Goal: Task Accomplishment & Management: Complete application form

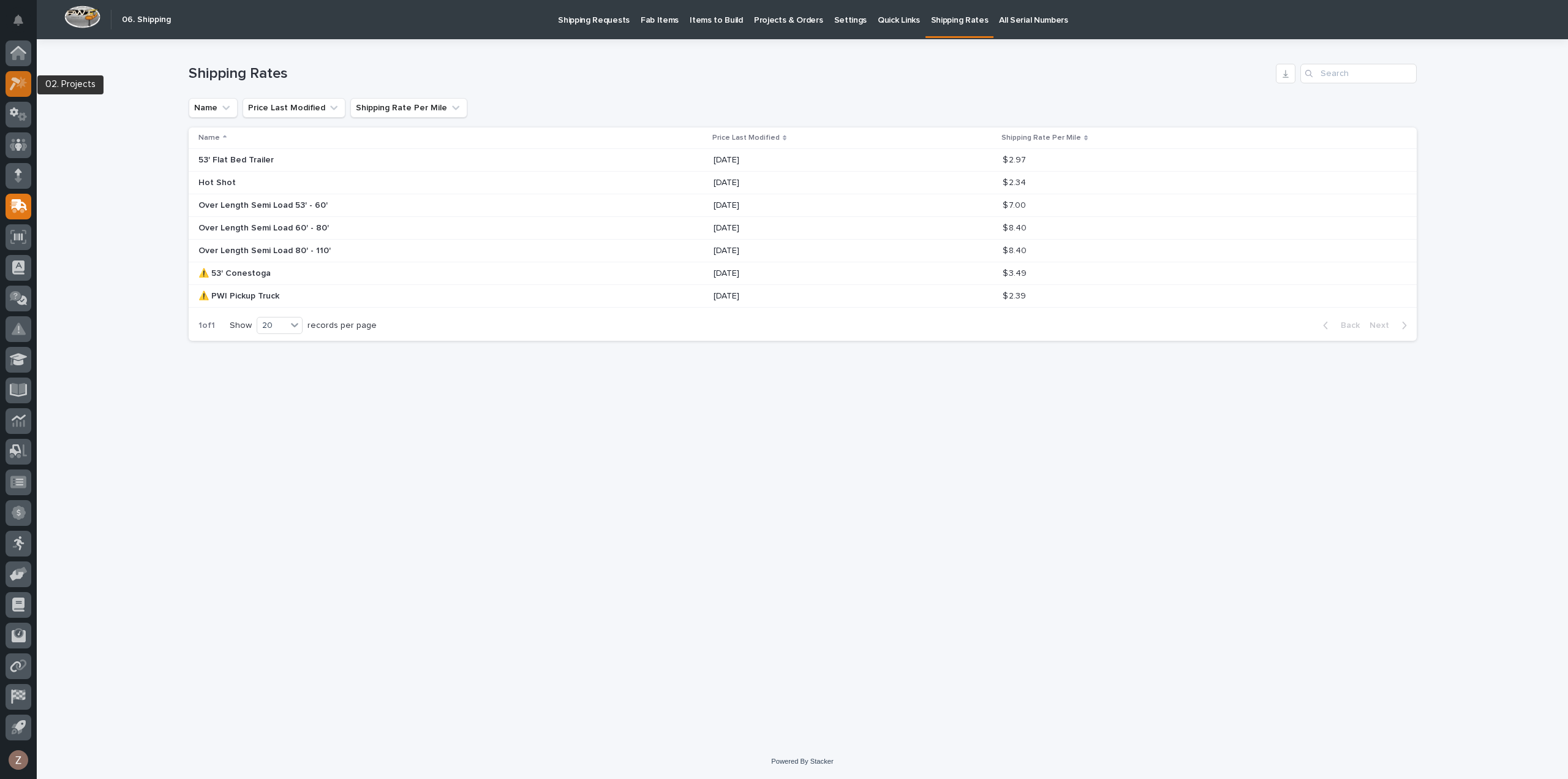
click at [10, 86] on icon at bounding box center [18, 83] width 18 height 14
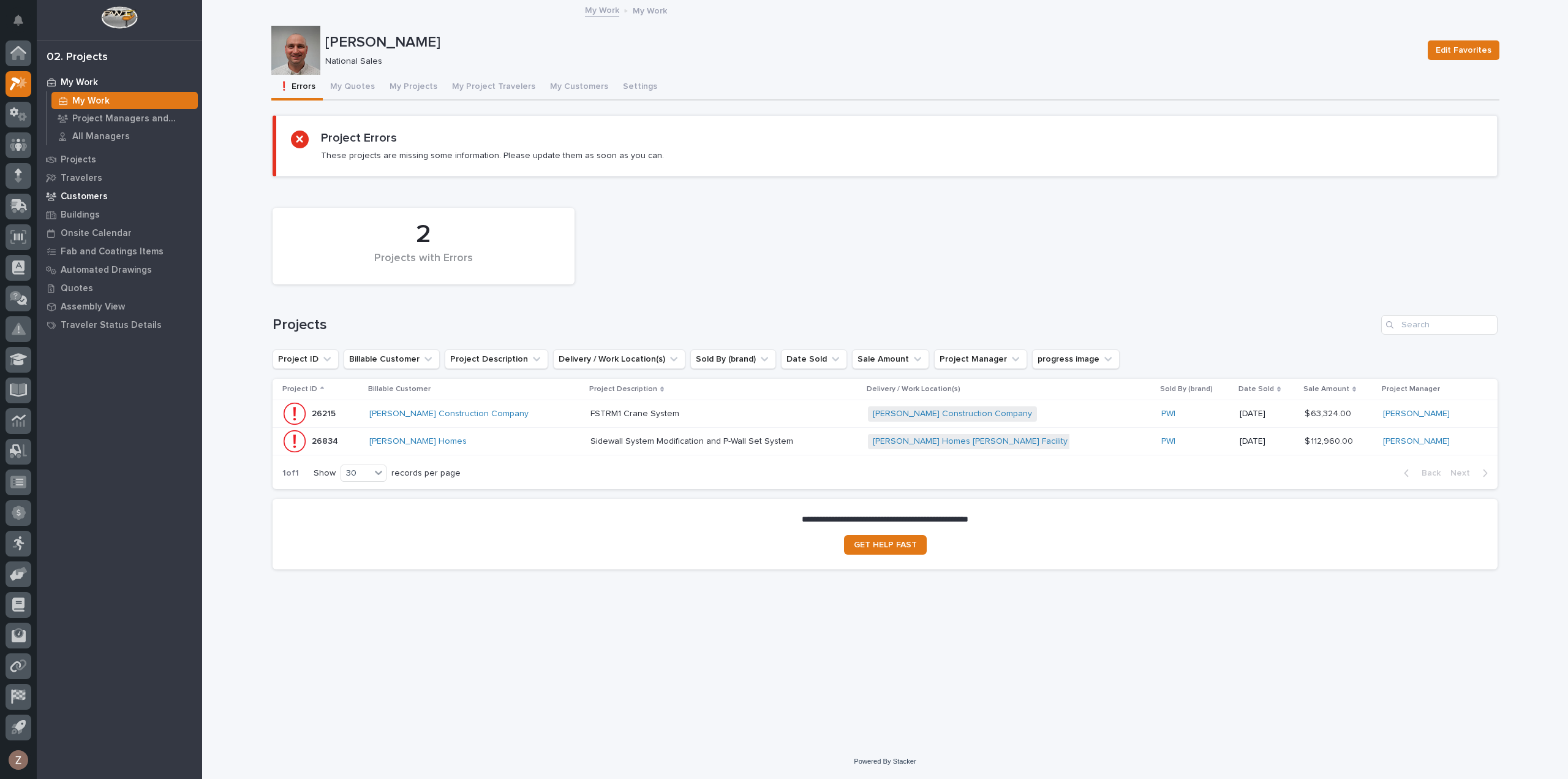
click at [107, 193] on div "Customers" at bounding box center [119, 196] width 159 height 17
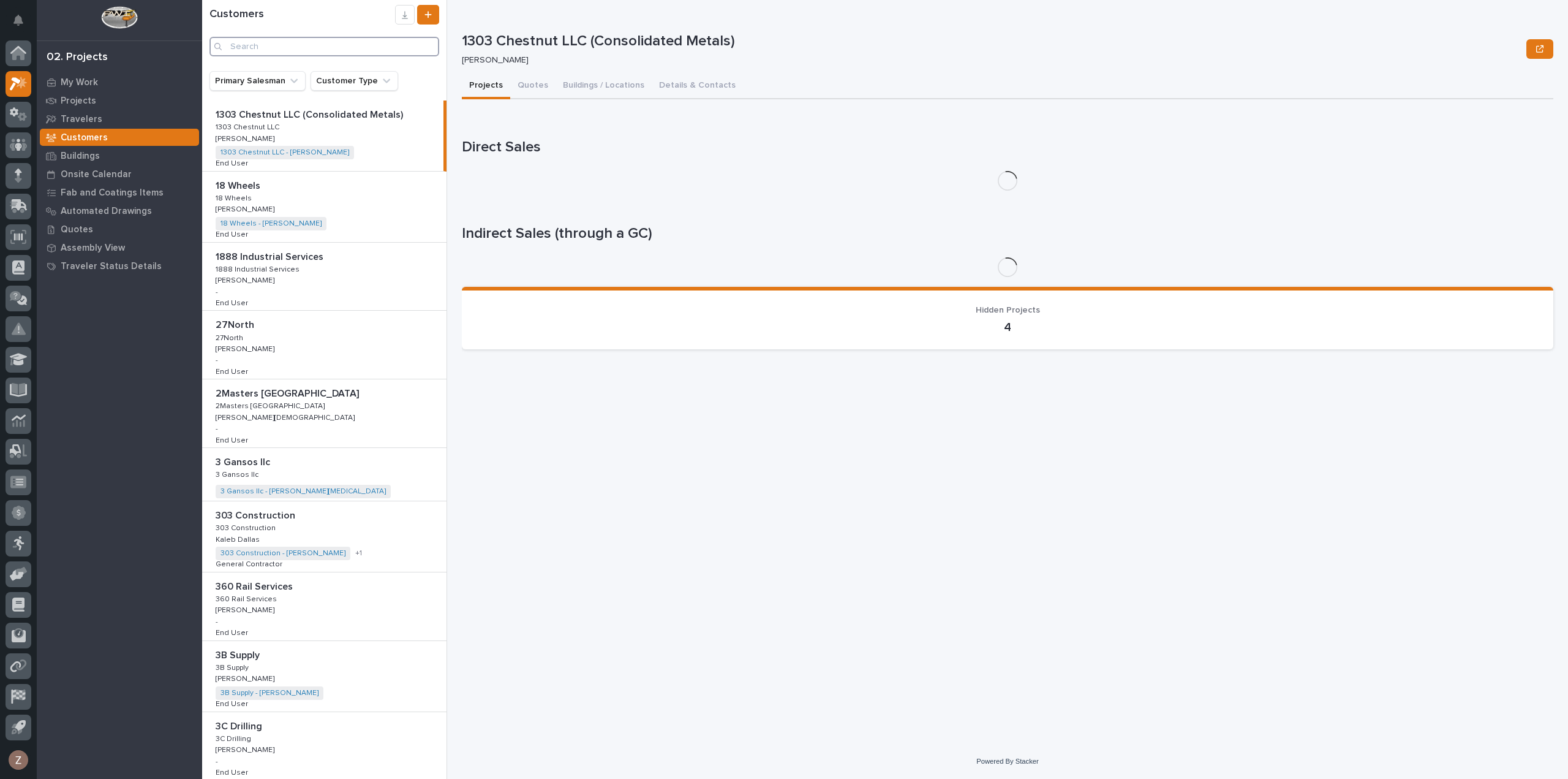
click at [278, 44] on input "Search" at bounding box center [325, 46] width 230 height 19
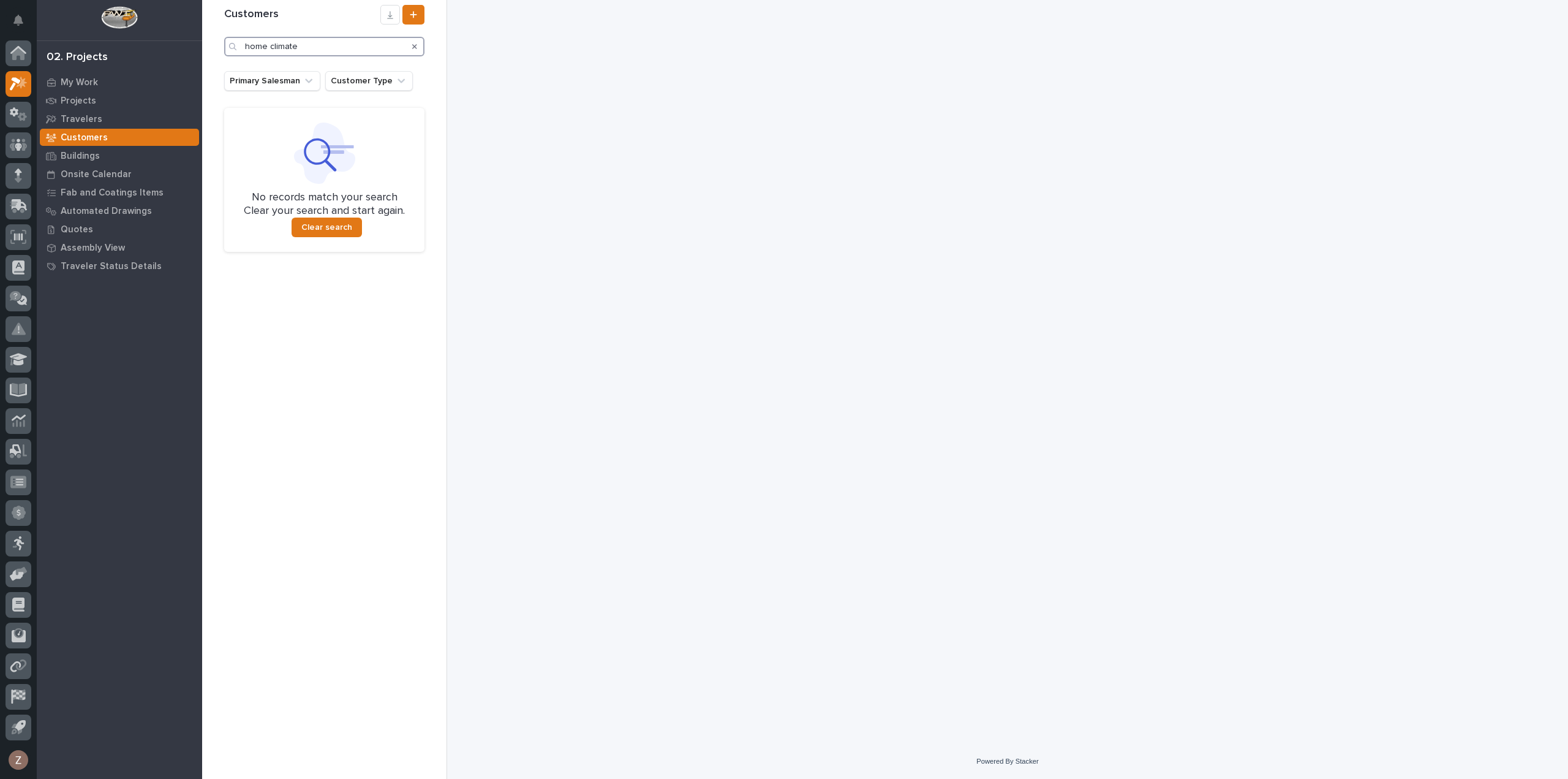
drag, startPoint x: 318, startPoint y: 44, endPoint x: 152, endPoint y: 35, distance: 166.2
click at [202, 38] on div "My Settings Log Out 02. Projects My Work Projects Travelers Customers Buildings…" at bounding box center [885, 390] width 1366 height 779
type input "t"
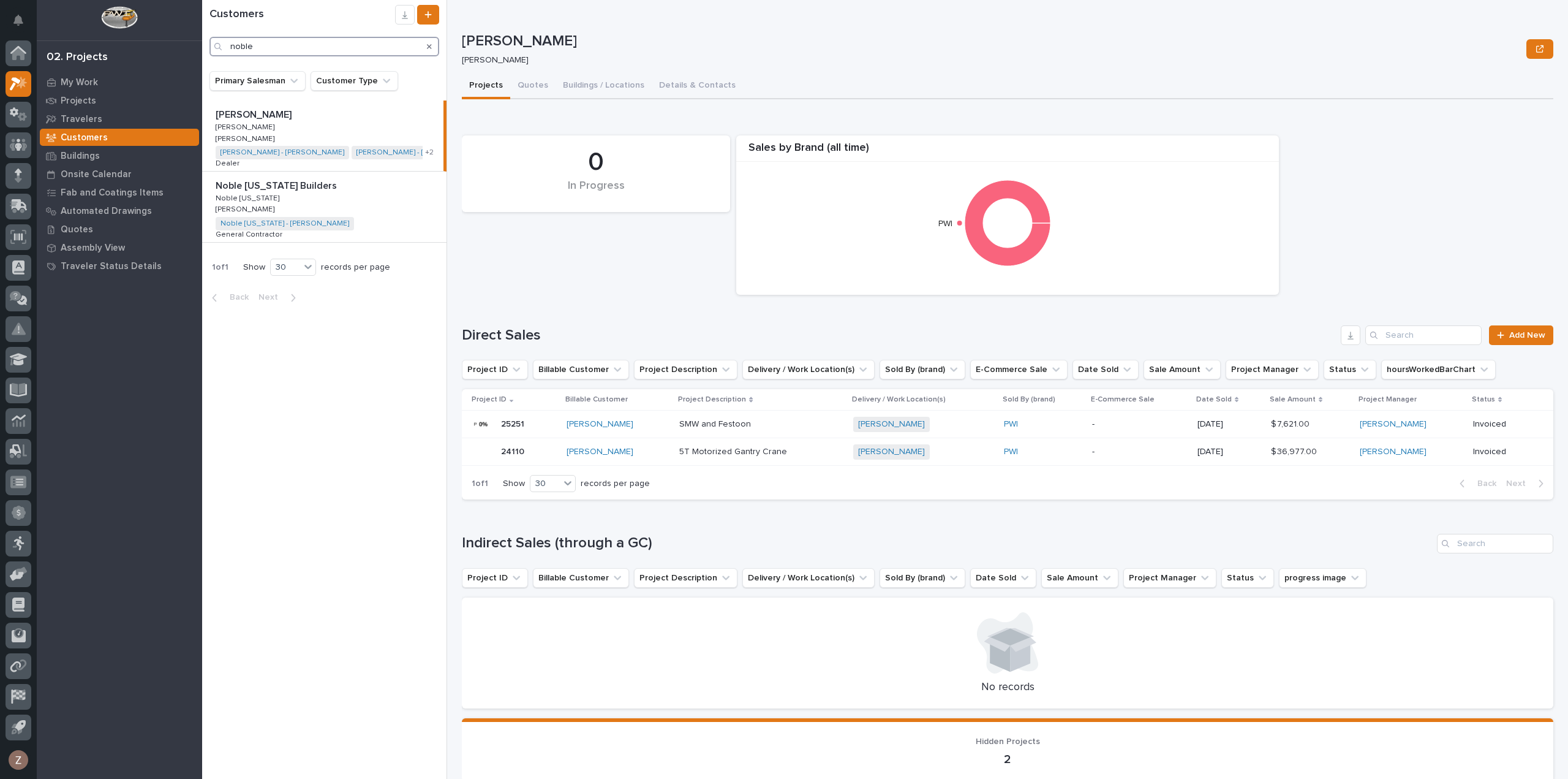
type input "noble"
click at [262, 114] on p "[PERSON_NAME]" at bounding box center [254, 113] width 78 height 14
click at [250, 114] on p "[PERSON_NAME]" at bounding box center [254, 113] width 78 height 14
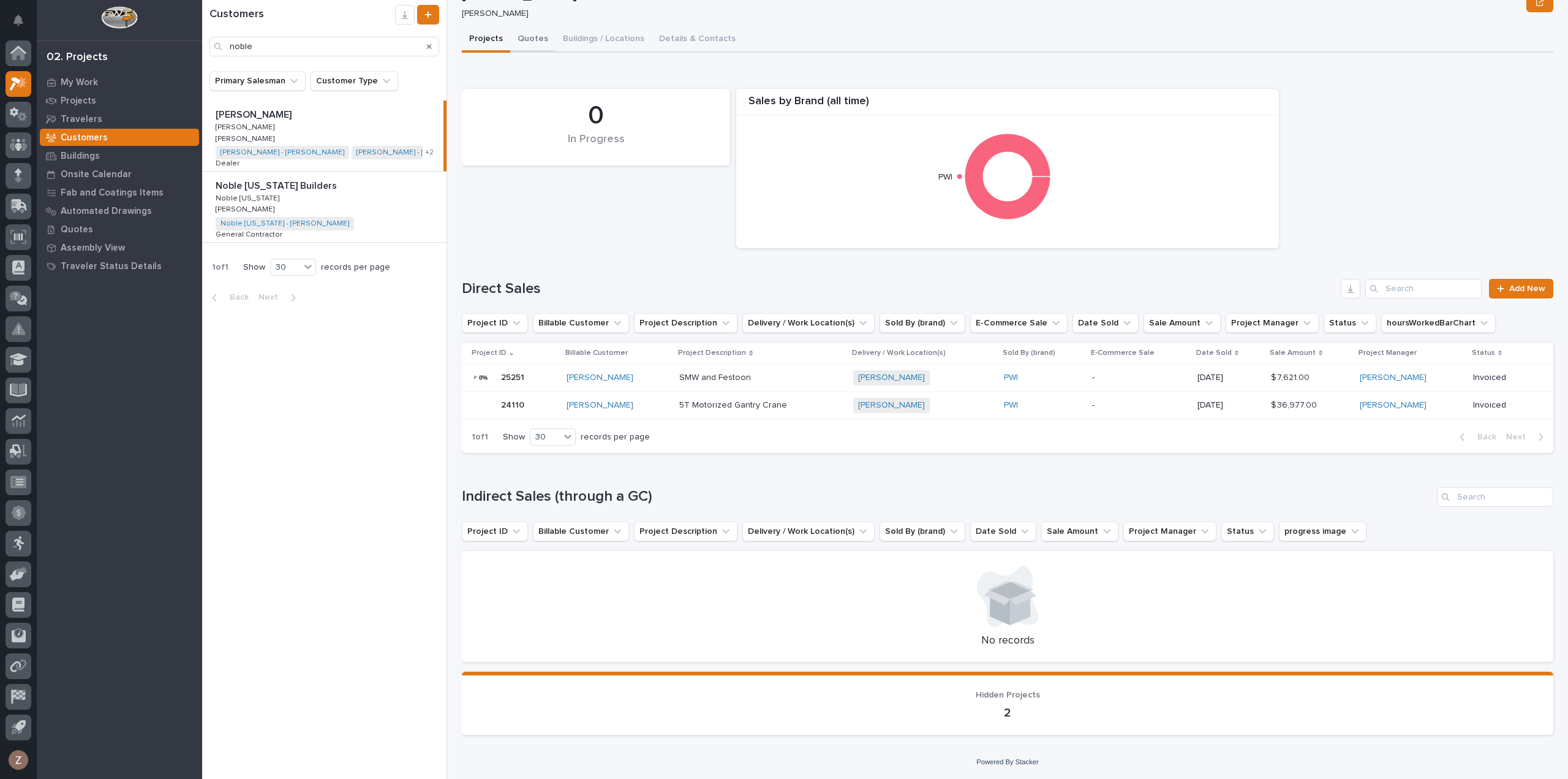
click at [536, 38] on div "Noble Crane Noble Crane Zac Lechlitner Sorry, there was an error saving your re…" at bounding box center [1007, 361] width 1091 height 766
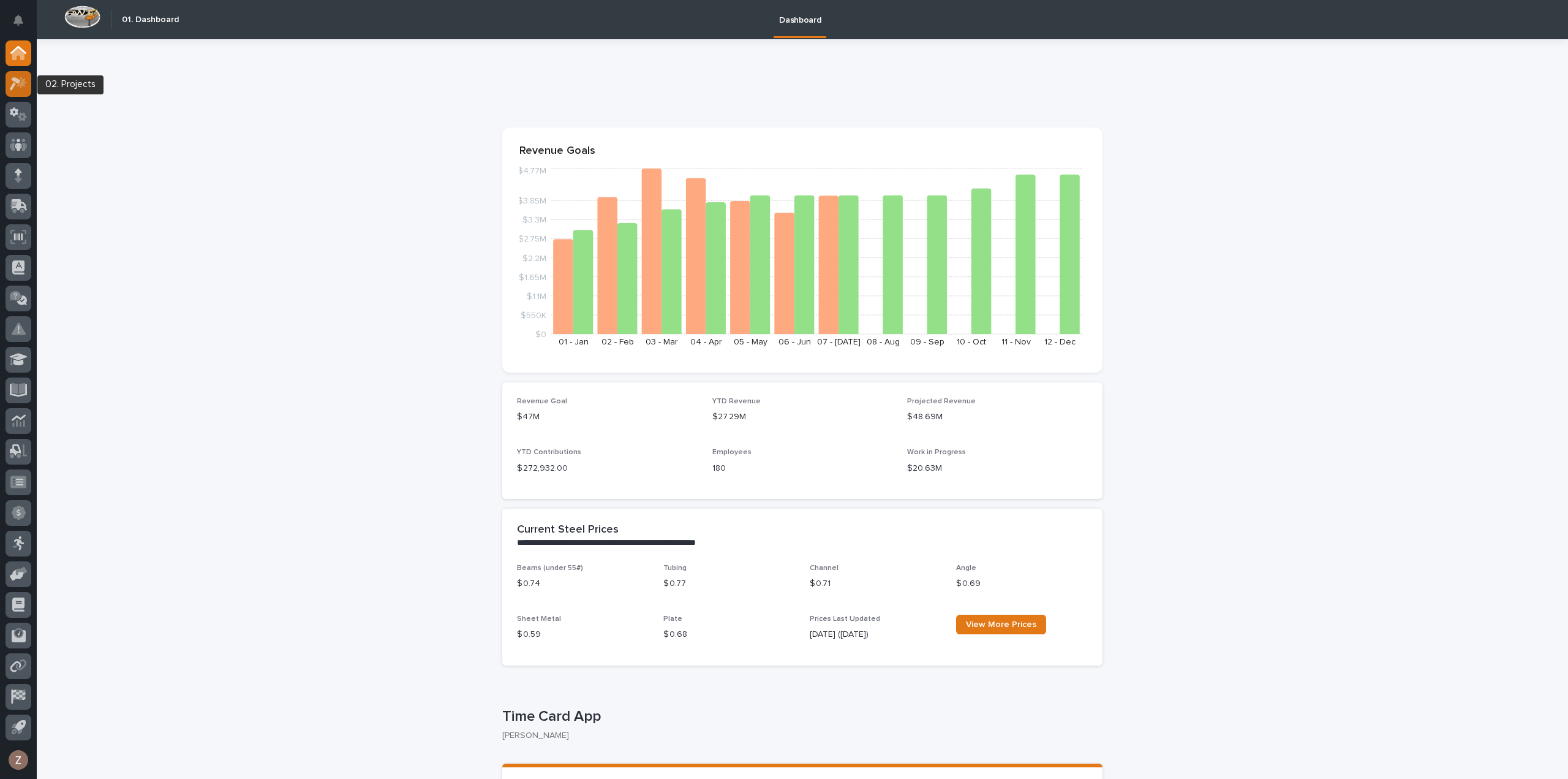
click at [22, 91] on div at bounding box center [18, 84] width 26 height 26
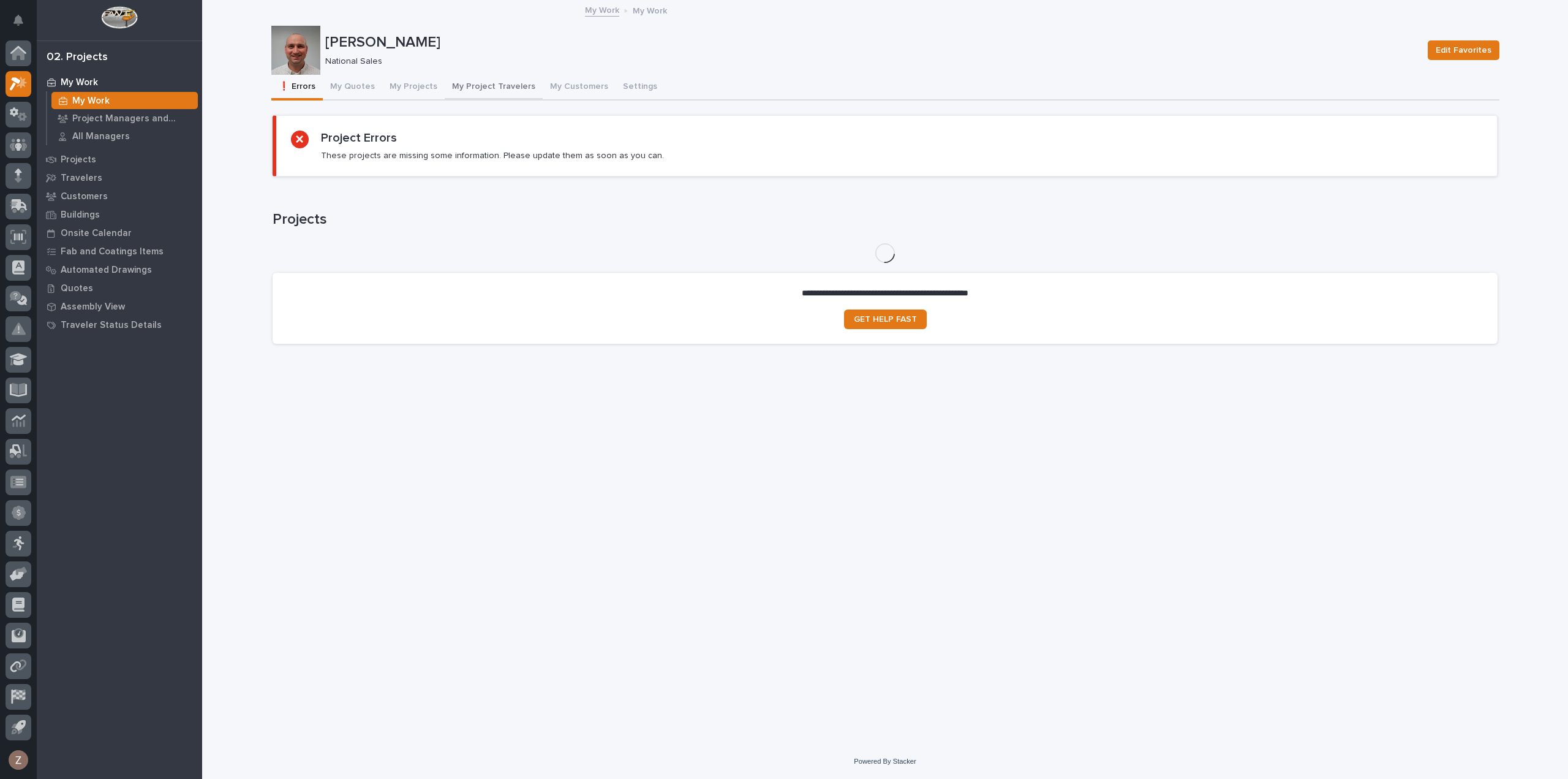
click at [352, 84] on button "My Quotes" at bounding box center [352, 87] width 60 height 26
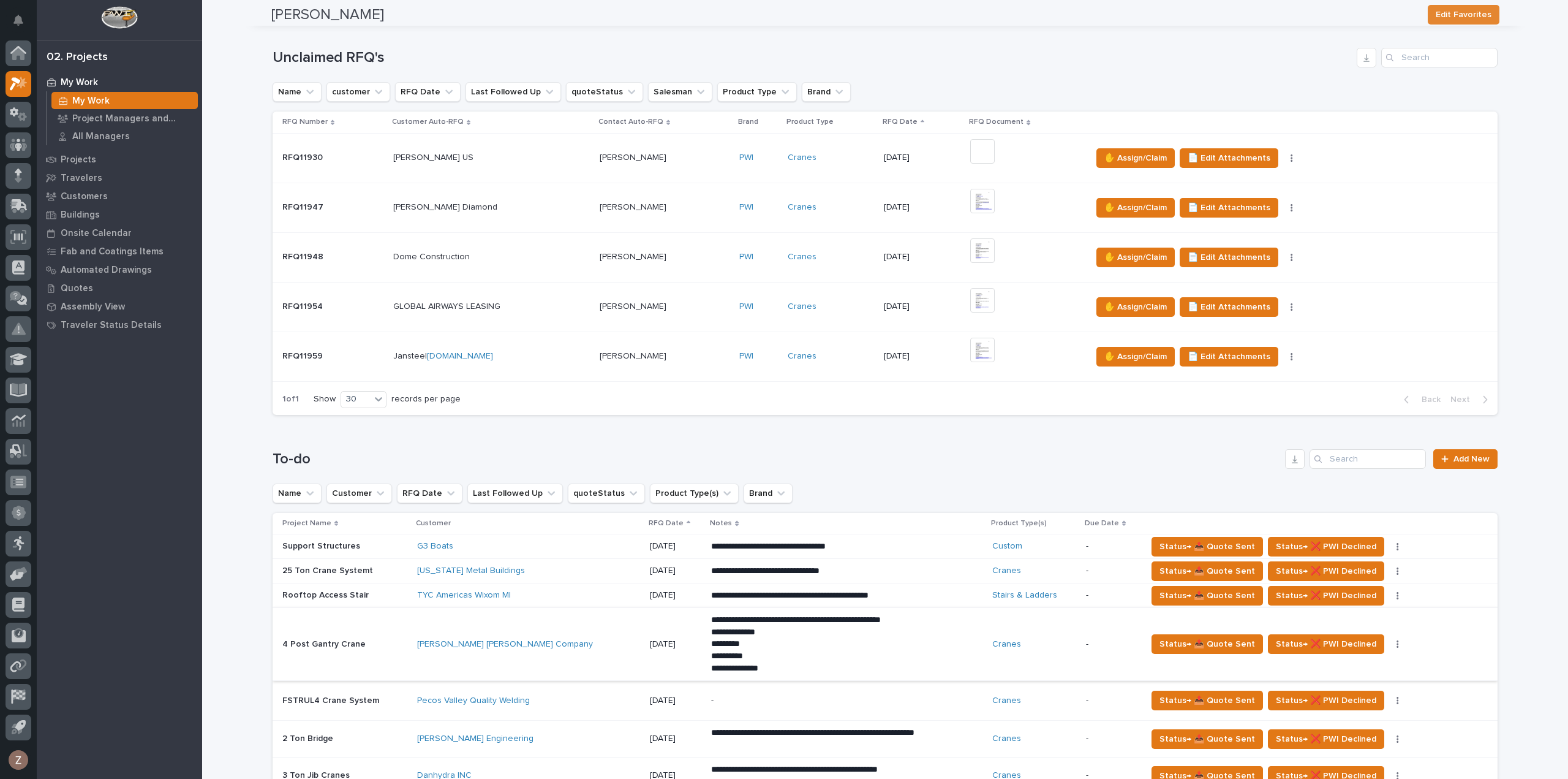
scroll to position [490, 0]
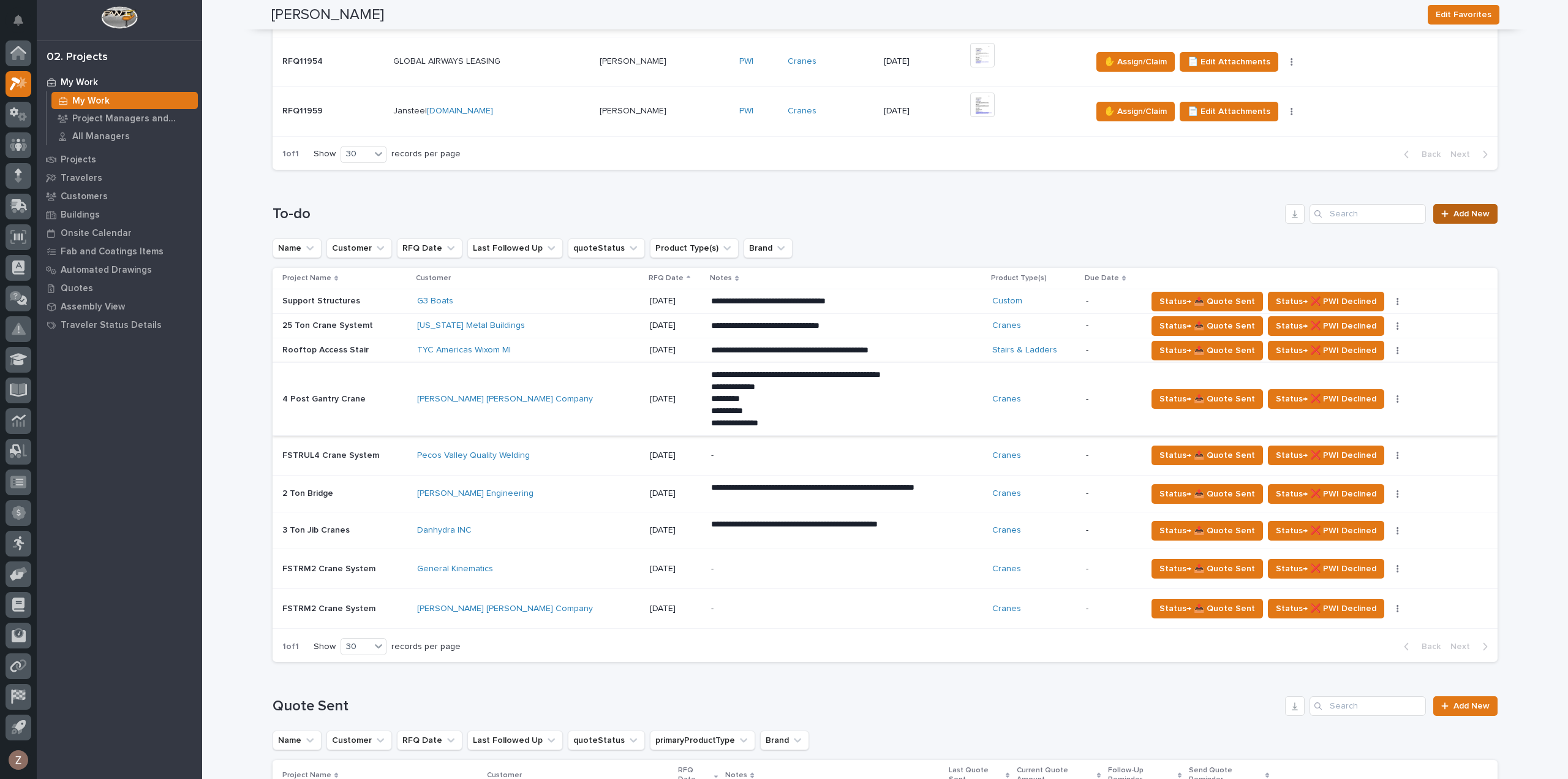
click at [1469, 212] on span "Add New" at bounding box center [1471, 214] width 36 height 8
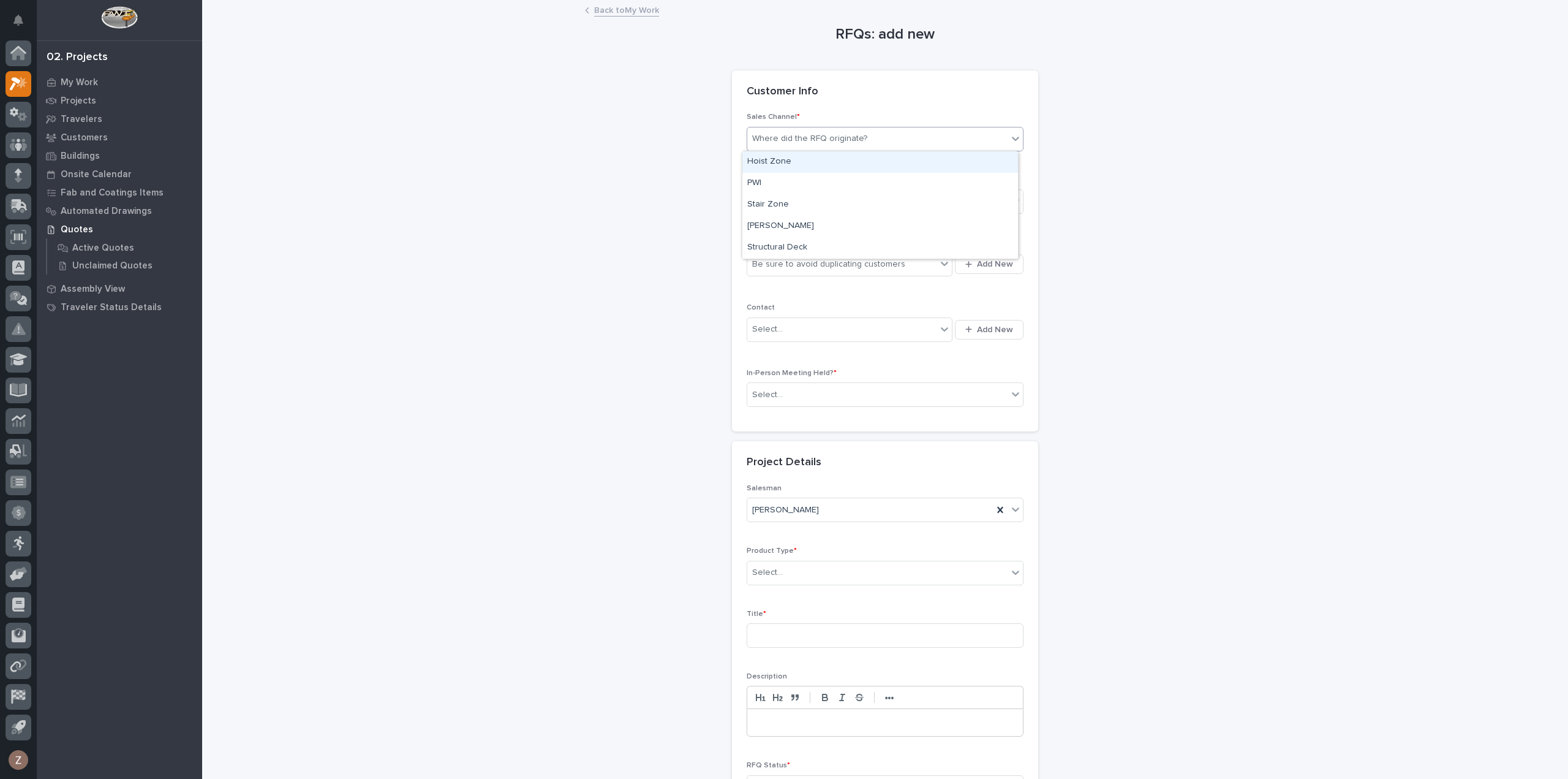
click at [814, 144] on div "Where did the RFQ originate?" at bounding box center [809, 139] width 115 height 13
click at [794, 175] on div "PWI" at bounding box center [880, 184] width 275 height 22
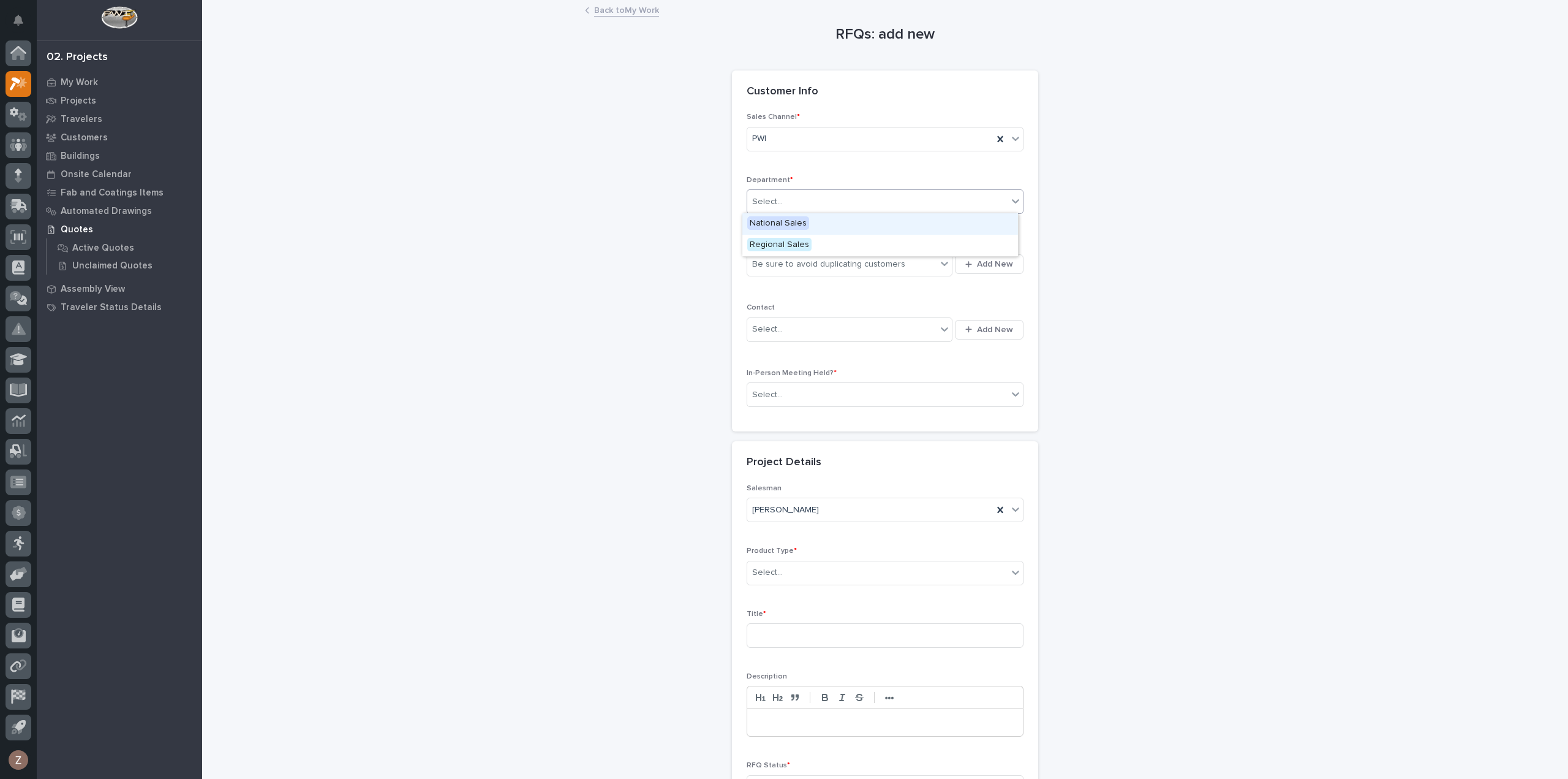
click at [817, 201] on div "Select..." at bounding box center [878, 201] width 260 height 20
click at [804, 220] on span "National Sales" at bounding box center [779, 223] width 62 height 13
click at [796, 264] on div "Be sure to avoid duplicating customers" at bounding box center [828, 264] width 153 height 13
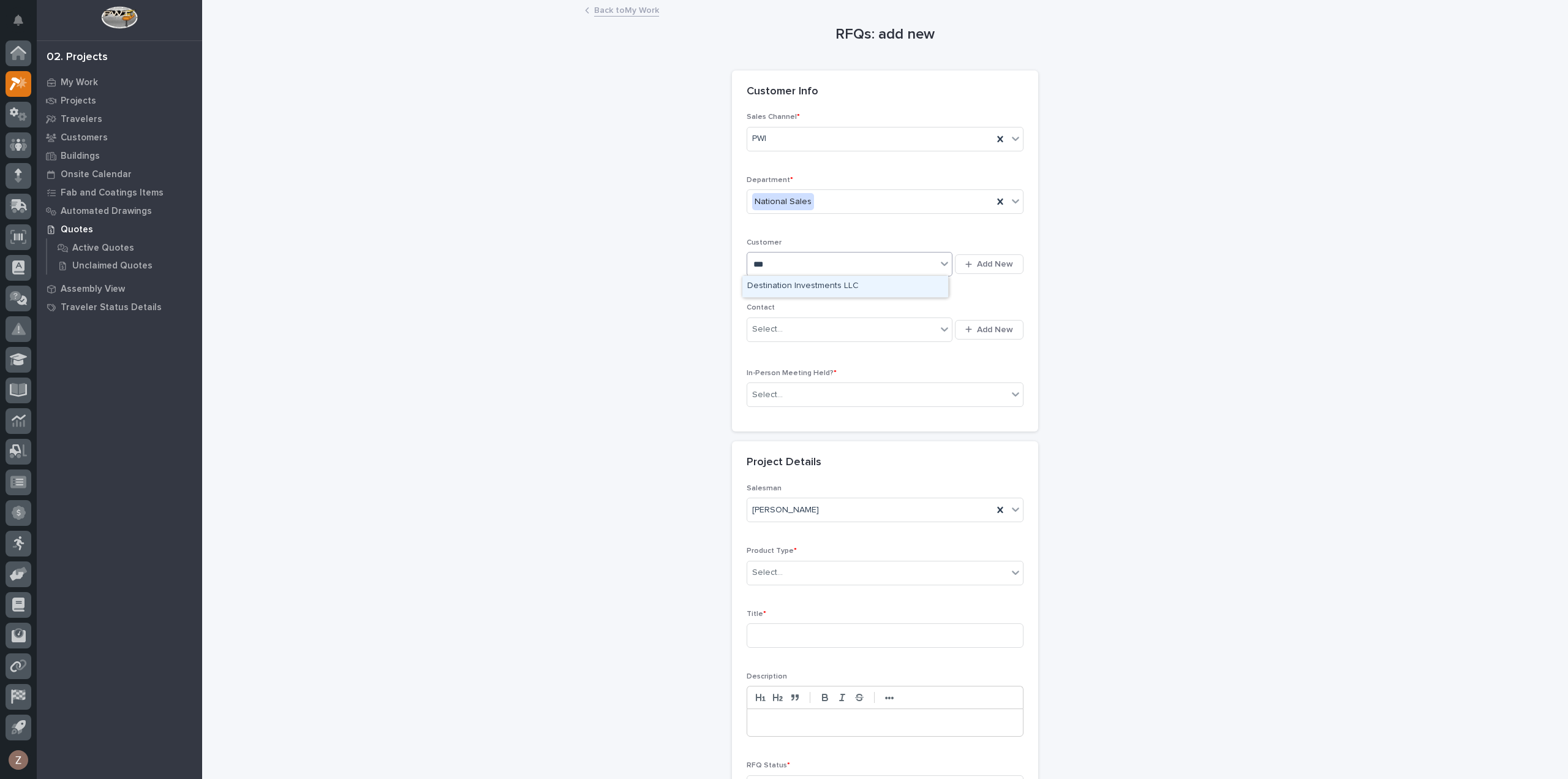
type input "****"
click at [805, 282] on div "[PERSON_NAME] [PERSON_NAME] Company" at bounding box center [845, 286] width 206 height 22
click at [789, 330] on div "Select..." at bounding box center [842, 329] width 190 height 20
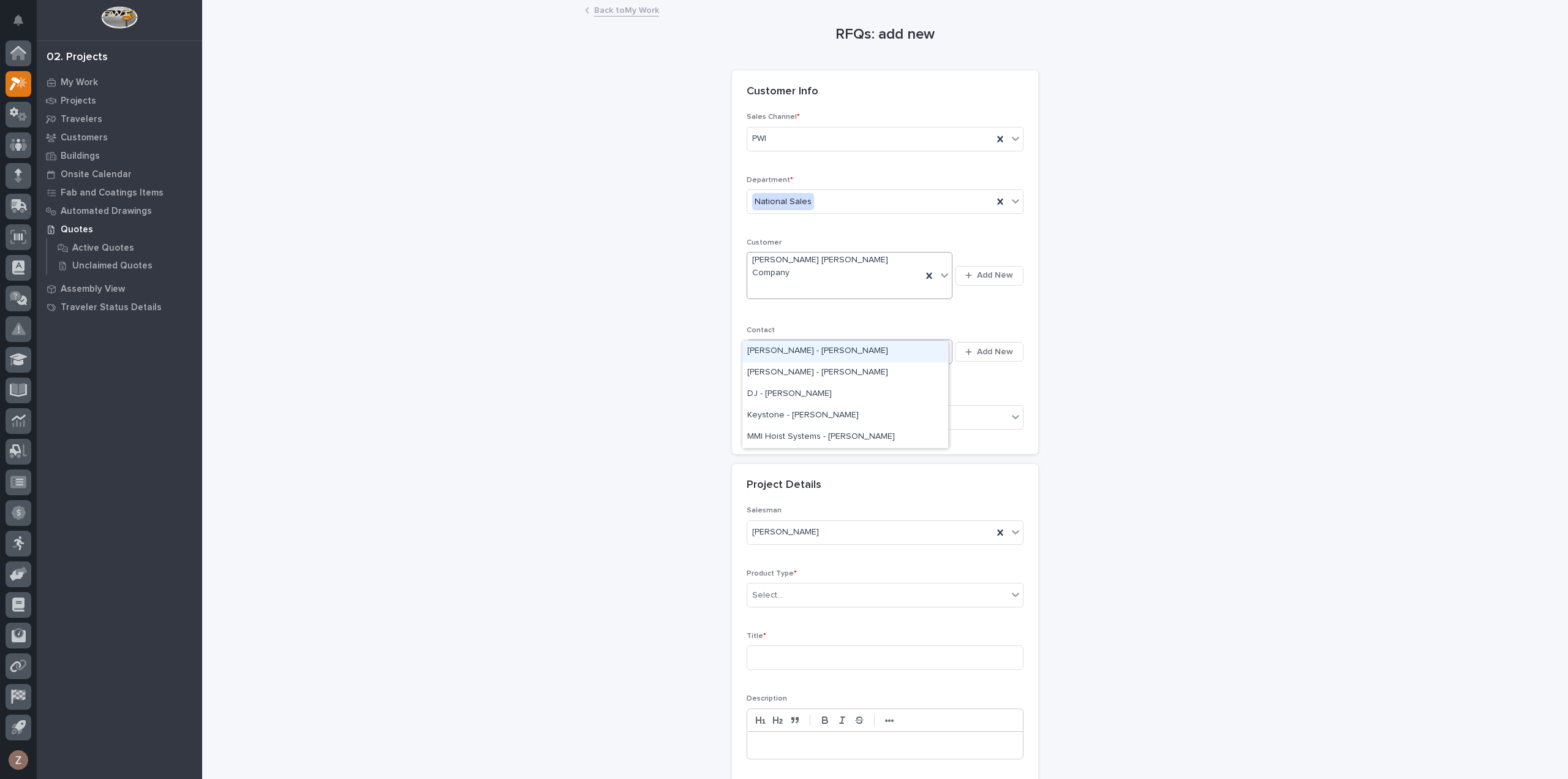
type input "*****"
click at [810, 396] on div "Deshazo - Angel Crespo" at bounding box center [845, 395] width 206 height 22
click at [803, 407] on div "Select..." at bounding box center [878, 417] width 260 height 20
click at [792, 435] on div "No" at bounding box center [880, 437] width 275 height 22
click at [794, 585] on div "Select..." at bounding box center [878, 595] width 260 height 20
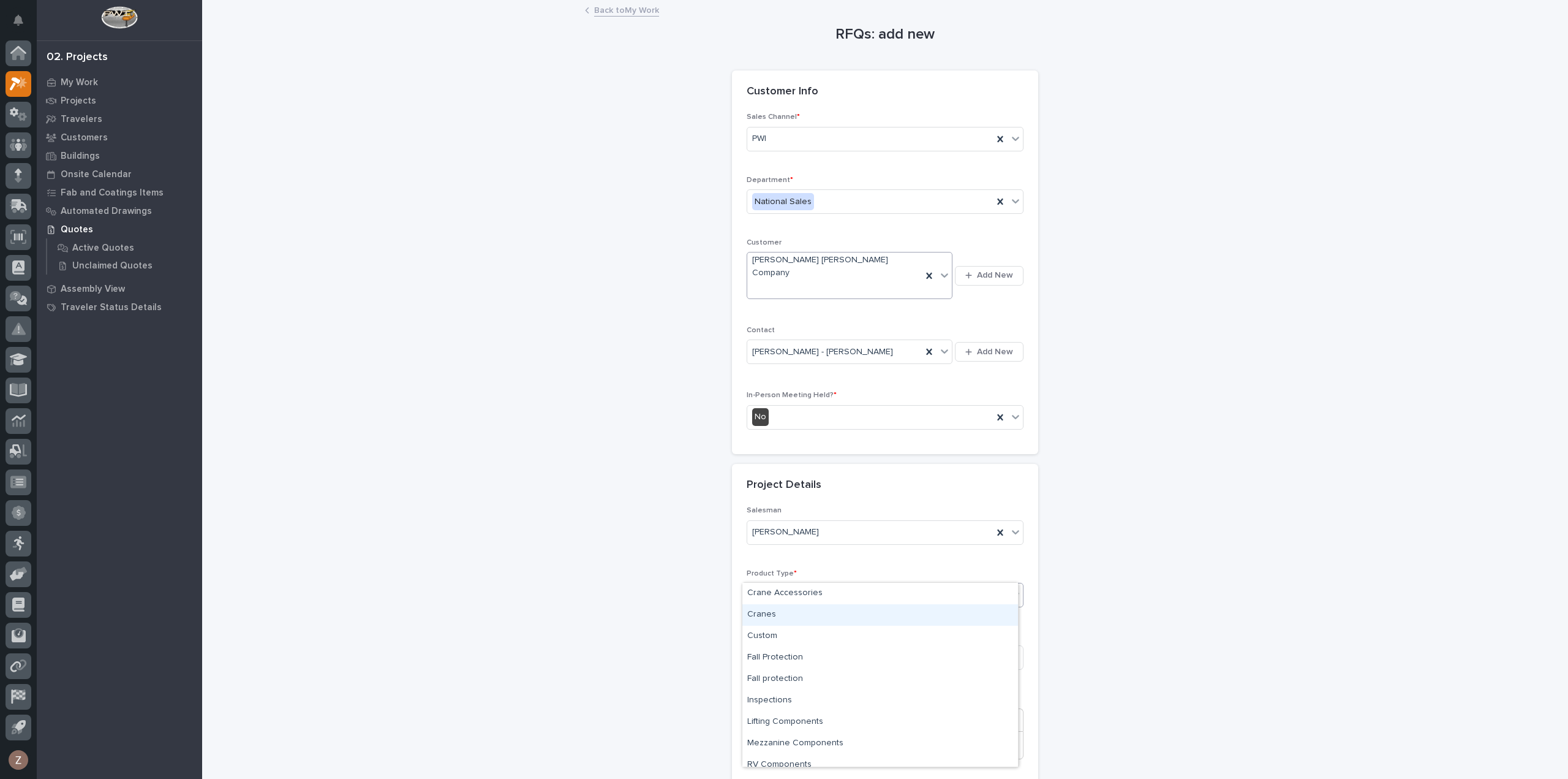
click at [785, 612] on div "Cranes" at bounding box center [880, 615] width 275 height 22
click at [806, 646] on input at bounding box center [885, 657] width 277 height 24
type input "V"
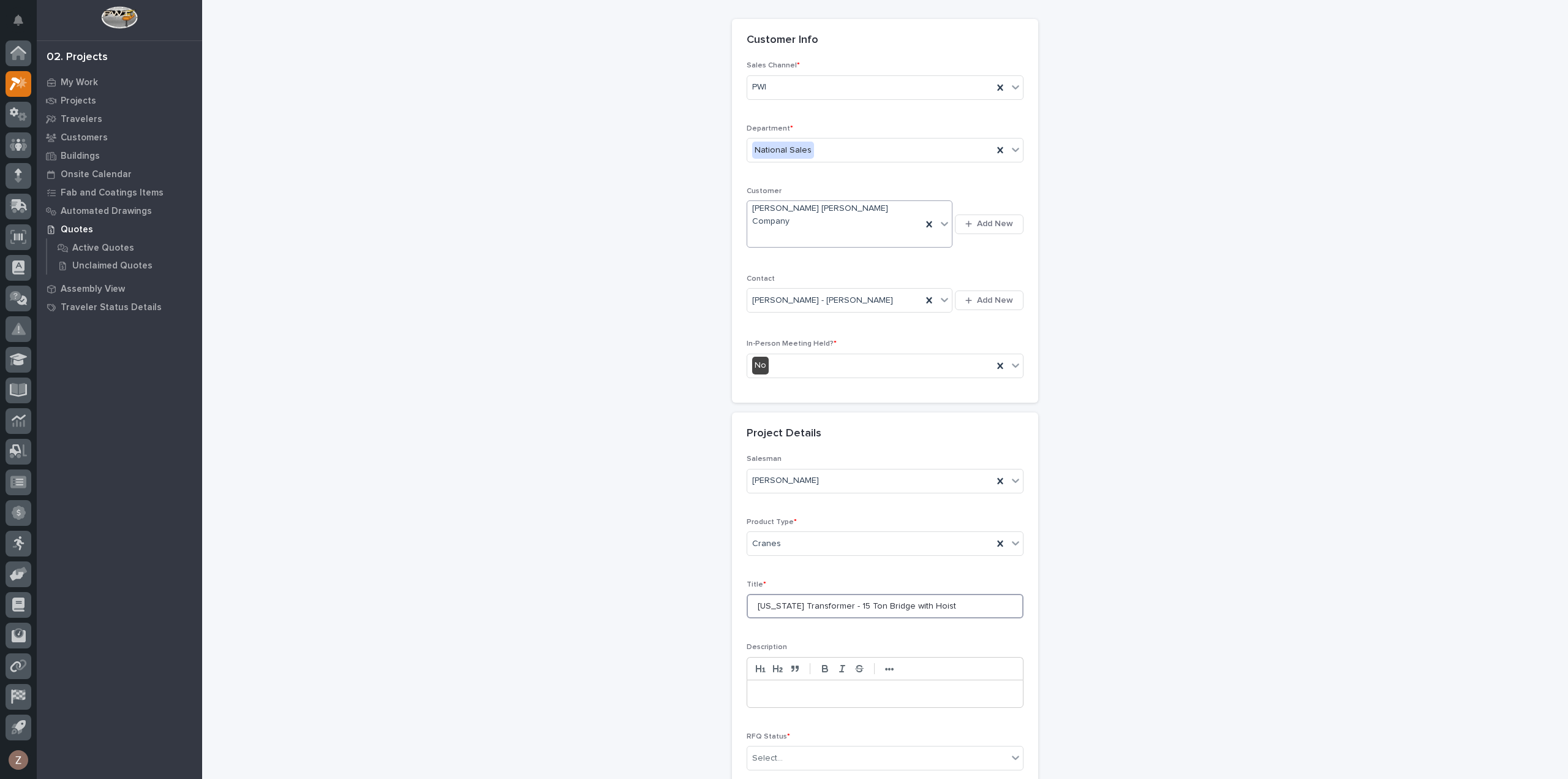
scroll to position [123, 0]
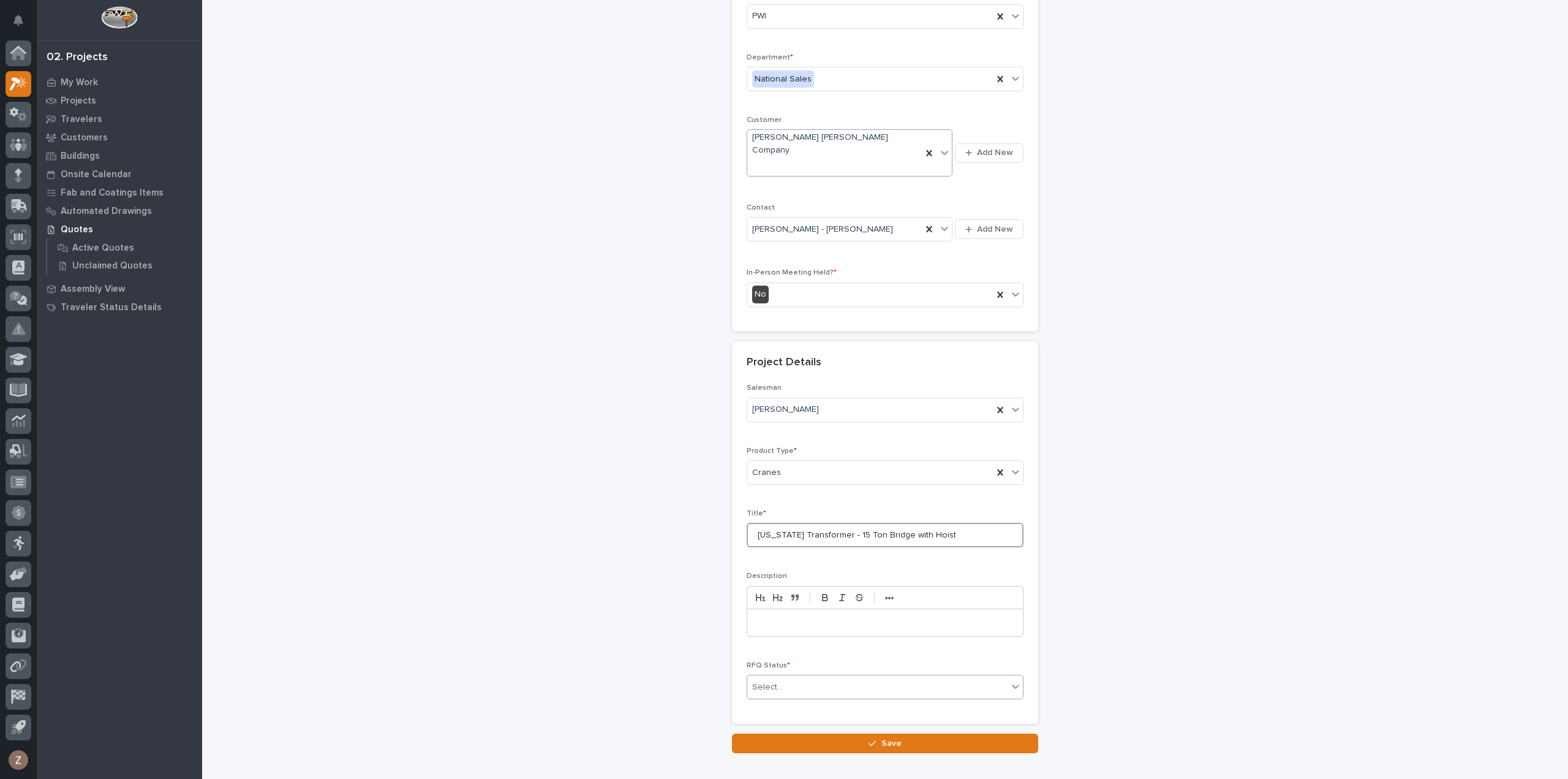
type input "[US_STATE] Transformer - 15 Ton Bridge with Hoist"
click at [839, 677] on div "Select..." at bounding box center [878, 688] width 260 height 20
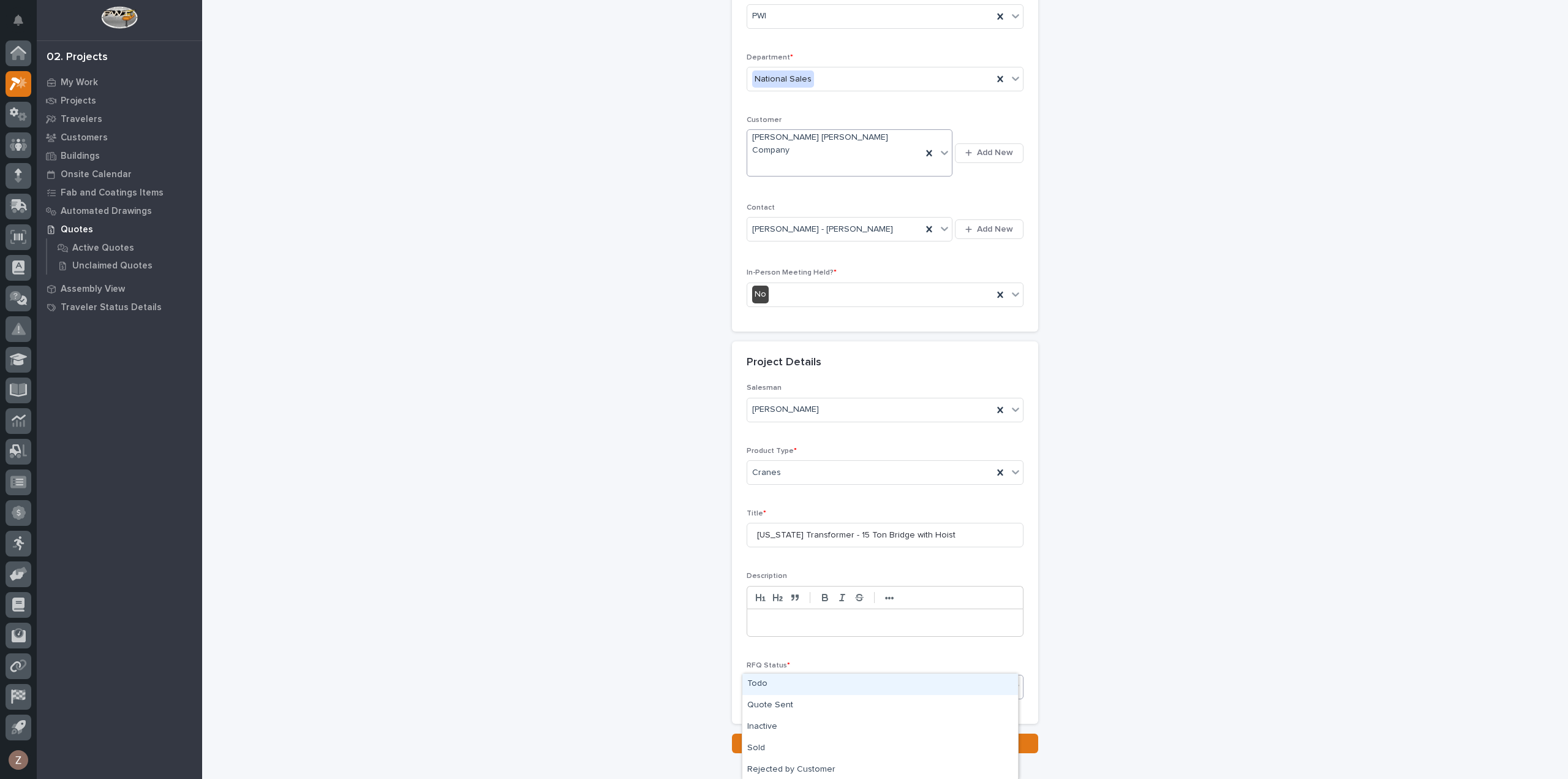
click at [804, 682] on div "Todo" at bounding box center [880, 684] width 275 height 22
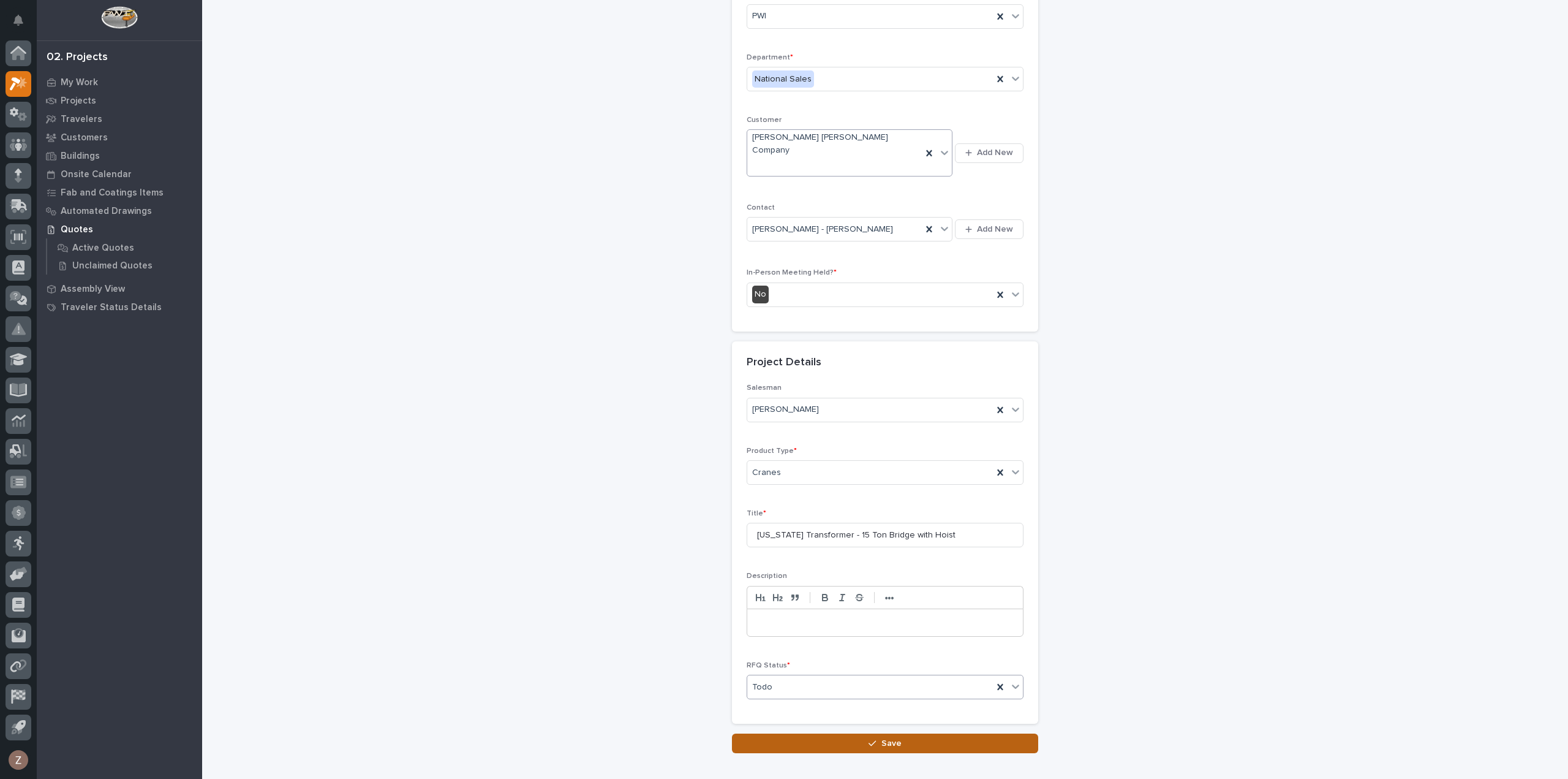
click at [883, 738] on span "Save" at bounding box center [891, 743] width 20 height 11
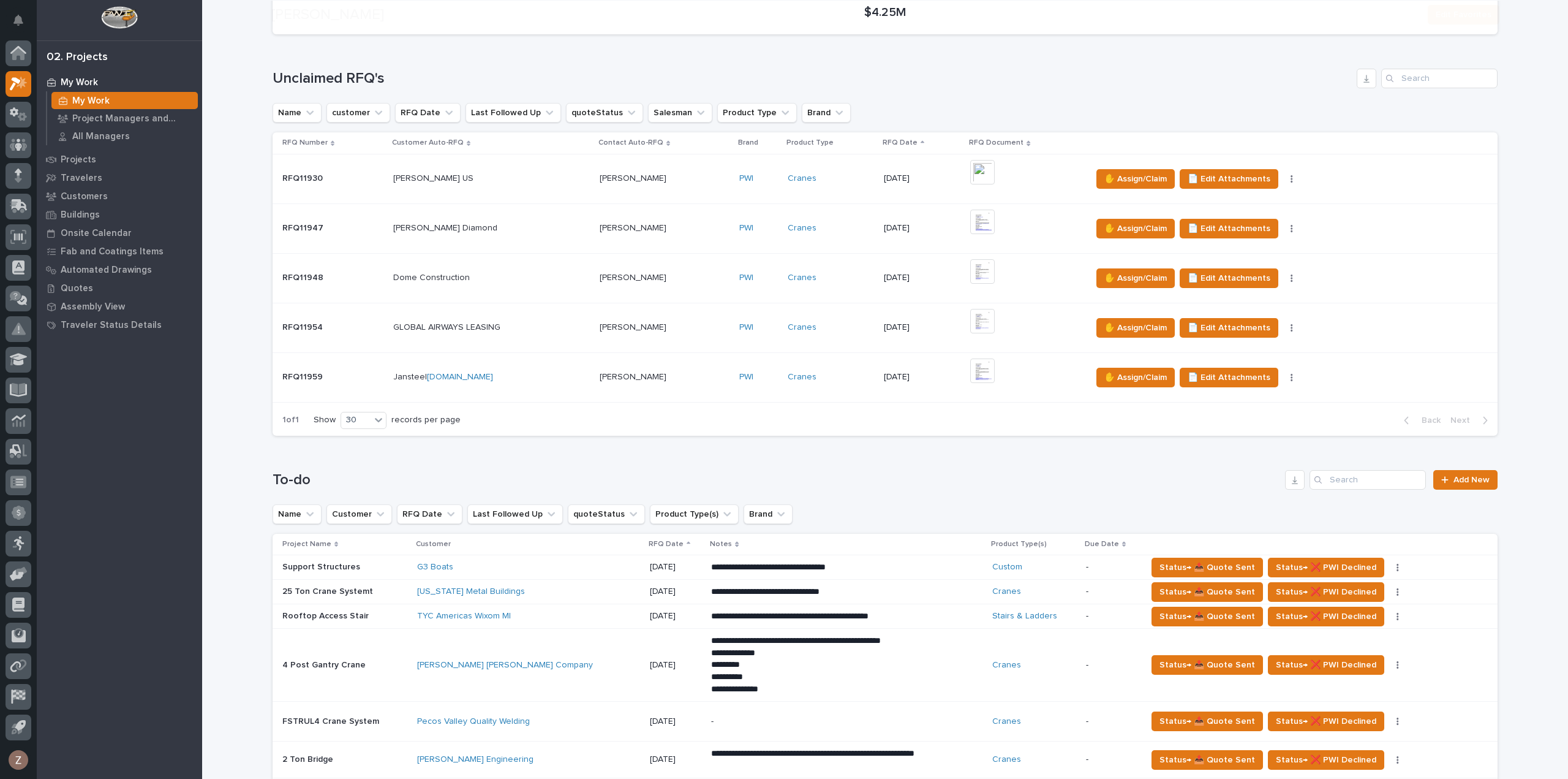
scroll to position [429, 0]
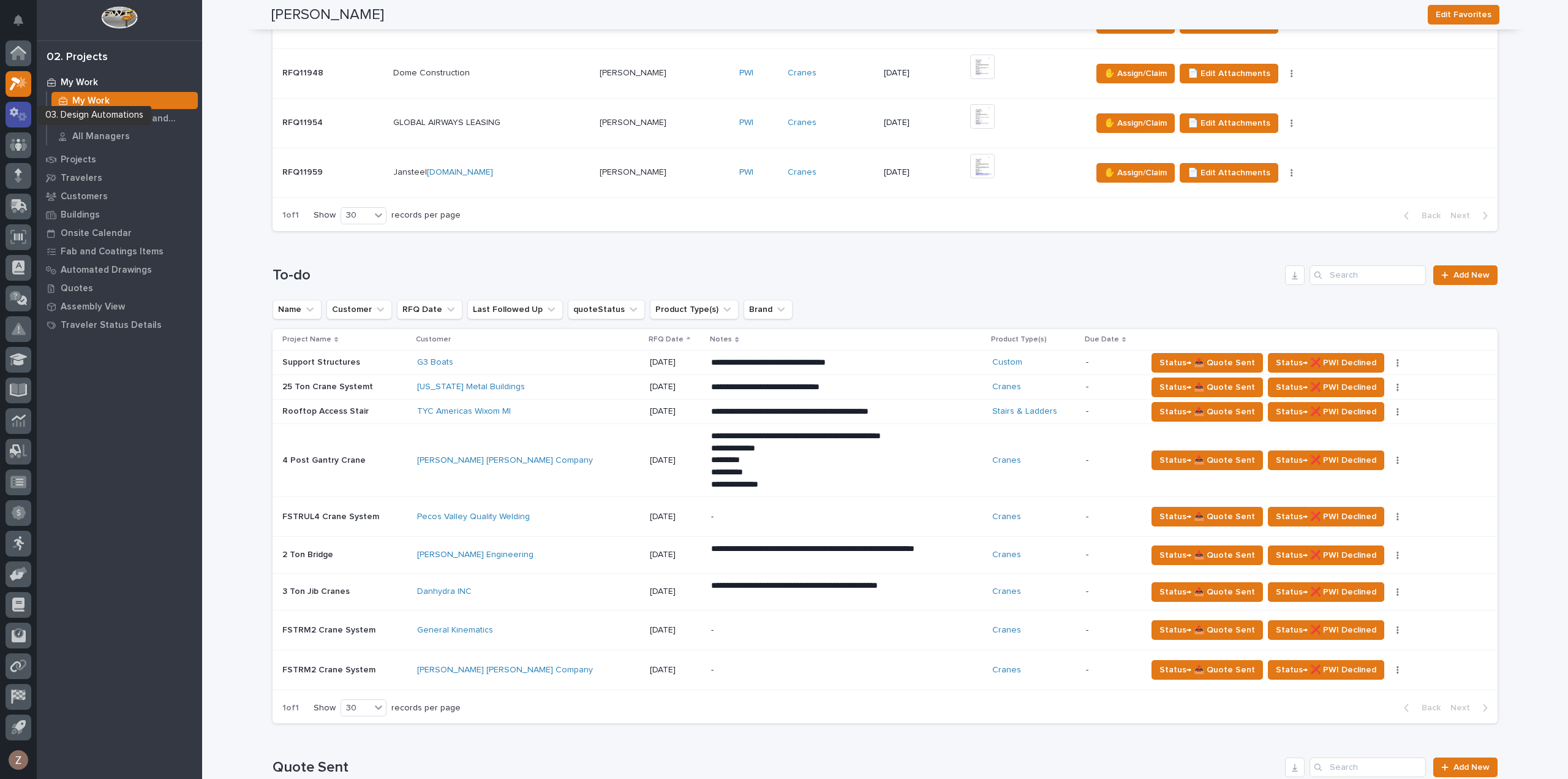
click at [21, 112] on icon at bounding box center [22, 117] width 9 height 8
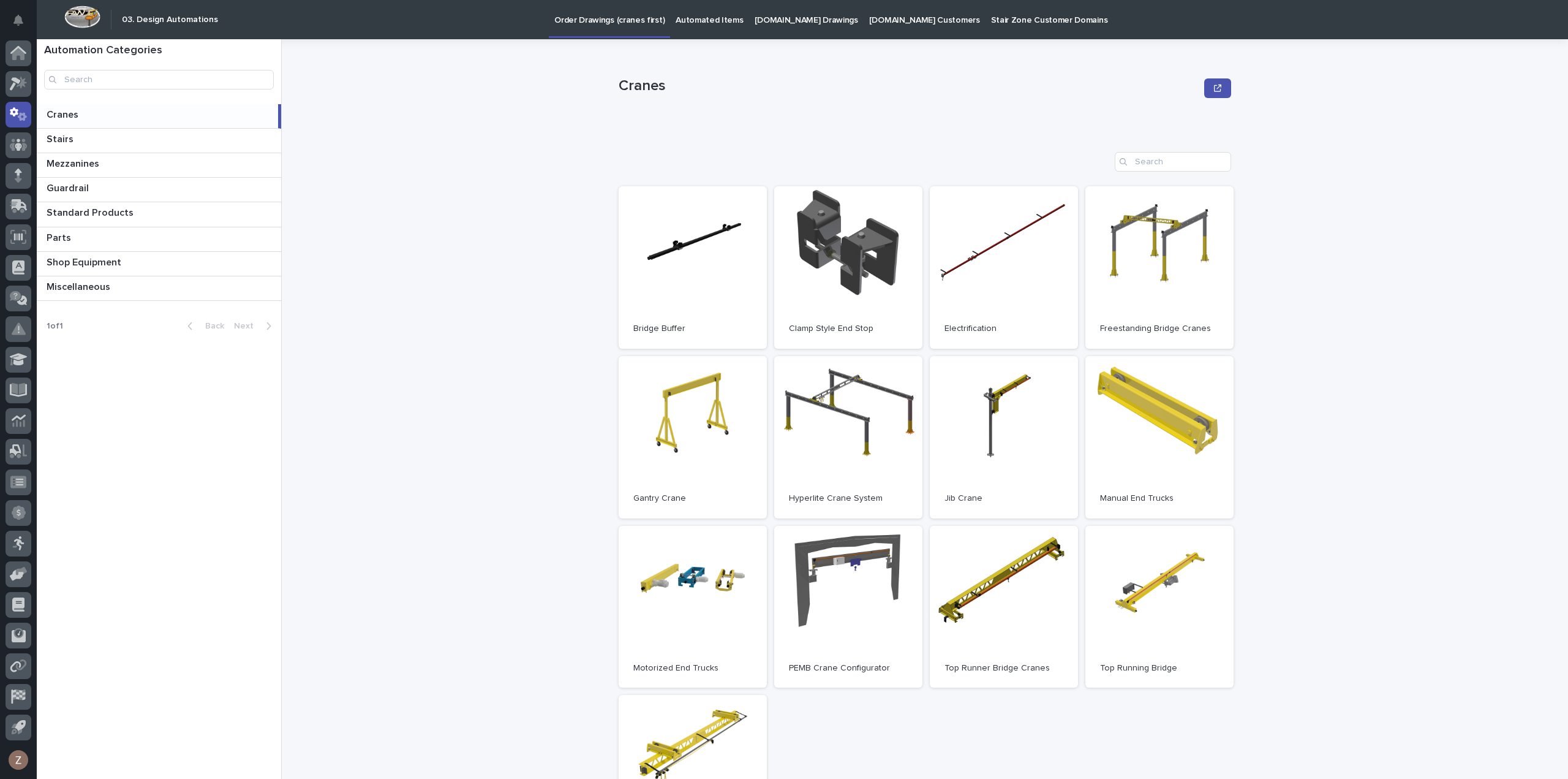
click at [690, 15] on p "Automated Items" at bounding box center [709, 13] width 67 height 26
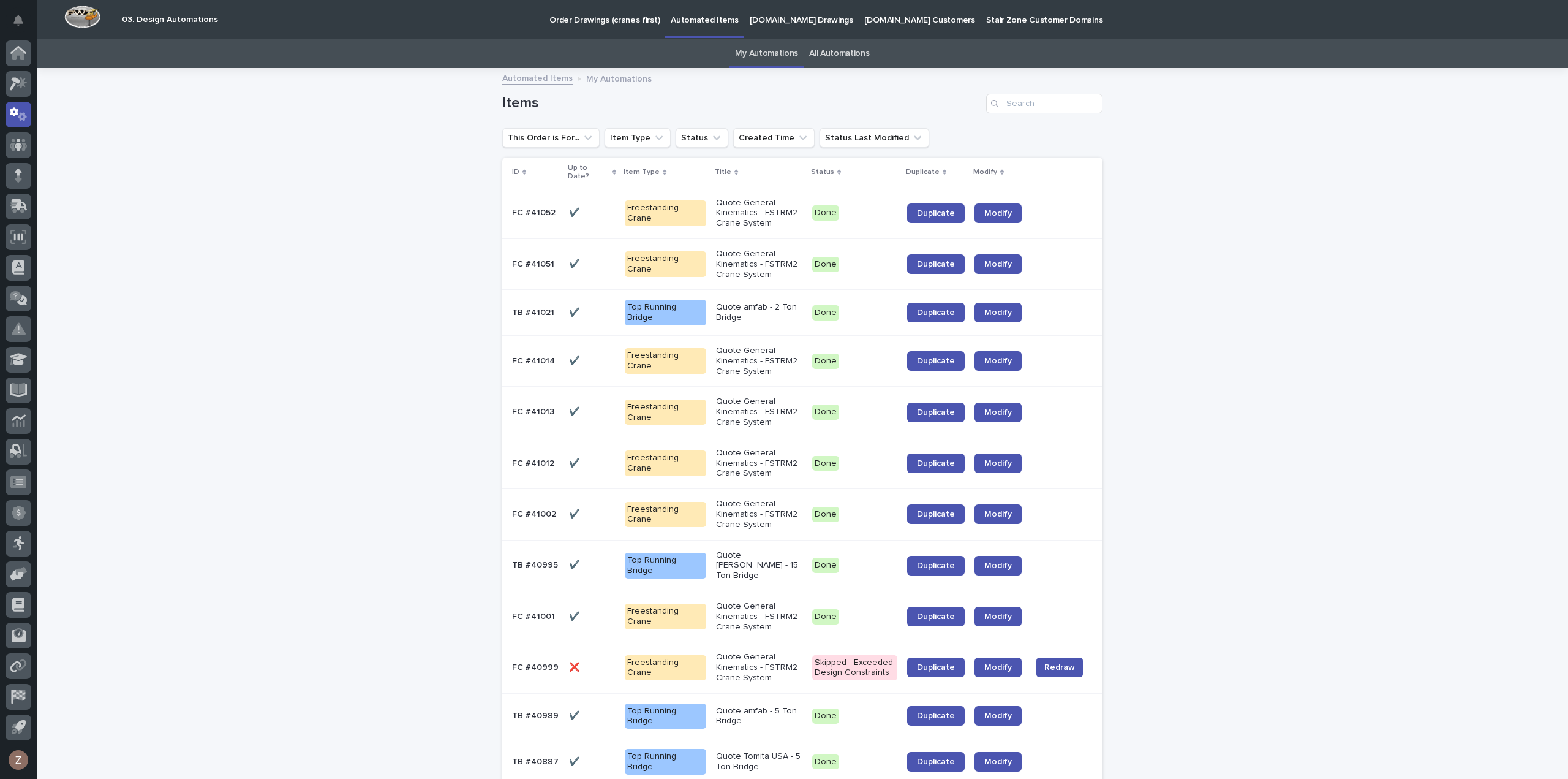
click at [586, 555] on div "✔️ ✔️" at bounding box center [591, 565] width 46 height 20
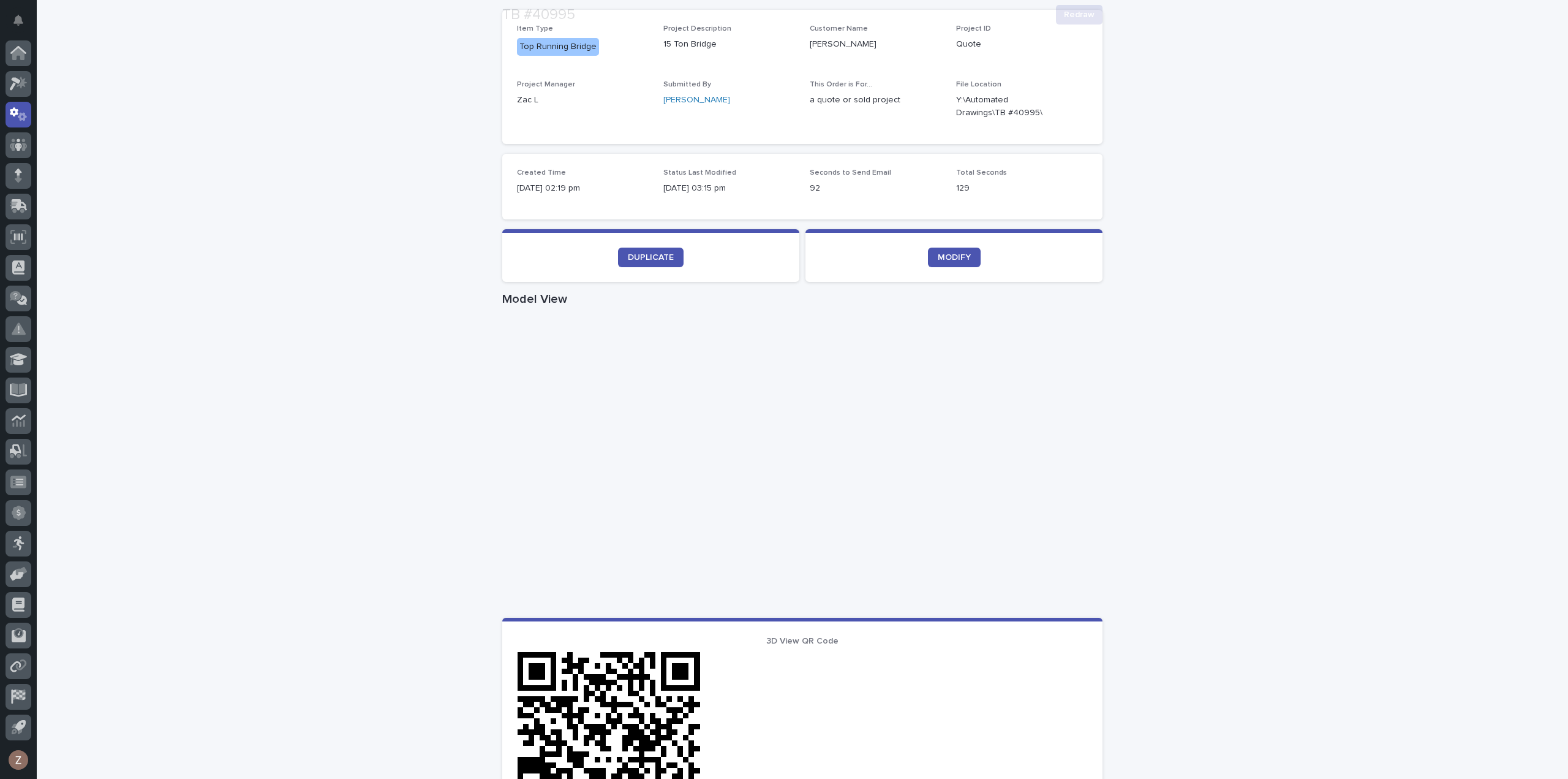
scroll to position [368, 0]
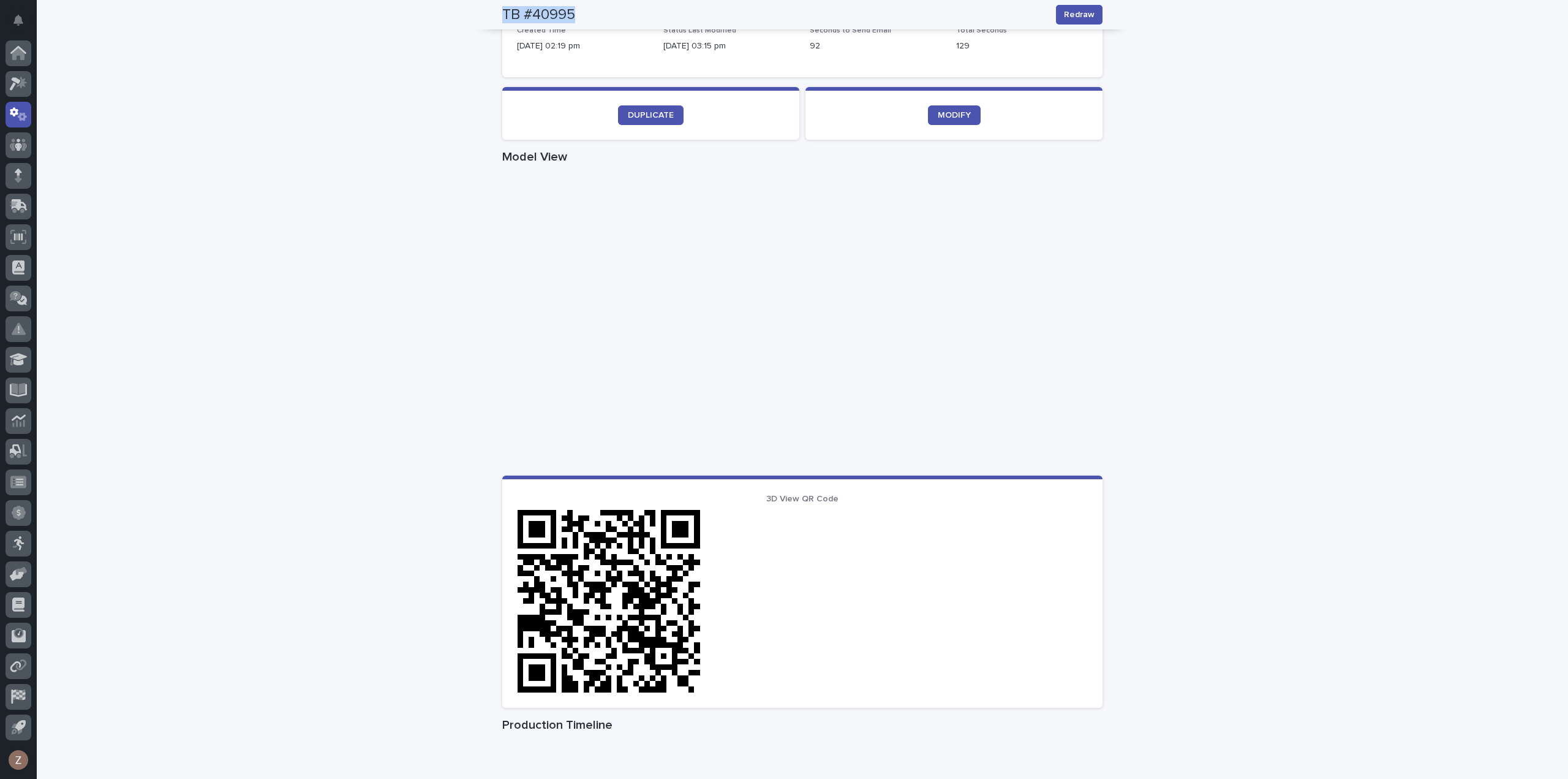
drag, startPoint x: 575, startPoint y: 14, endPoint x: 482, endPoint y: 19, distance: 93.1
click at [482, 19] on div "TB #40995 Redraw" at bounding box center [802, 14] width 659 height 29
copy h2 "TB #40995"
click at [18, 79] on icon at bounding box center [15, 84] width 11 height 13
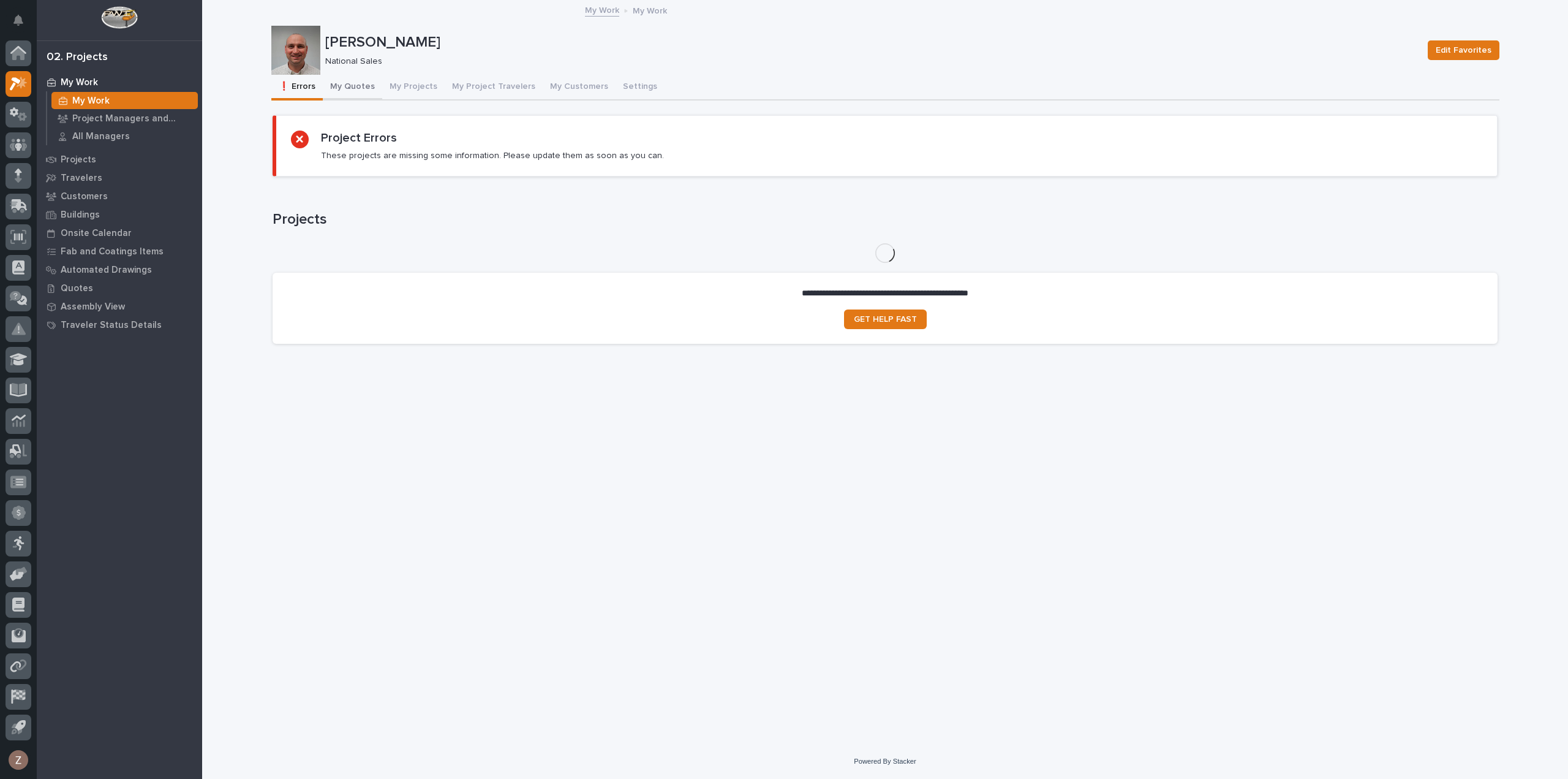
click at [354, 83] on button "My Quotes" at bounding box center [352, 87] width 60 height 26
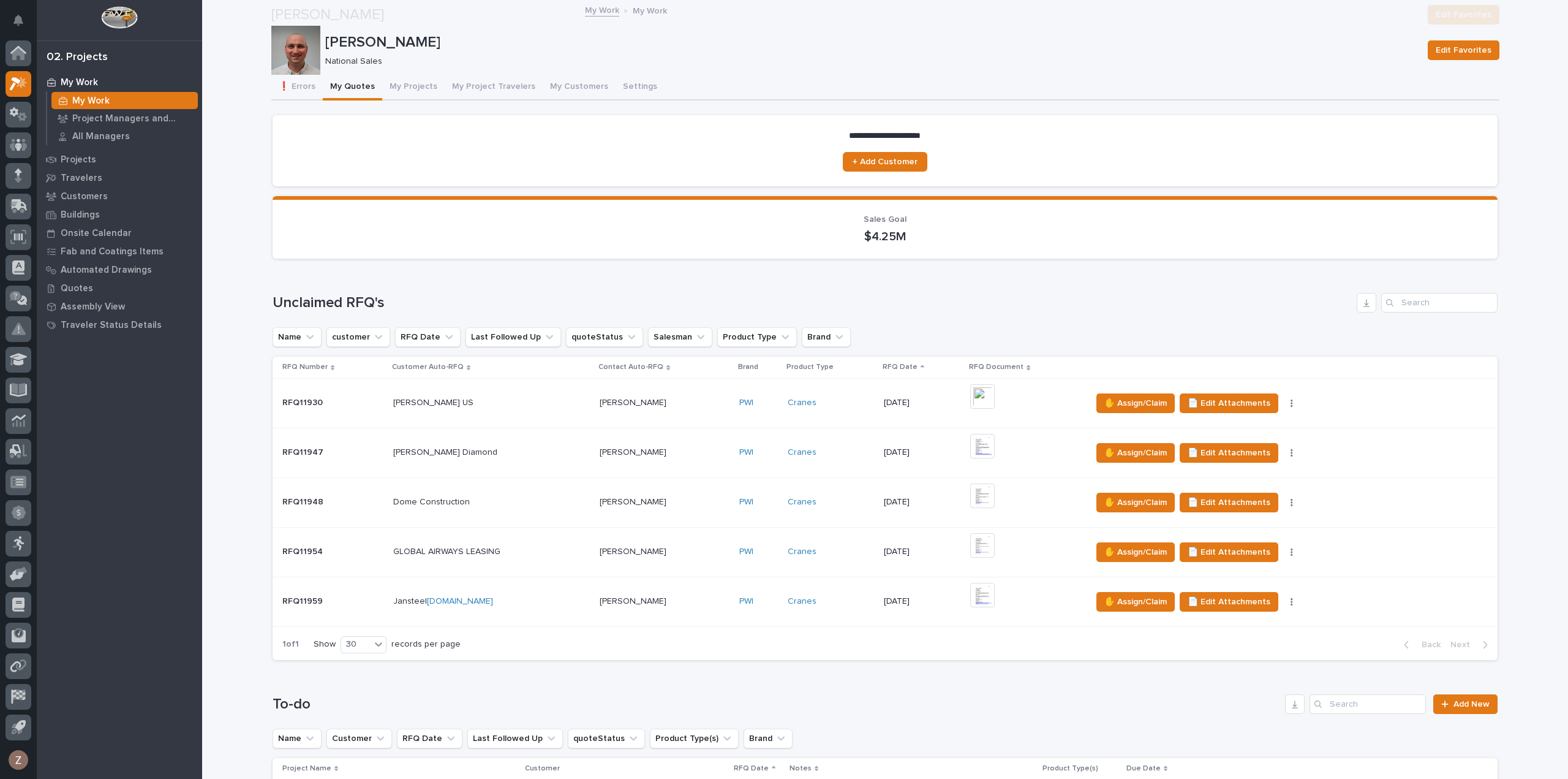
scroll to position [368, 0]
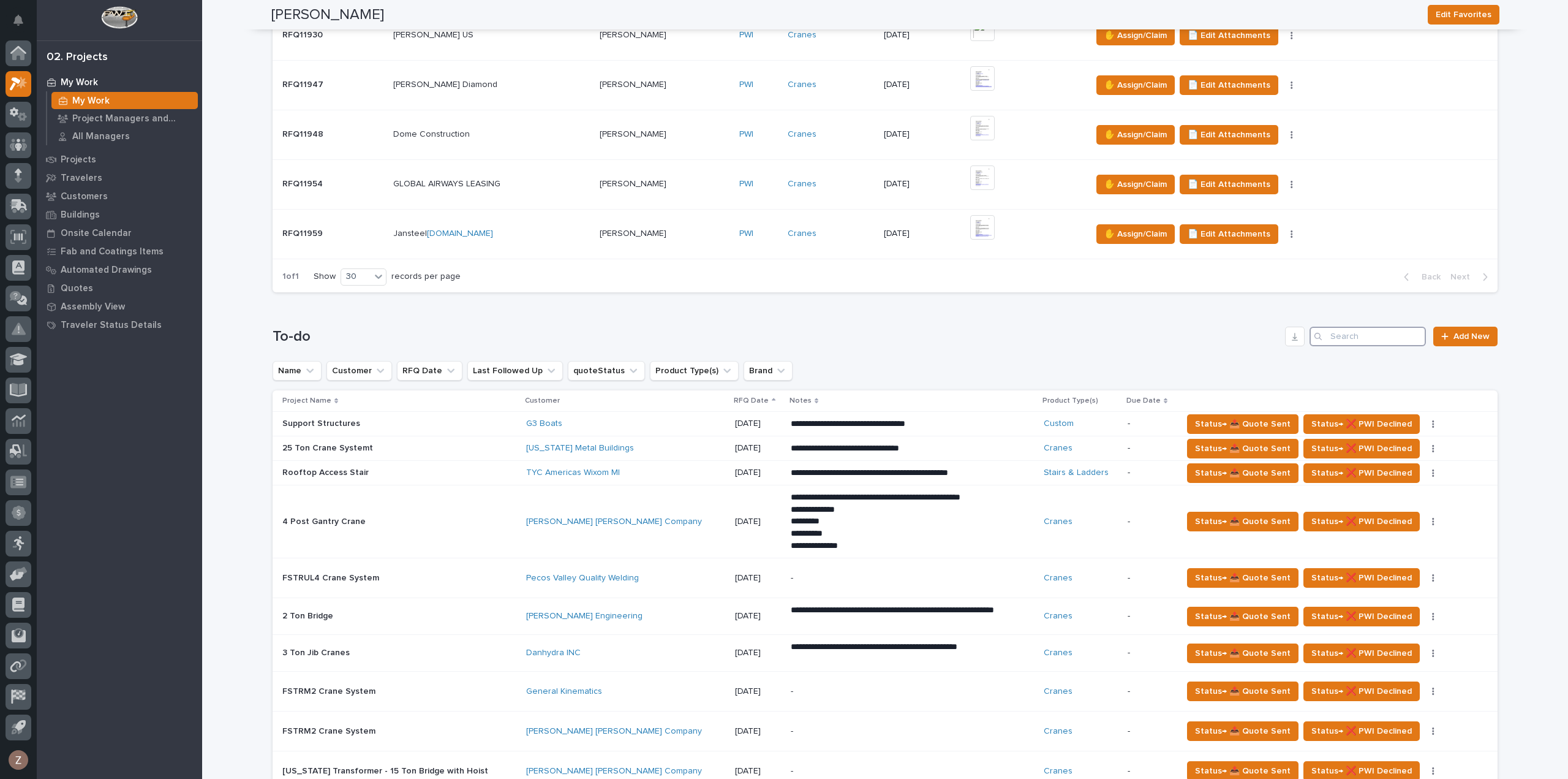
click at [1378, 337] on input "Search" at bounding box center [1367, 336] width 117 height 19
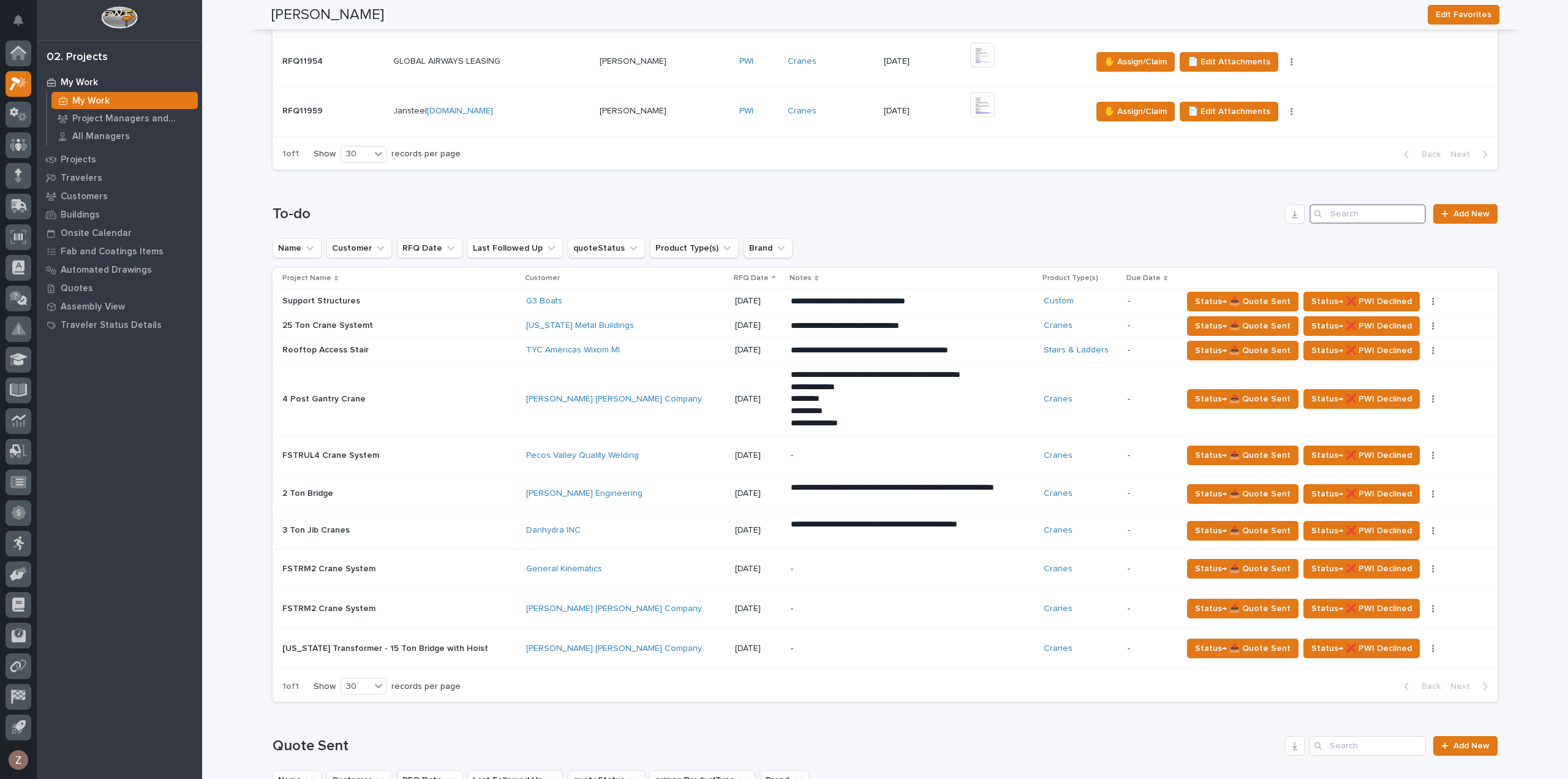
scroll to position [674, 0]
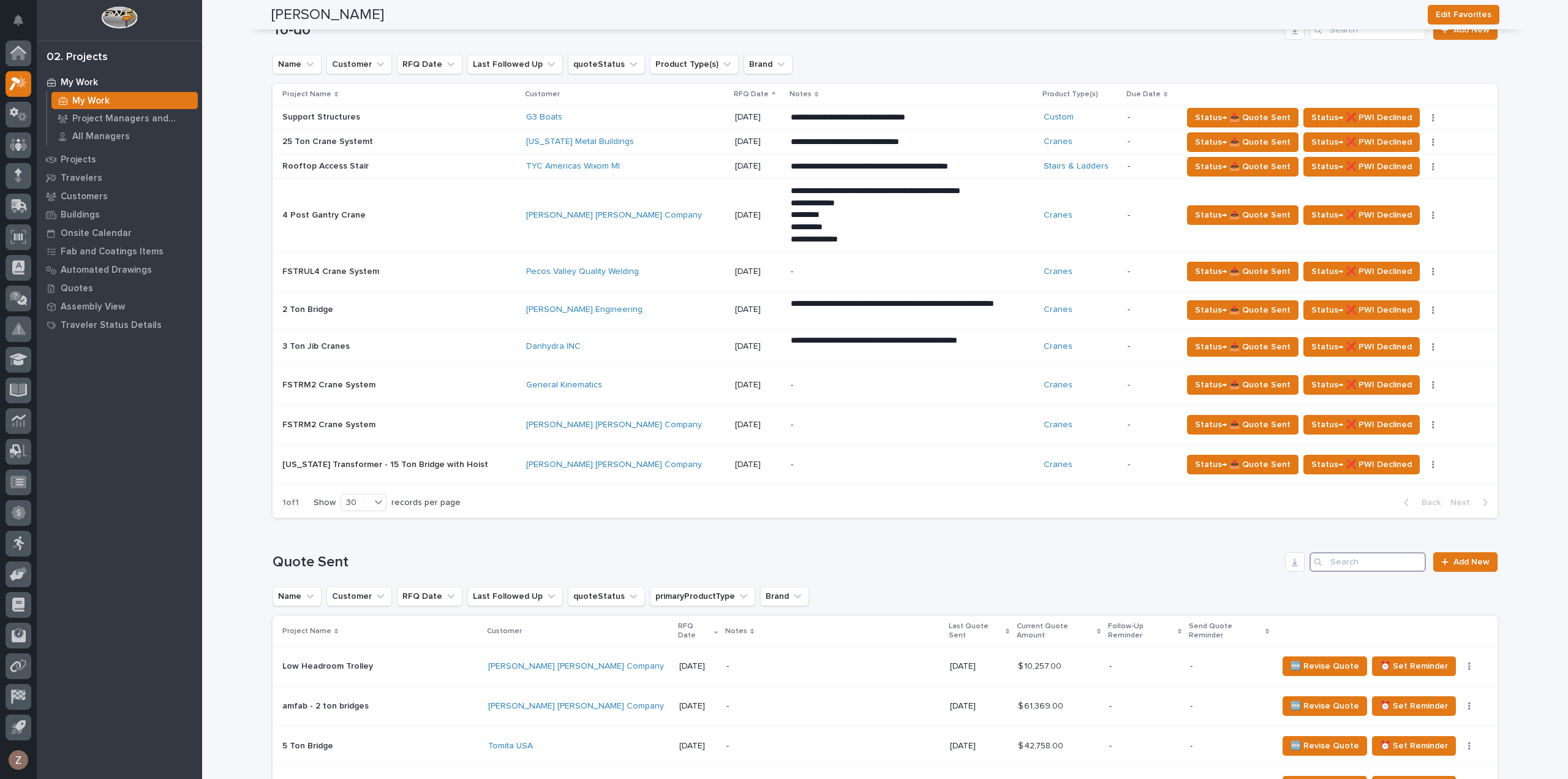
click at [1342, 558] on input "Search" at bounding box center [1367, 562] width 117 height 19
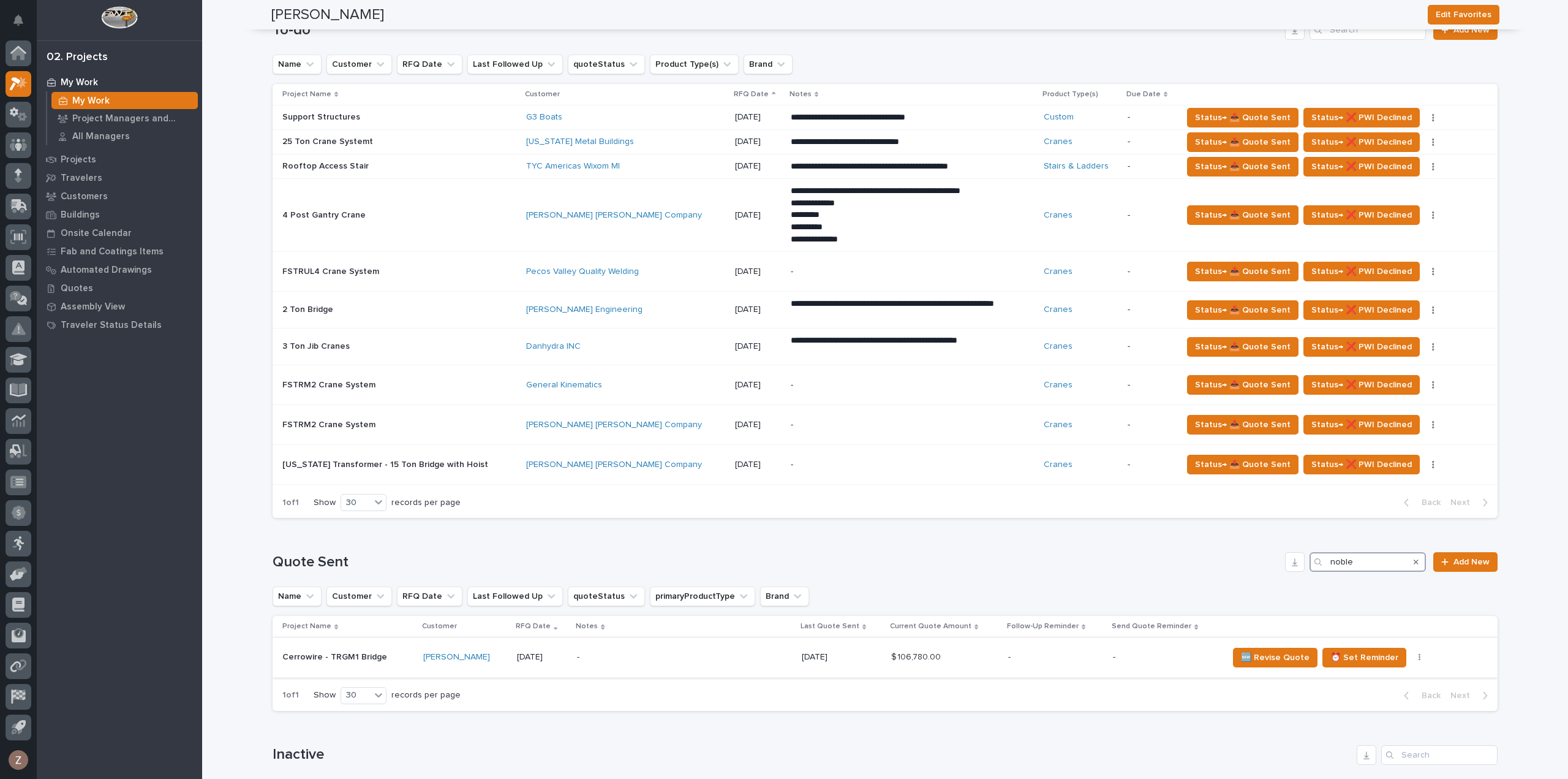
scroll to position [980, 0]
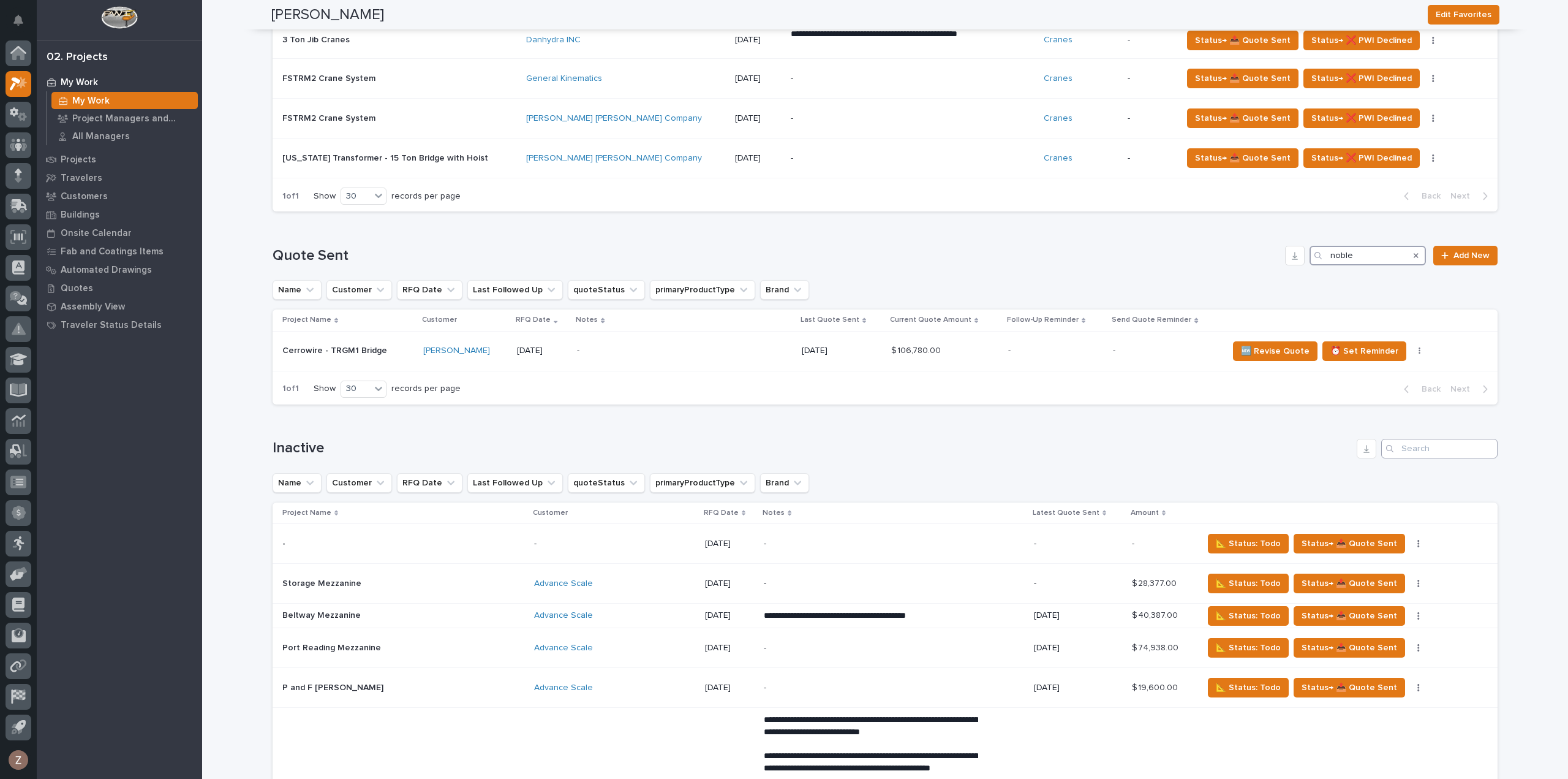
type input "noble"
click at [1409, 449] on input "Search" at bounding box center [1439, 448] width 117 height 19
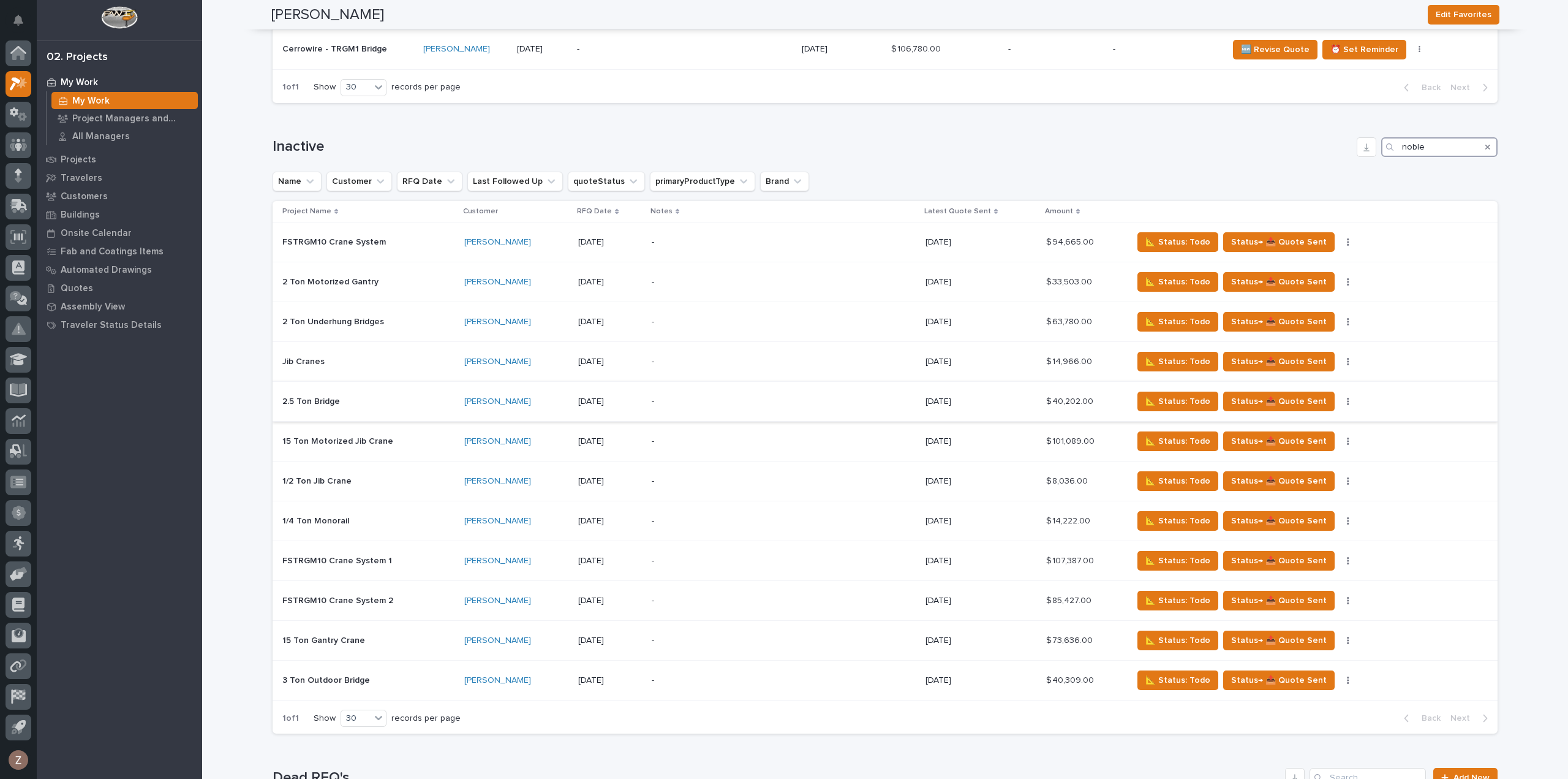
scroll to position [1287, 0]
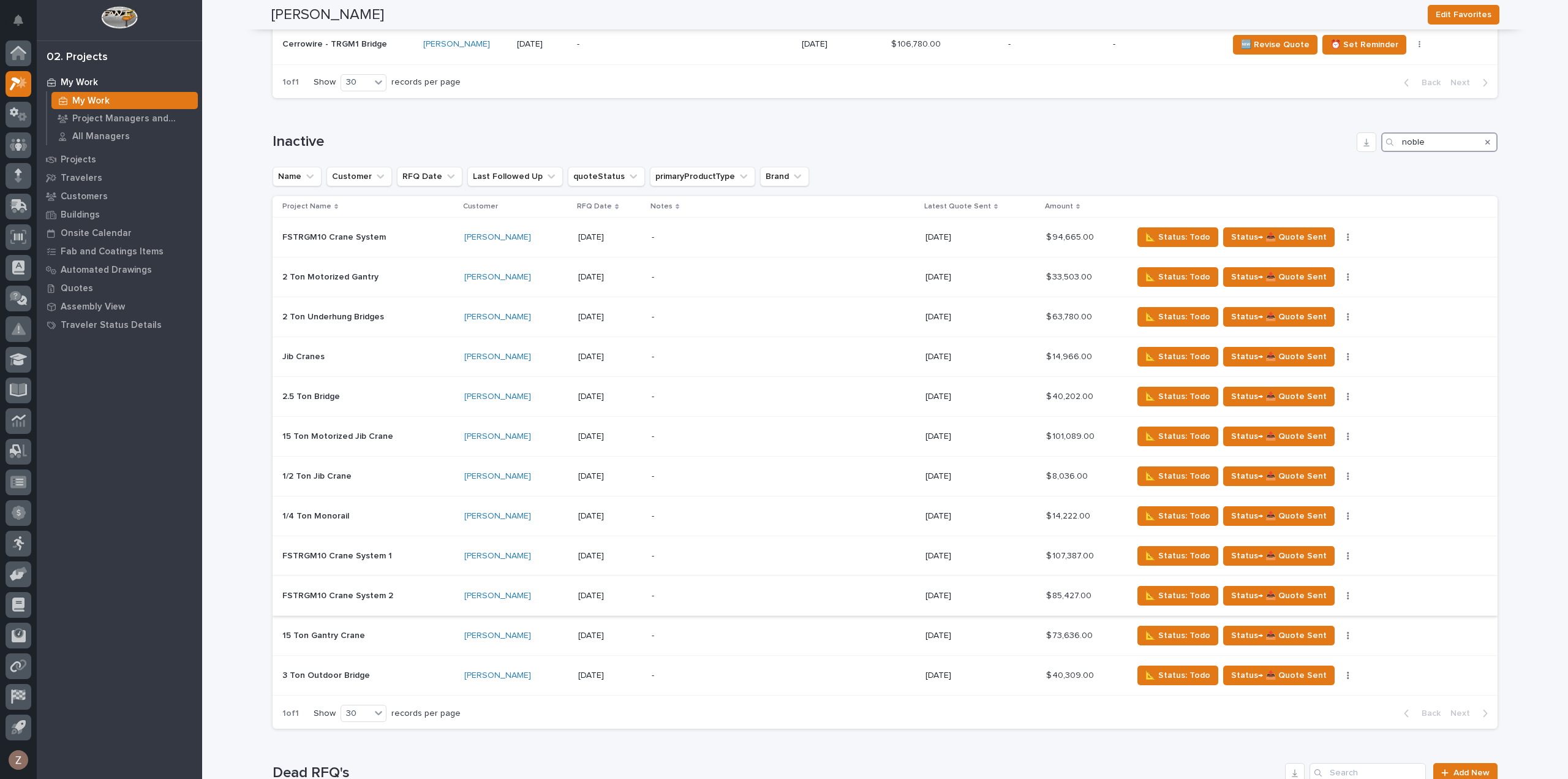
type input "noble"
click at [1347, 591] on icon "button" at bounding box center [1347, 595] width 3 height 8
click at [1174, 588] on span "📐 Status: Todo" at bounding box center [1177, 596] width 65 height 15
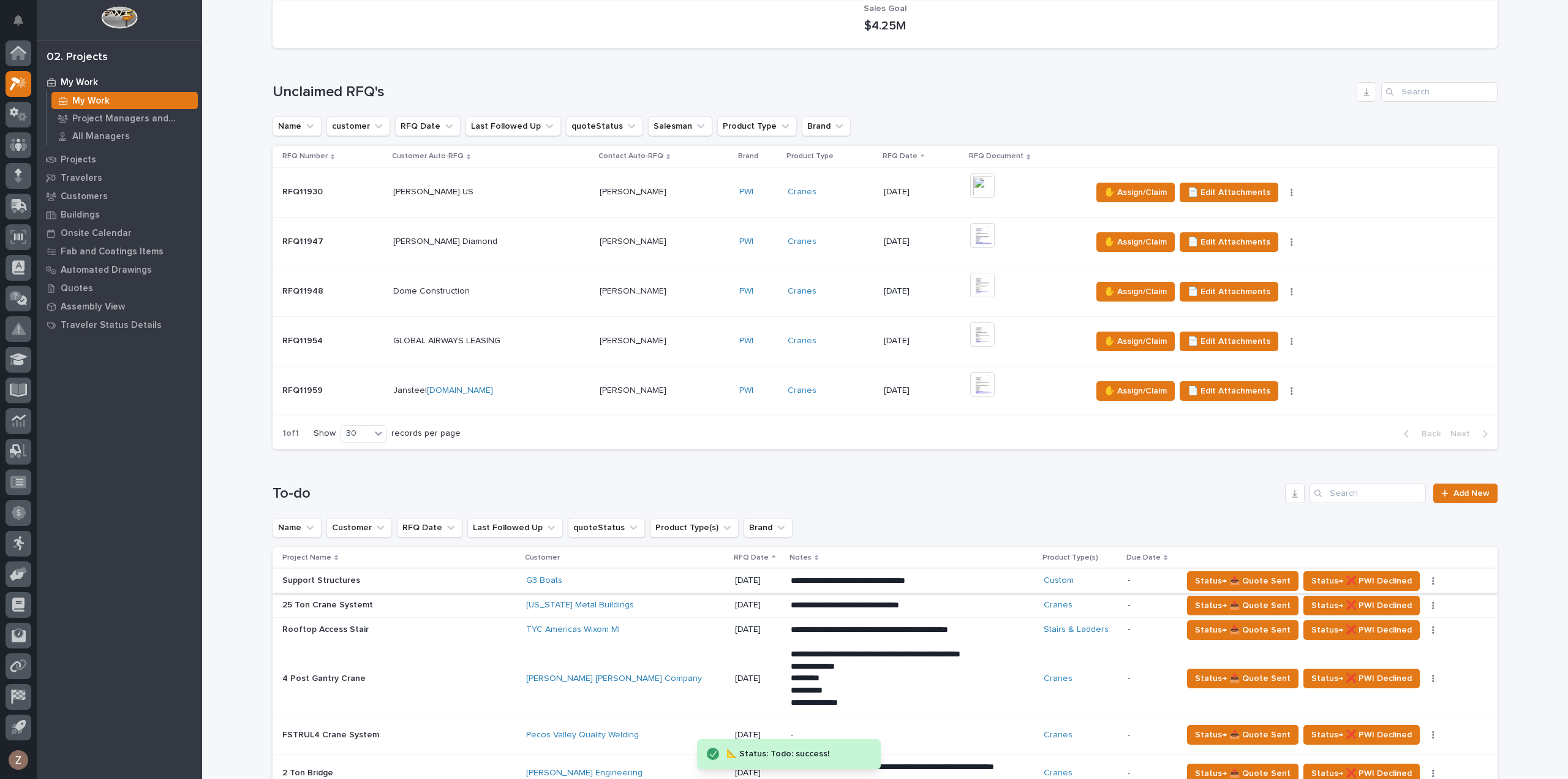
scroll to position [429, 0]
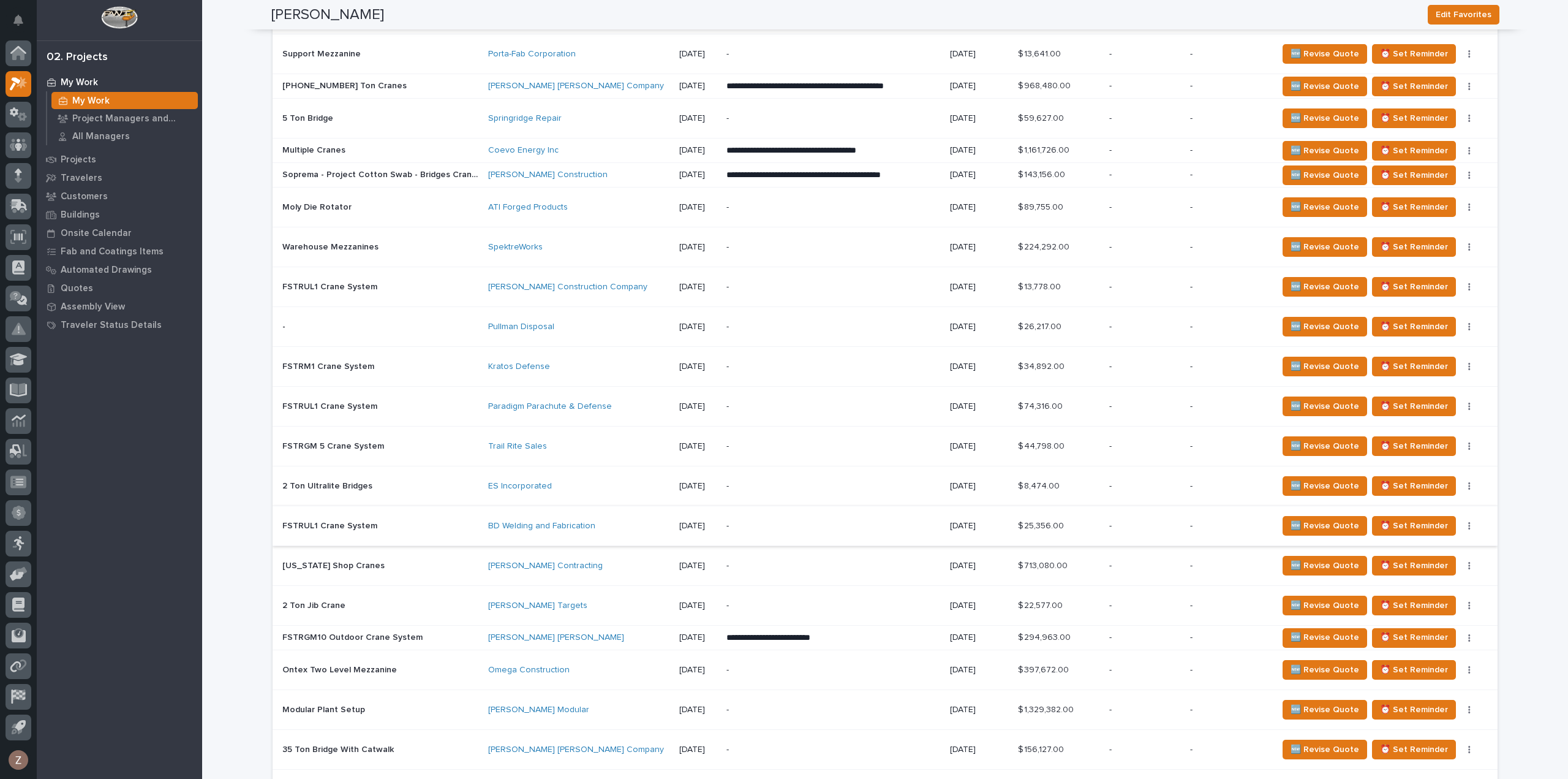
scroll to position [2236, 0]
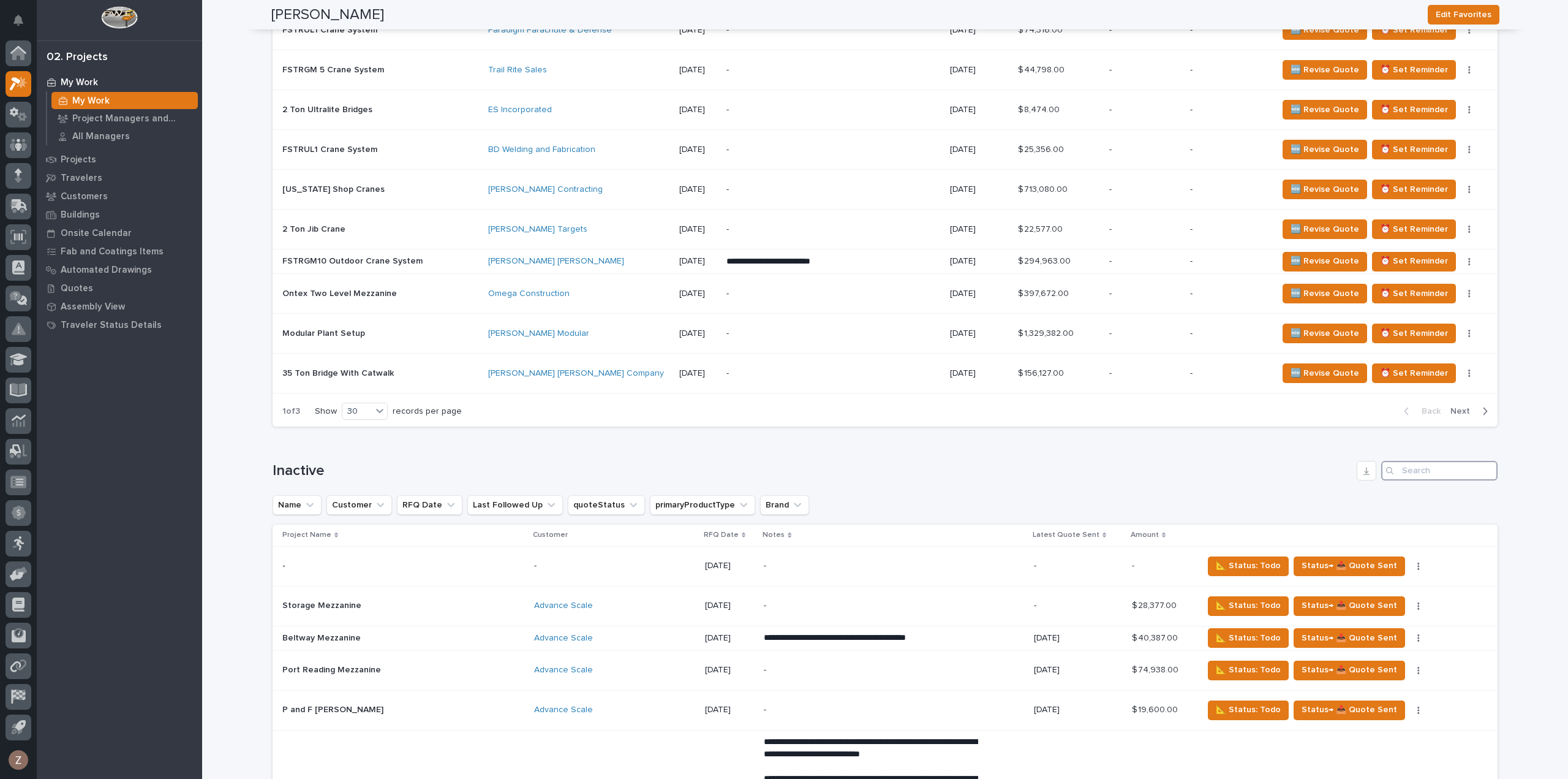
click at [1407, 466] on input "Search" at bounding box center [1439, 470] width 117 height 19
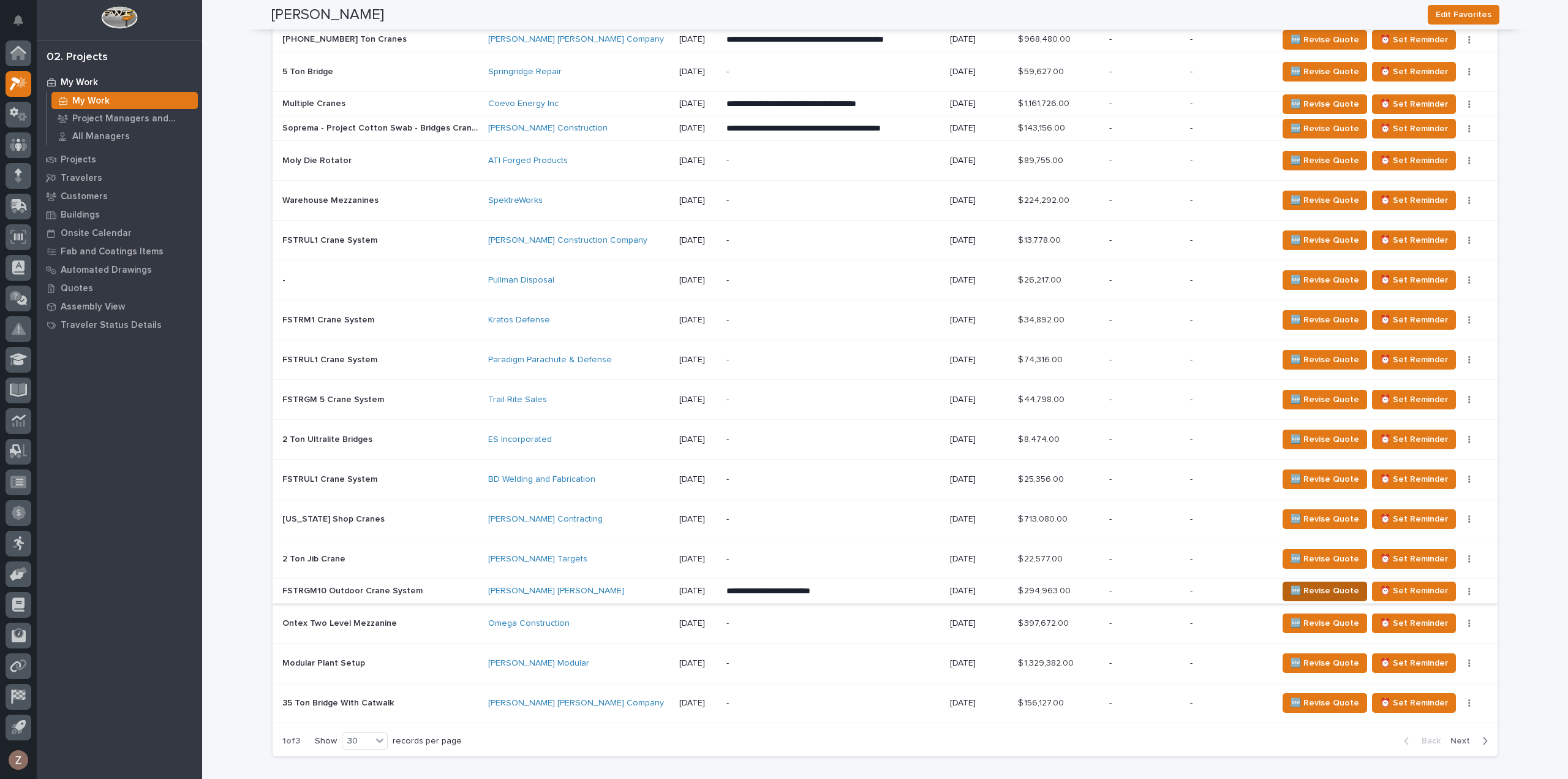
scroll to position [2580, 0]
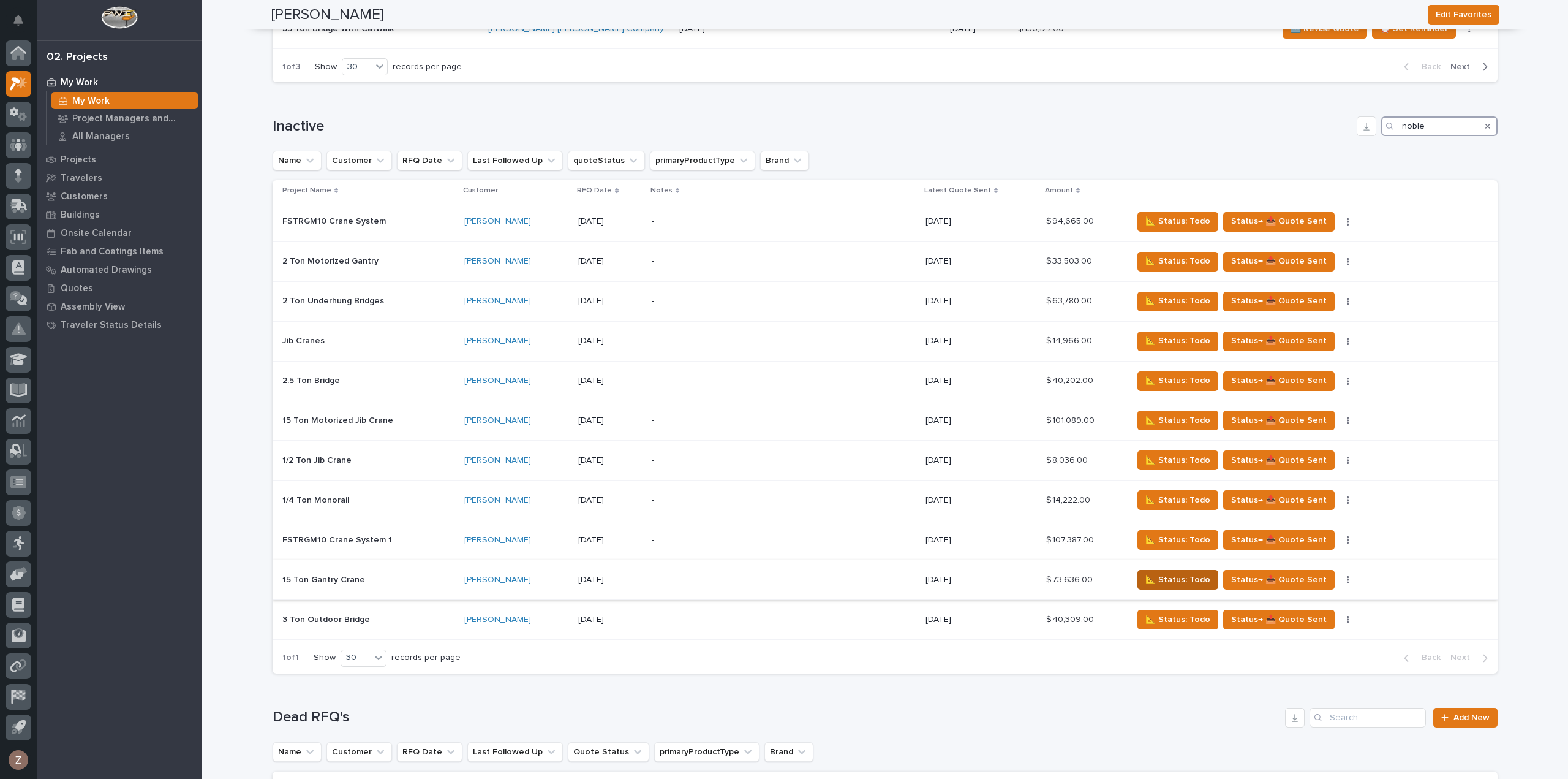
type input "noble"
click at [1162, 572] on span "📐 Status: Todo" at bounding box center [1177, 580] width 65 height 15
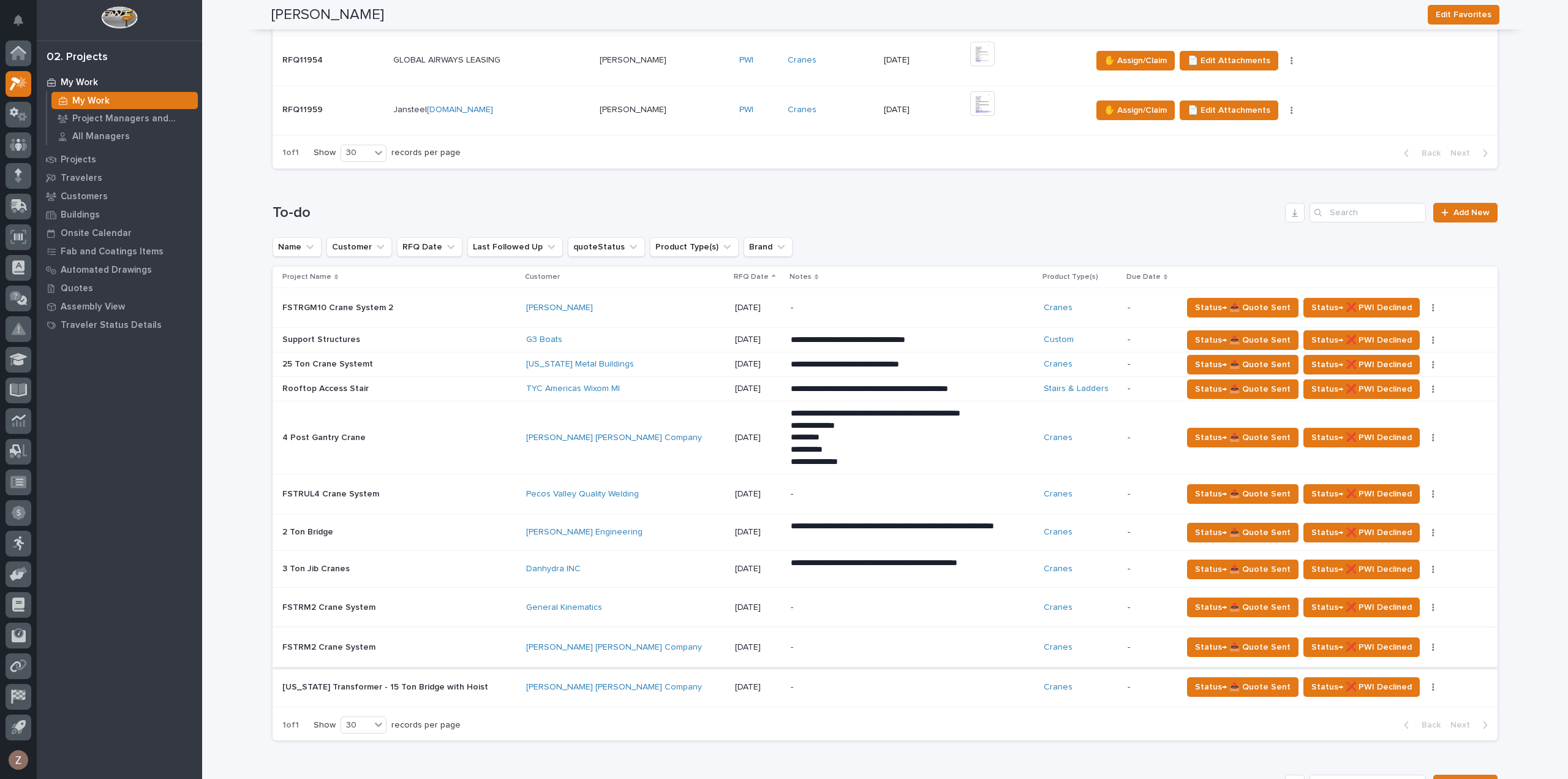
scroll to position [314, 0]
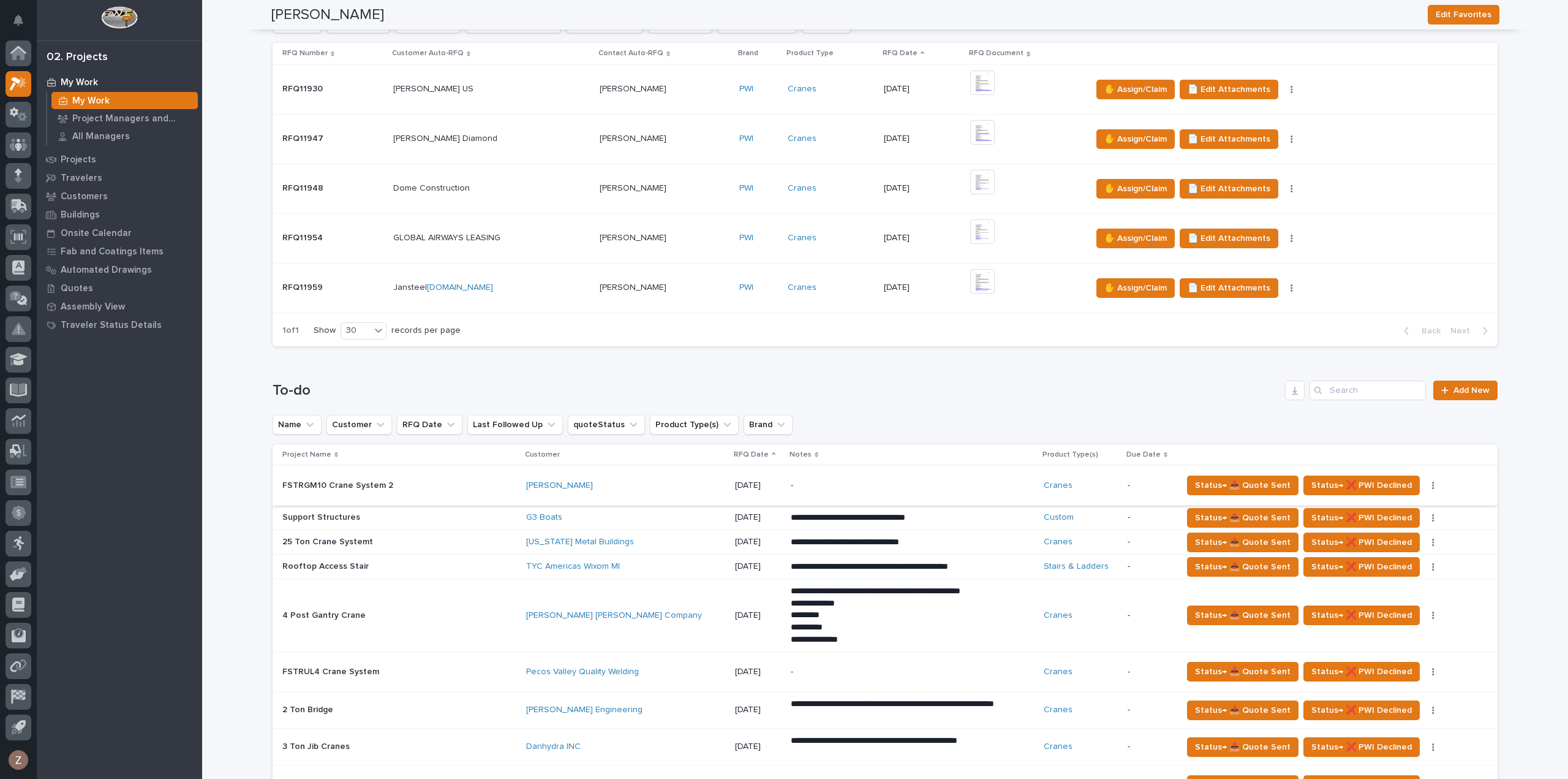
click at [1425, 483] on button "button" at bounding box center [1433, 485] width 17 height 8
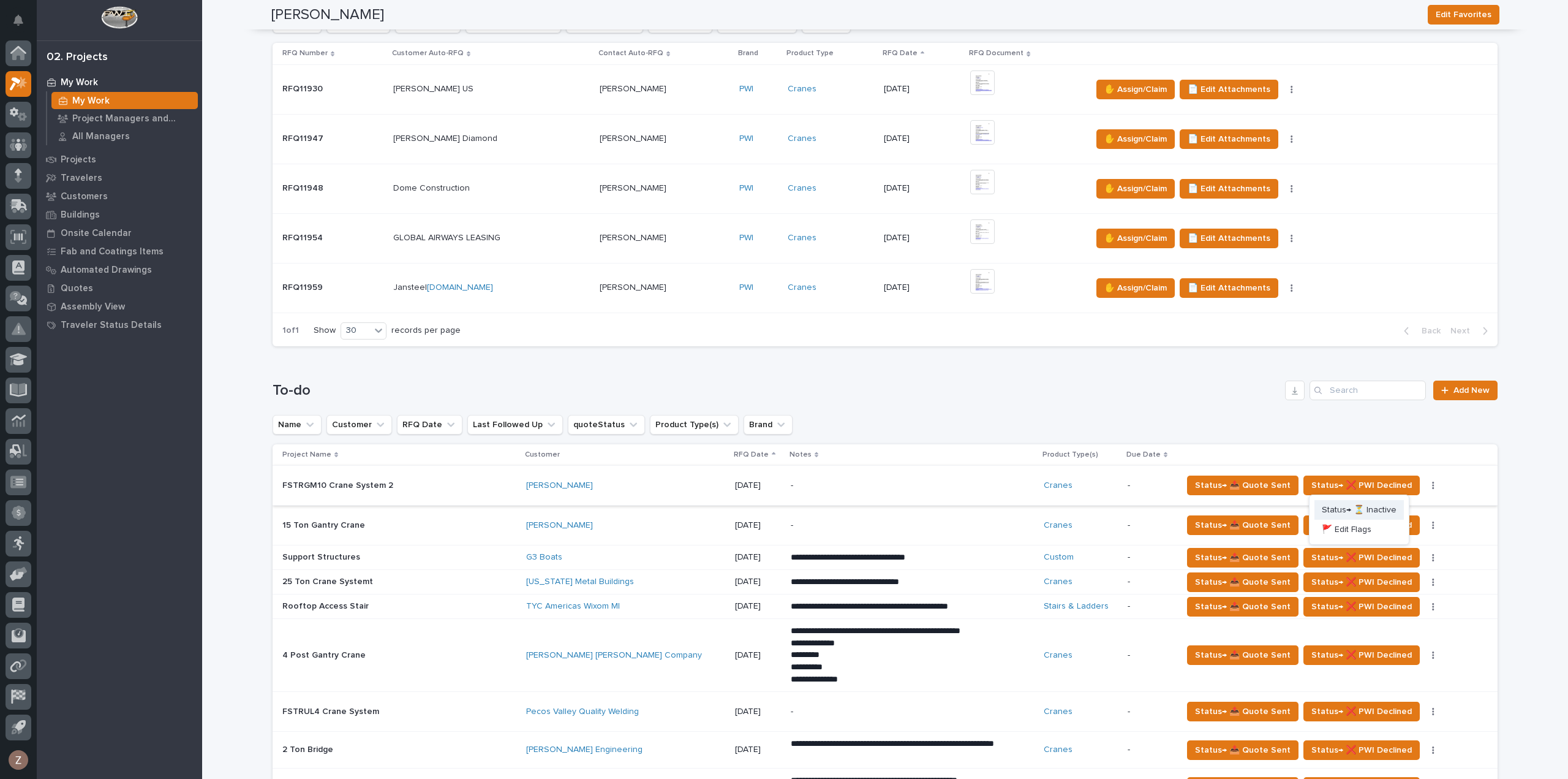
click at [1373, 512] on span "Status→ ⏳ Inactive" at bounding box center [1358, 510] width 75 height 15
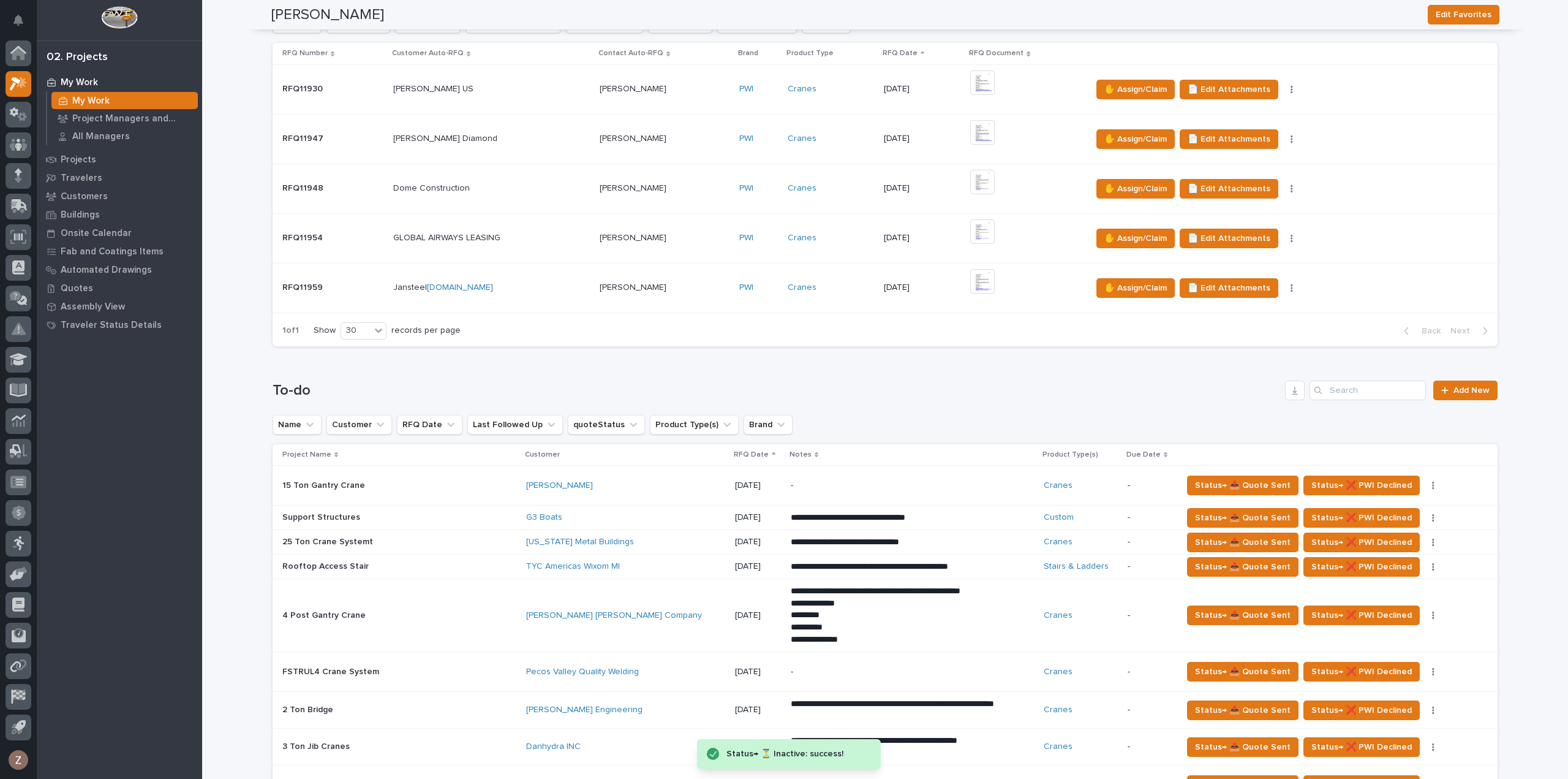
click at [612, 484] on div "[PERSON_NAME]" at bounding box center [626, 485] width 200 height 10
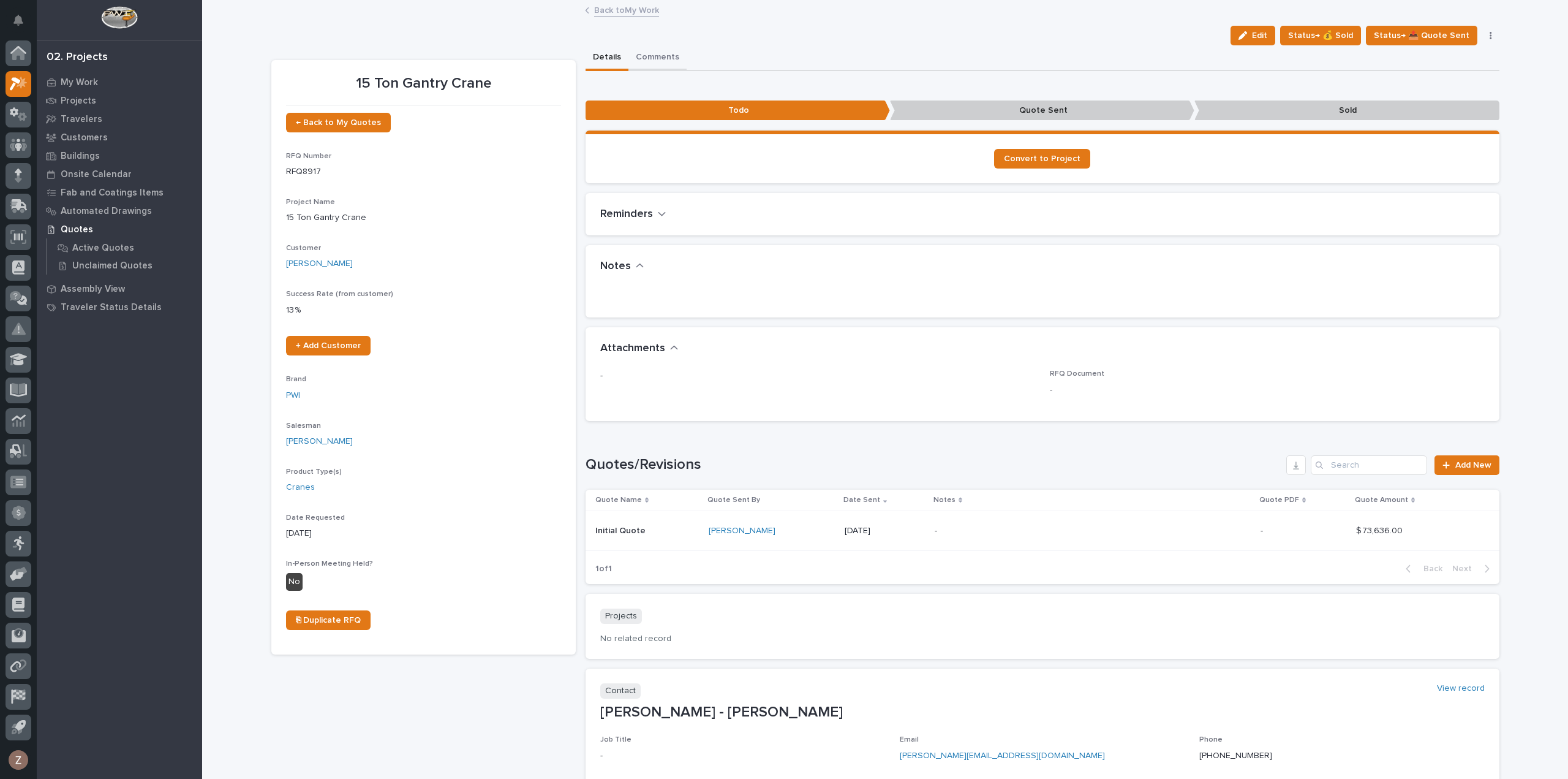
click at [660, 68] on button "Comments" at bounding box center [657, 58] width 58 height 26
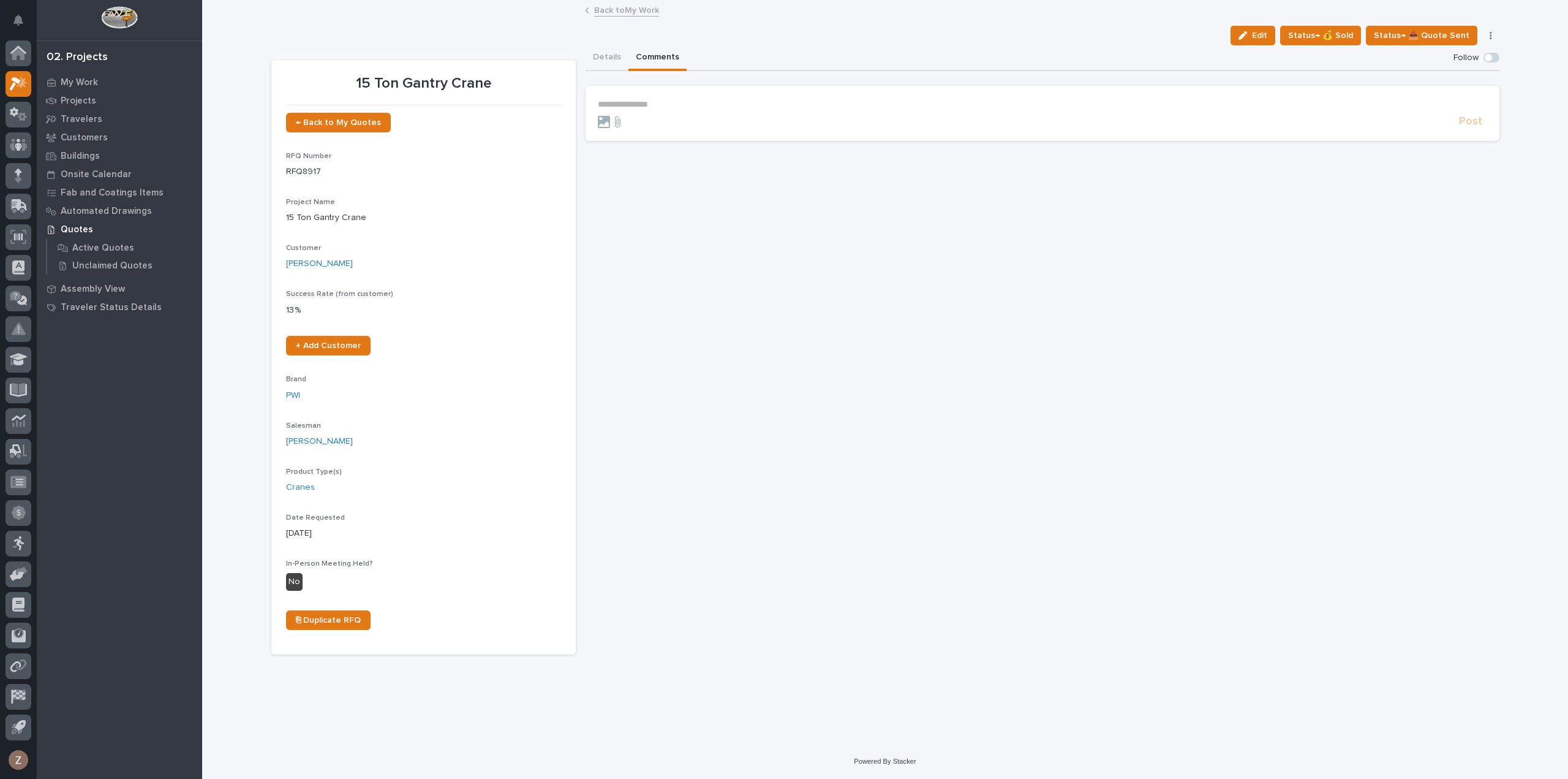
click at [680, 99] on p "**********" at bounding box center [1042, 104] width 889 height 10
click at [644, 106] on span "**********" at bounding box center [727, 105] width 167 height 8
click at [693, 121] on span "**********" at bounding box center [681, 125] width 169 height 8
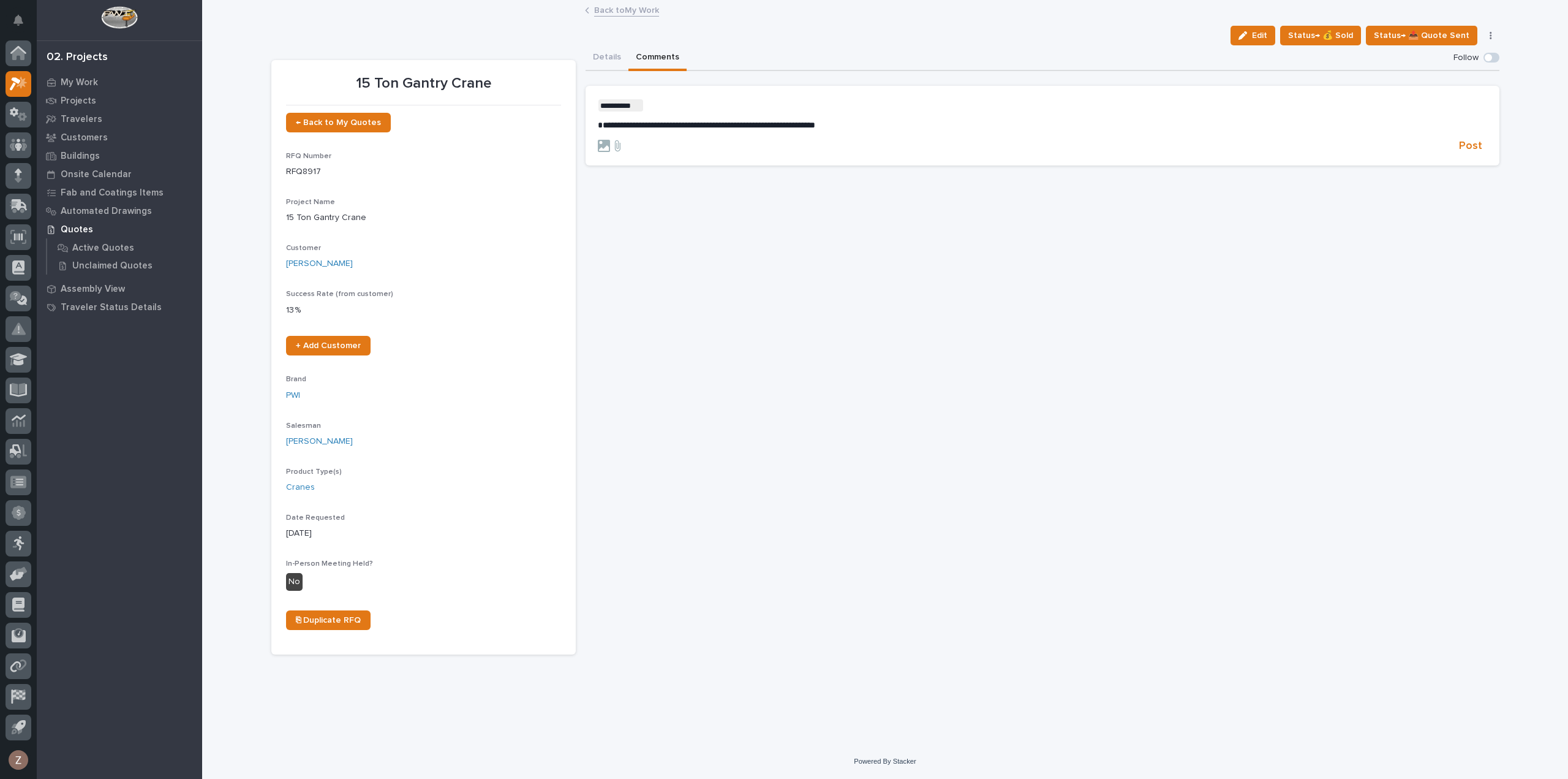
click at [879, 121] on p "**********" at bounding box center [1042, 125] width 889 height 10
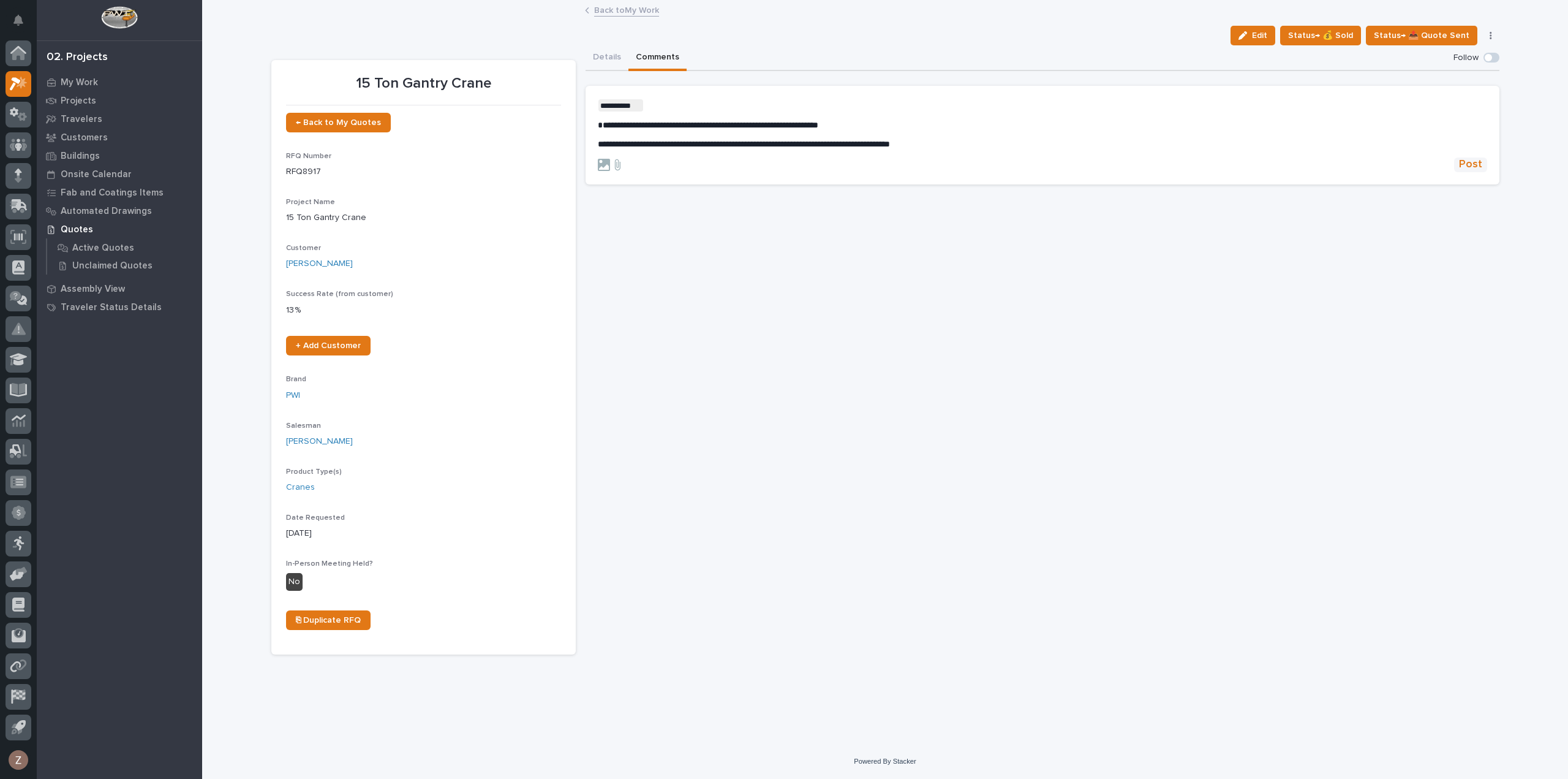
click at [1471, 165] on span "Post" at bounding box center [1471, 165] width 23 height 14
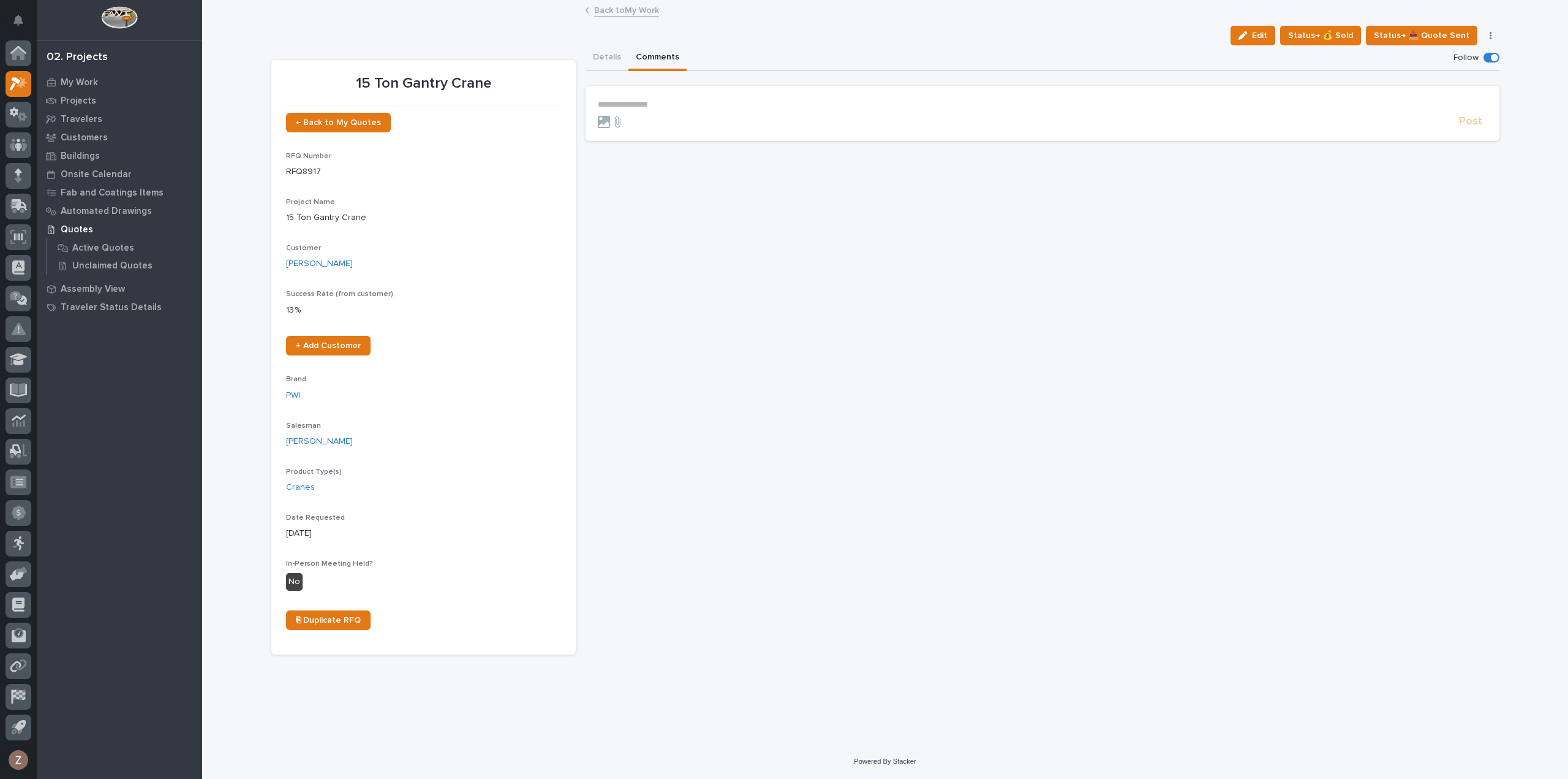
click at [663, 101] on p "**********" at bounding box center [1042, 104] width 889 height 10
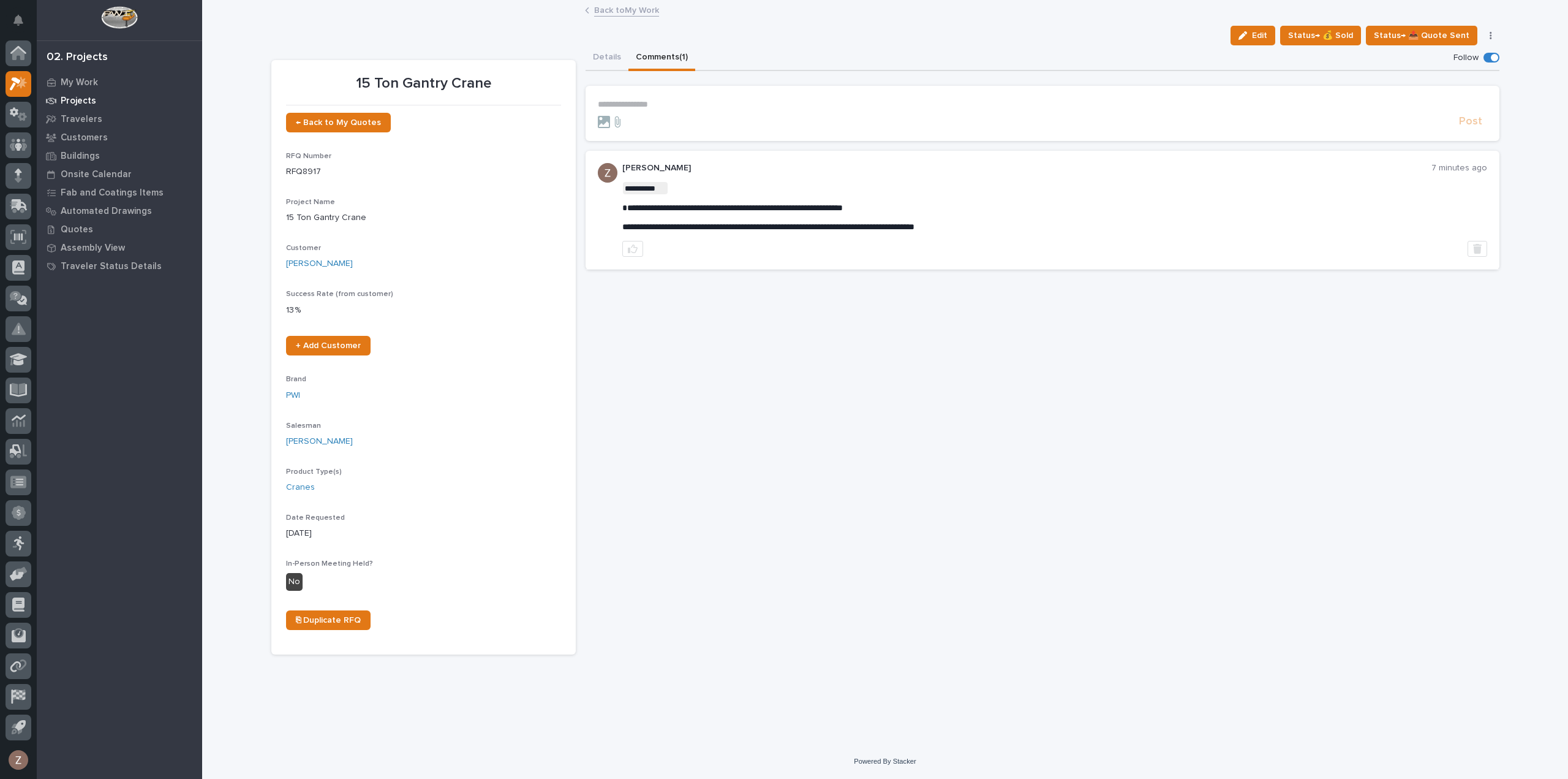
click at [109, 95] on div "Projects" at bounding box center [119, 100] width 159 height 17
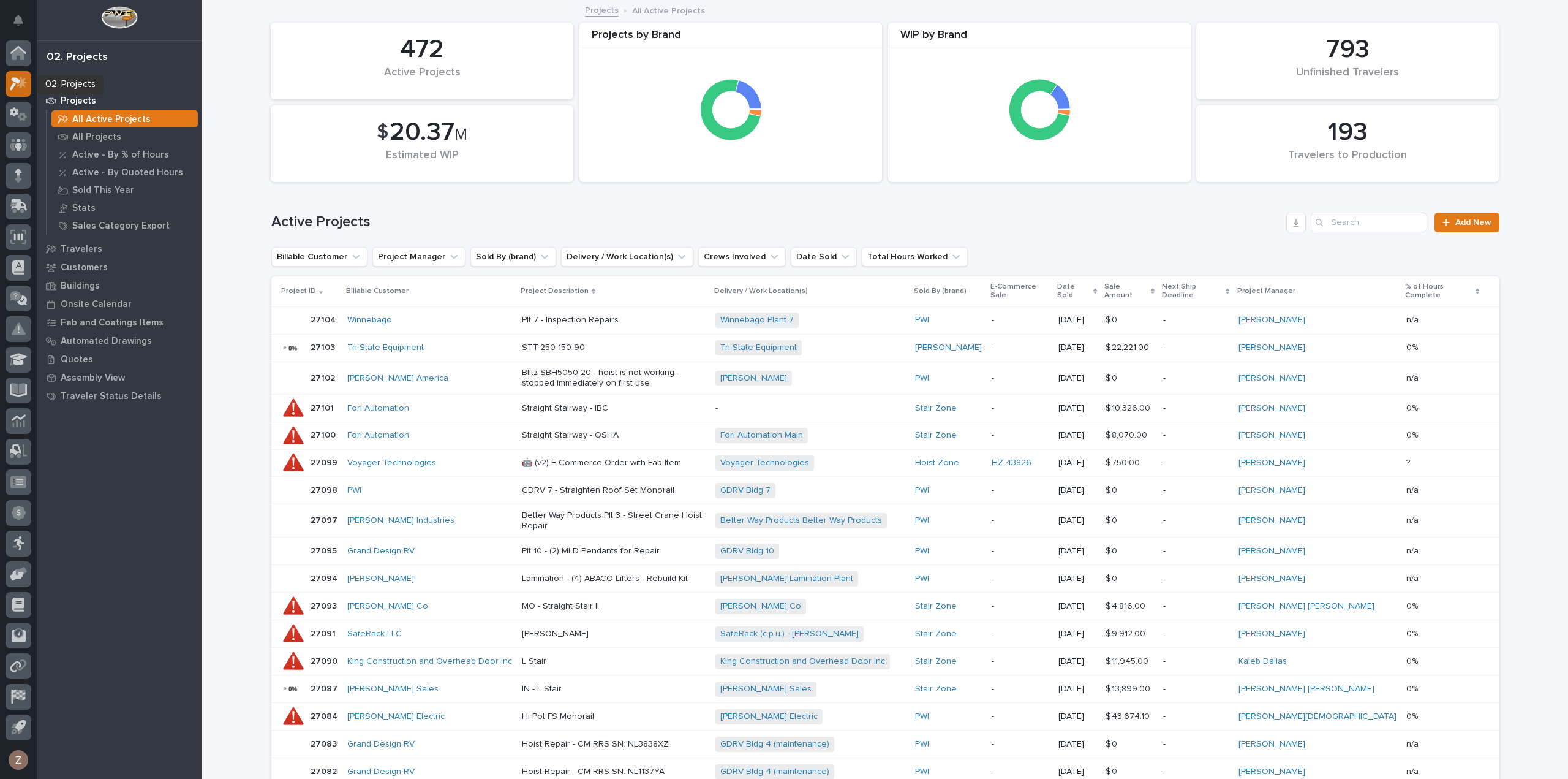
click at [11, 76] on div at bounding box center [18, 84] width 26 height 26
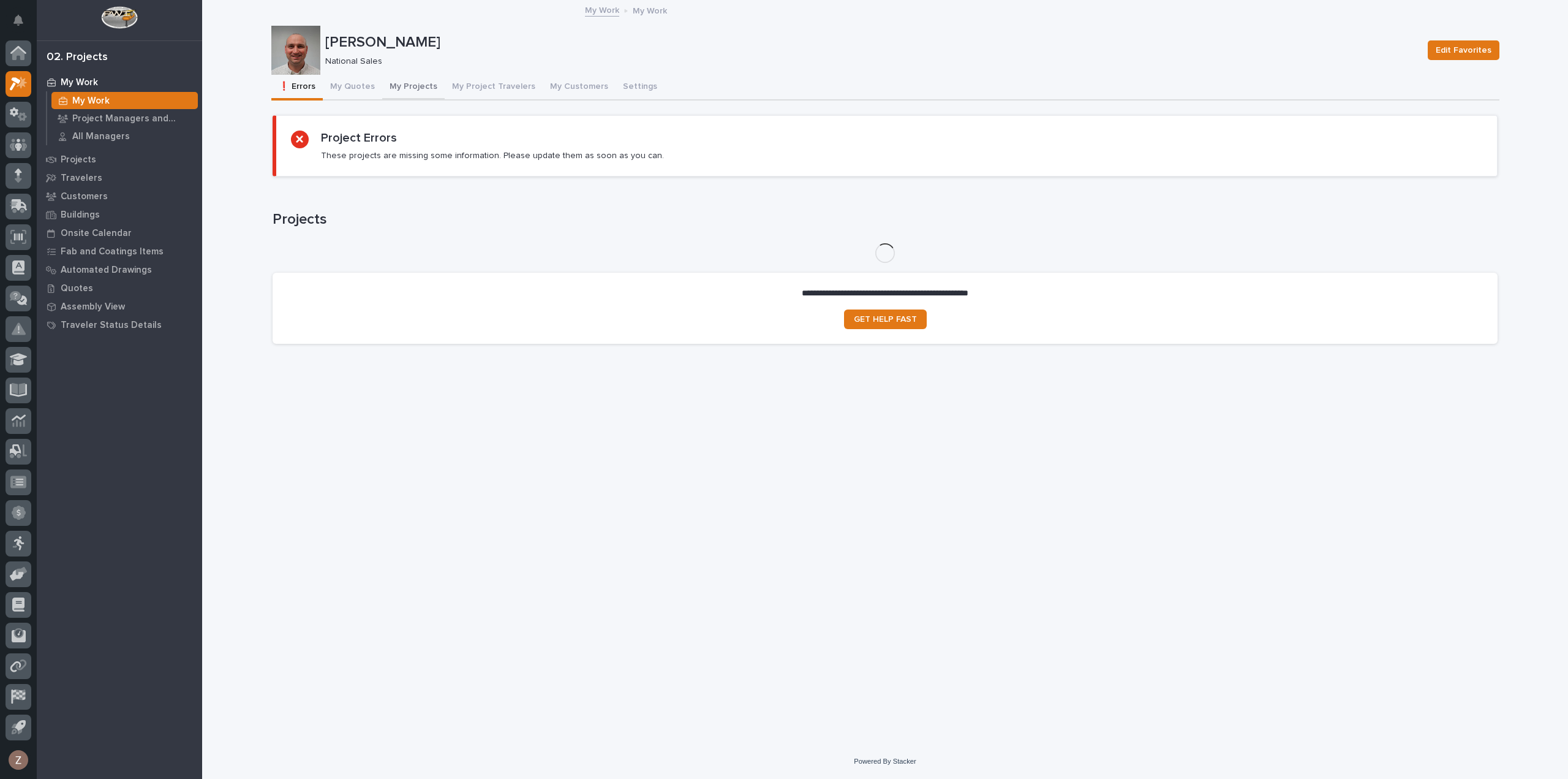
click at [356, 89] on button "My Quotes" at bounding box center [352, 87] width 60 height 26
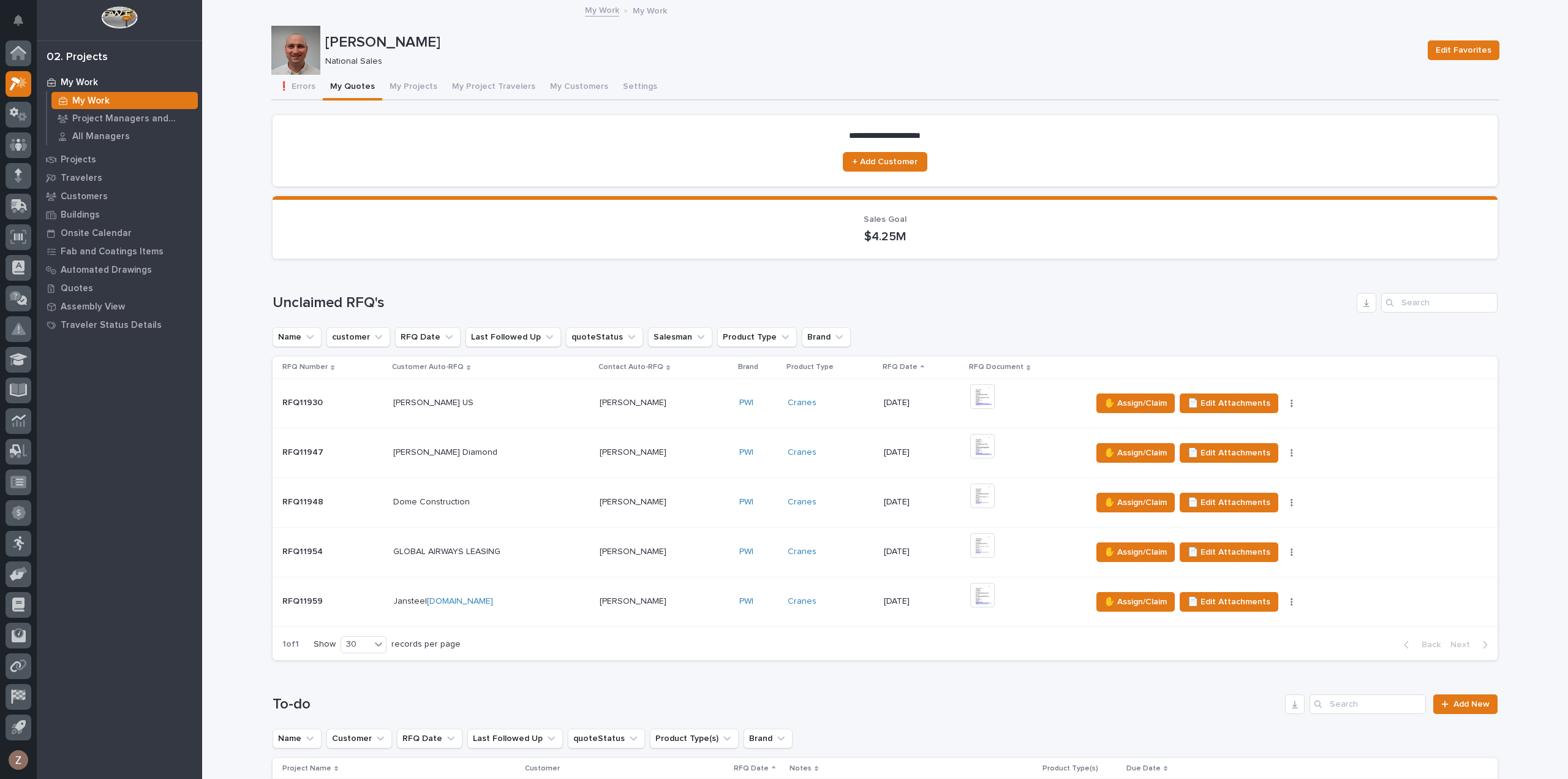
scroll to position [245, 0]
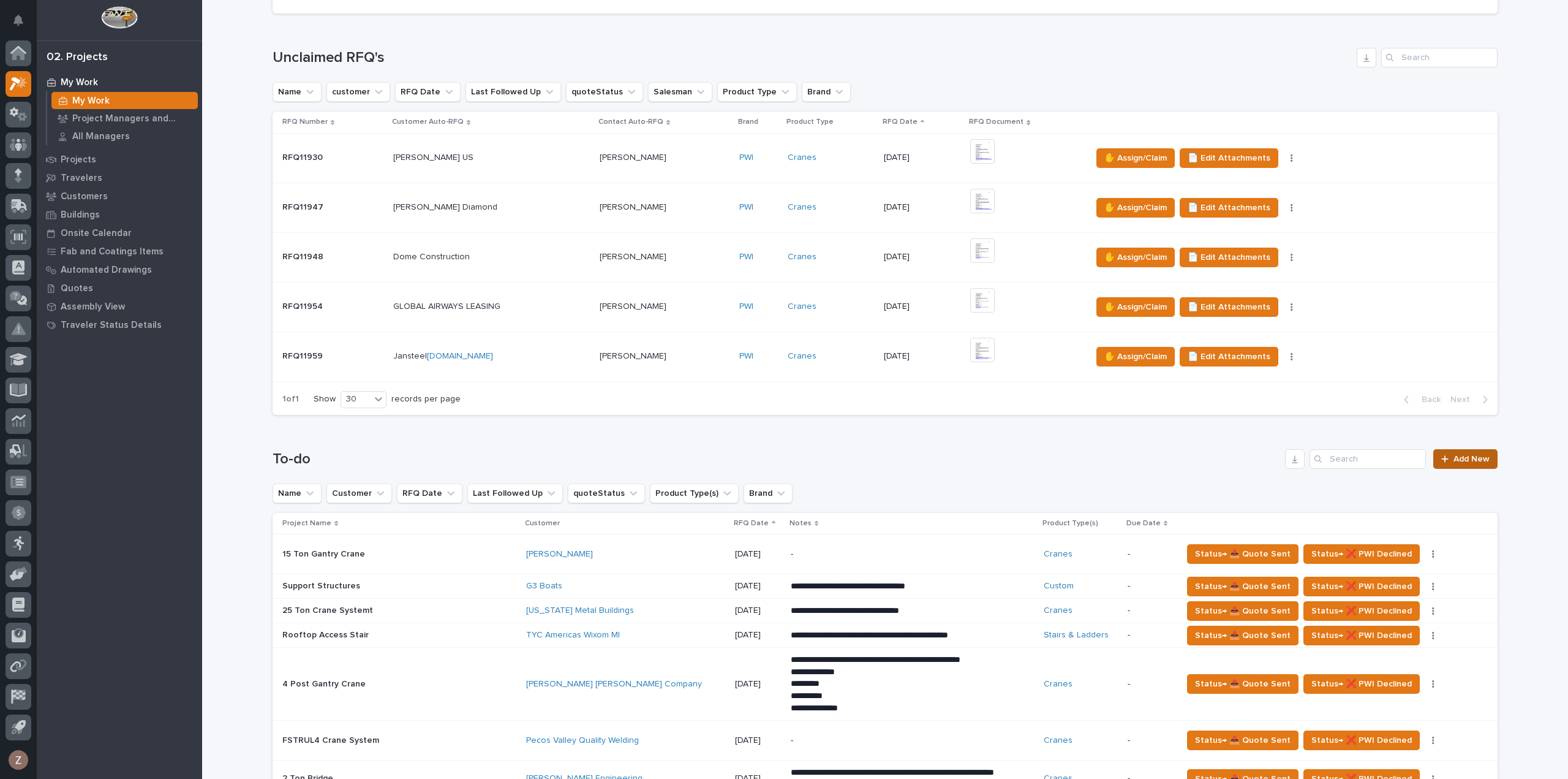
click at [1457, 459] on span "Add New" at bounding box center [1471, 459] width 36 height 8
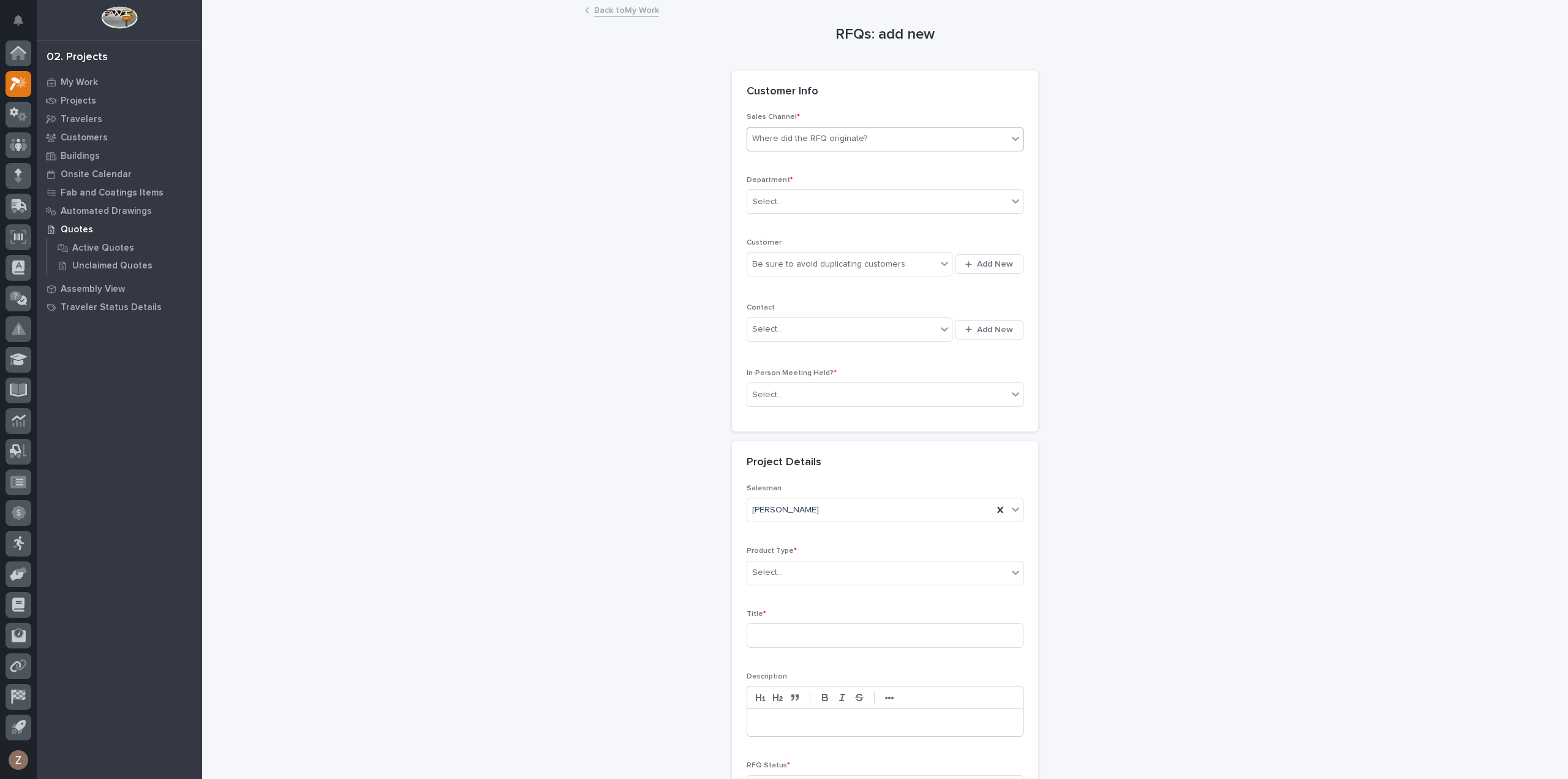
click at [785, 139] on div "Where did the RFQ originate?" at bounding box center [809, 139] width 115 height 13
click at [784, 180] on div "PWI" at bounding box center [880, 184] width 275 height 22
click at [773, 205] on div "Select..." at bounding box center [767, 201] width 30 height 13
click at [778, 219] on span "National Sales" at bounding box center [779, 223] width 62 height 13
click at [781, 260] on div "Be sure to avoid duplicating customers" at bounding box center [828, 264] width 153 height 13
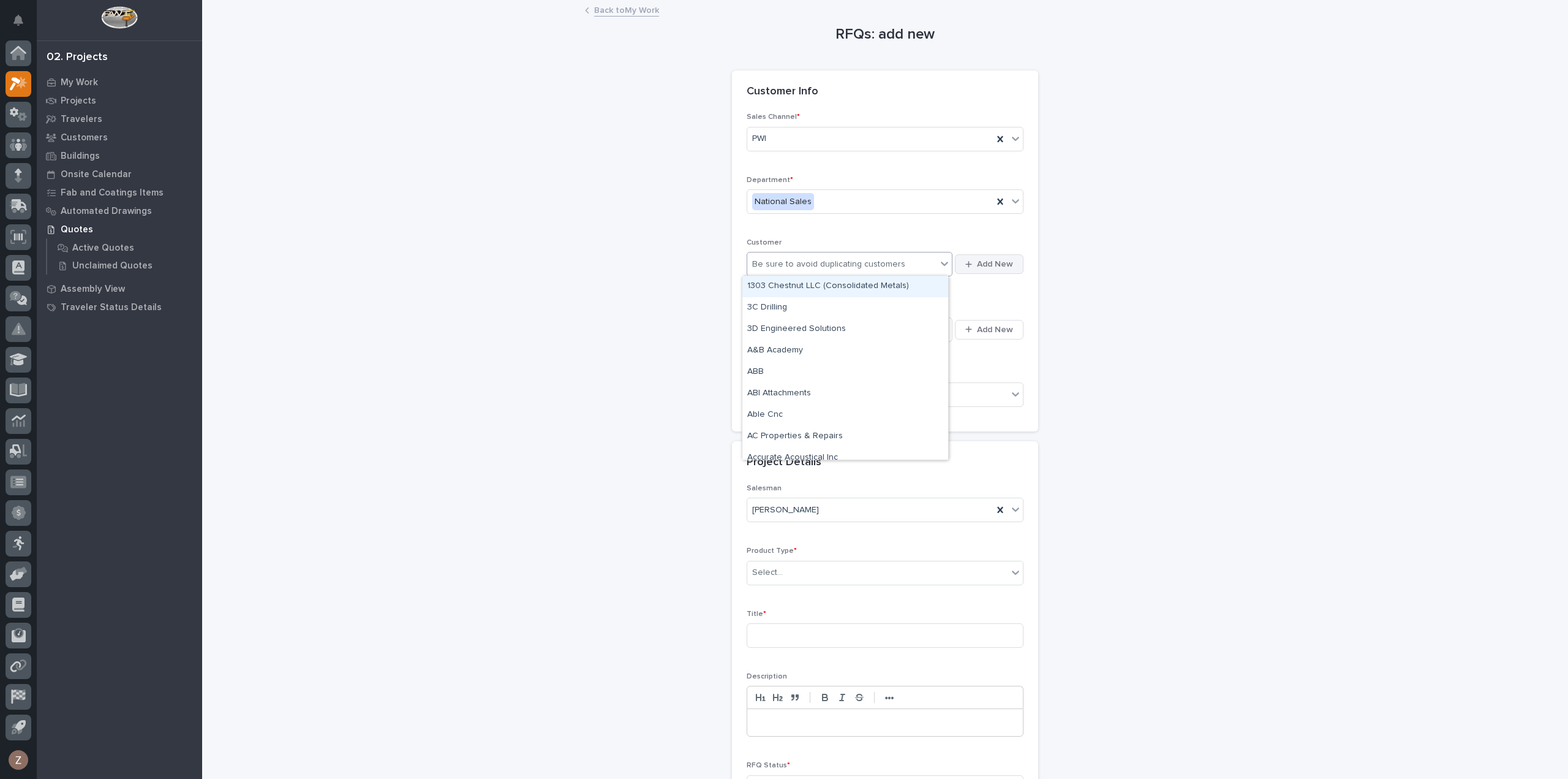
click at [1003, 259] on span "Add New" at bounding box center [994, 264] width 36 height 11
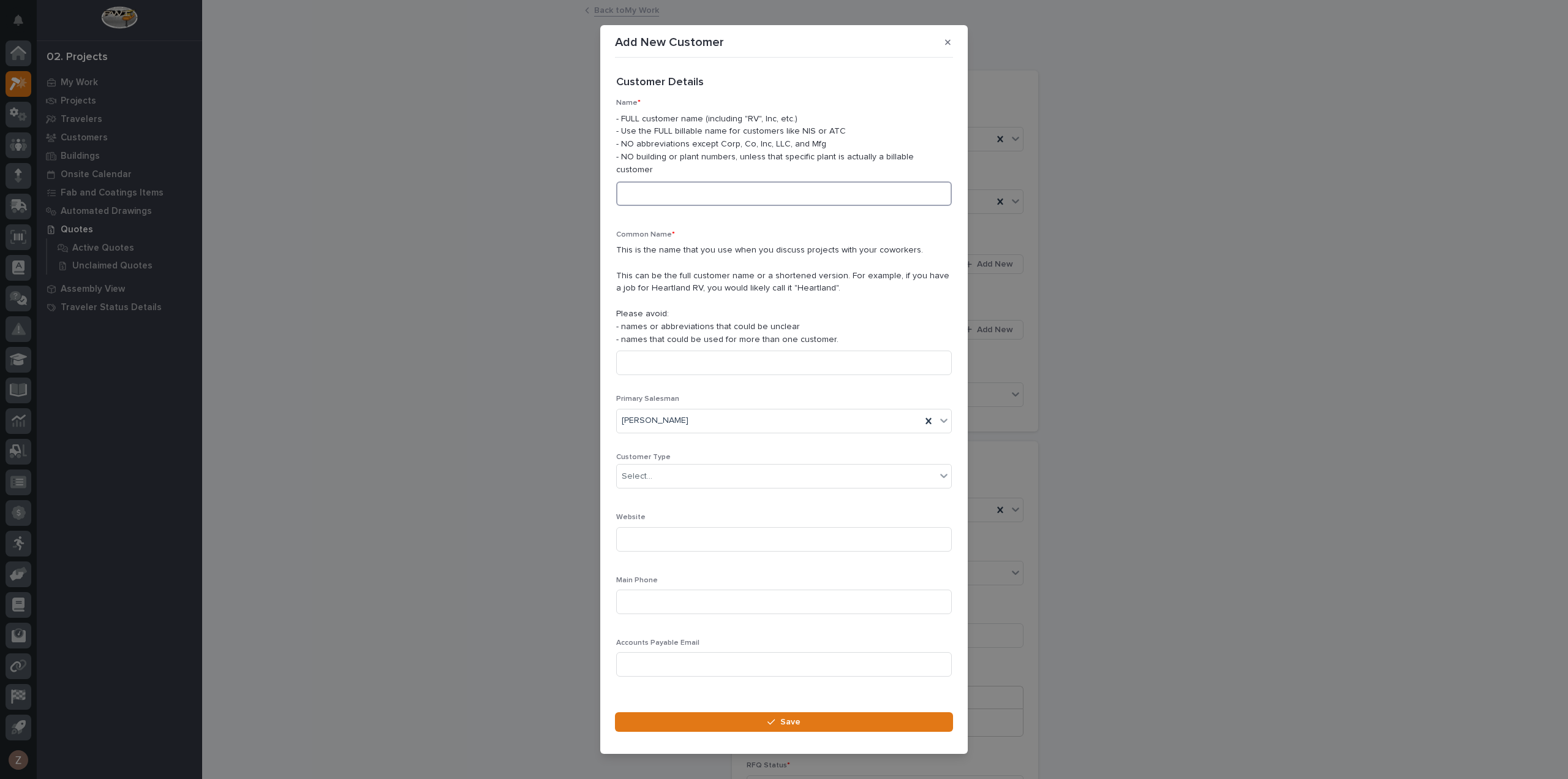
click at [668, 182] on input at bounding box center [784, 193] width 336 height 24
type input "Home Comfort Climate Service"
click at [712, 466] on div "Select..." at bounding box center [776, 476] width 319 height 20
drag, startPoint x: 666, startPoint y: 523, endPoint x: 670, endPoint y: 532, distance: 9.8
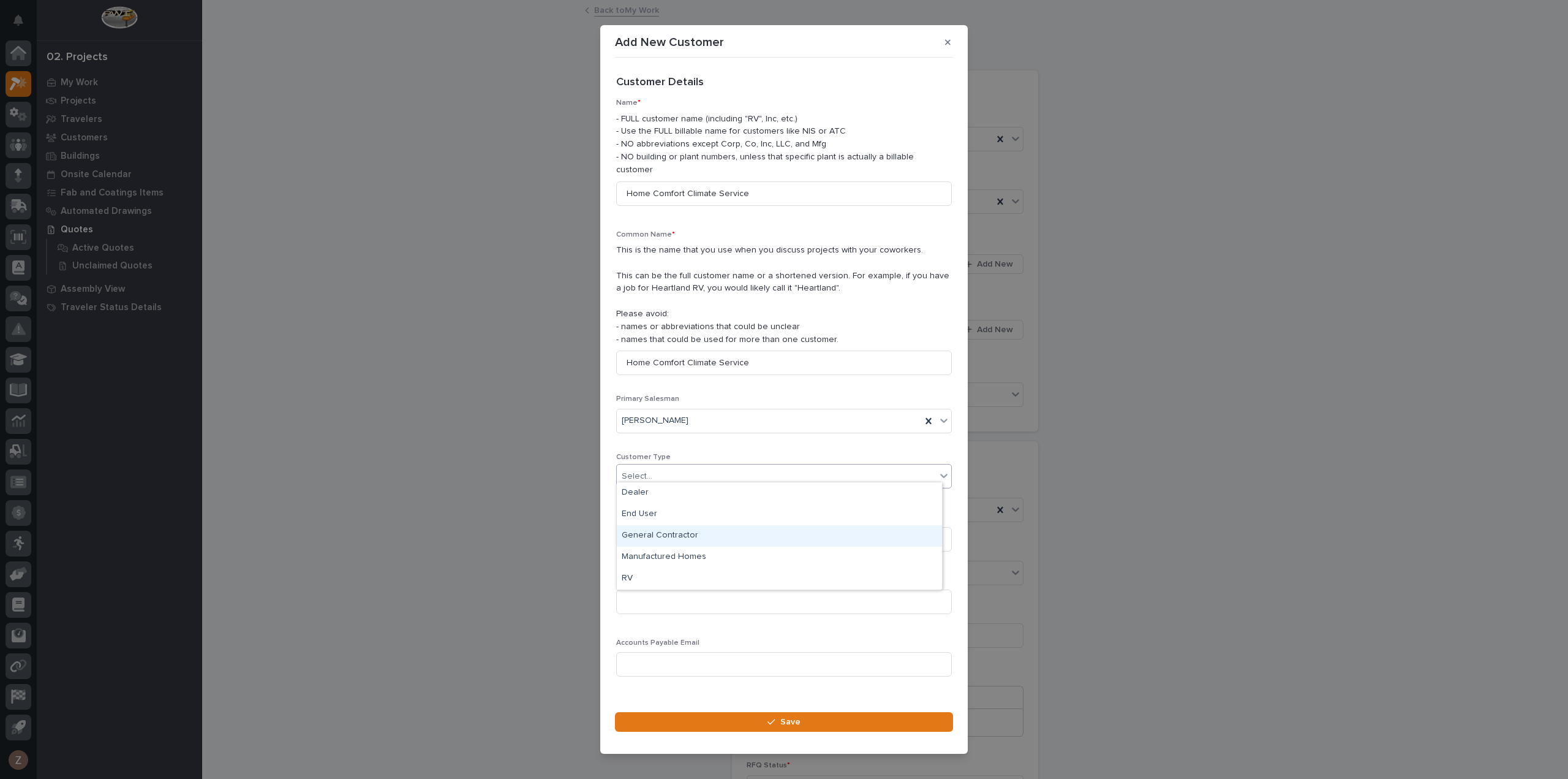
click at [670, 532] on div "General Contractor" at bounding box center [779, 536] width 326 height 22
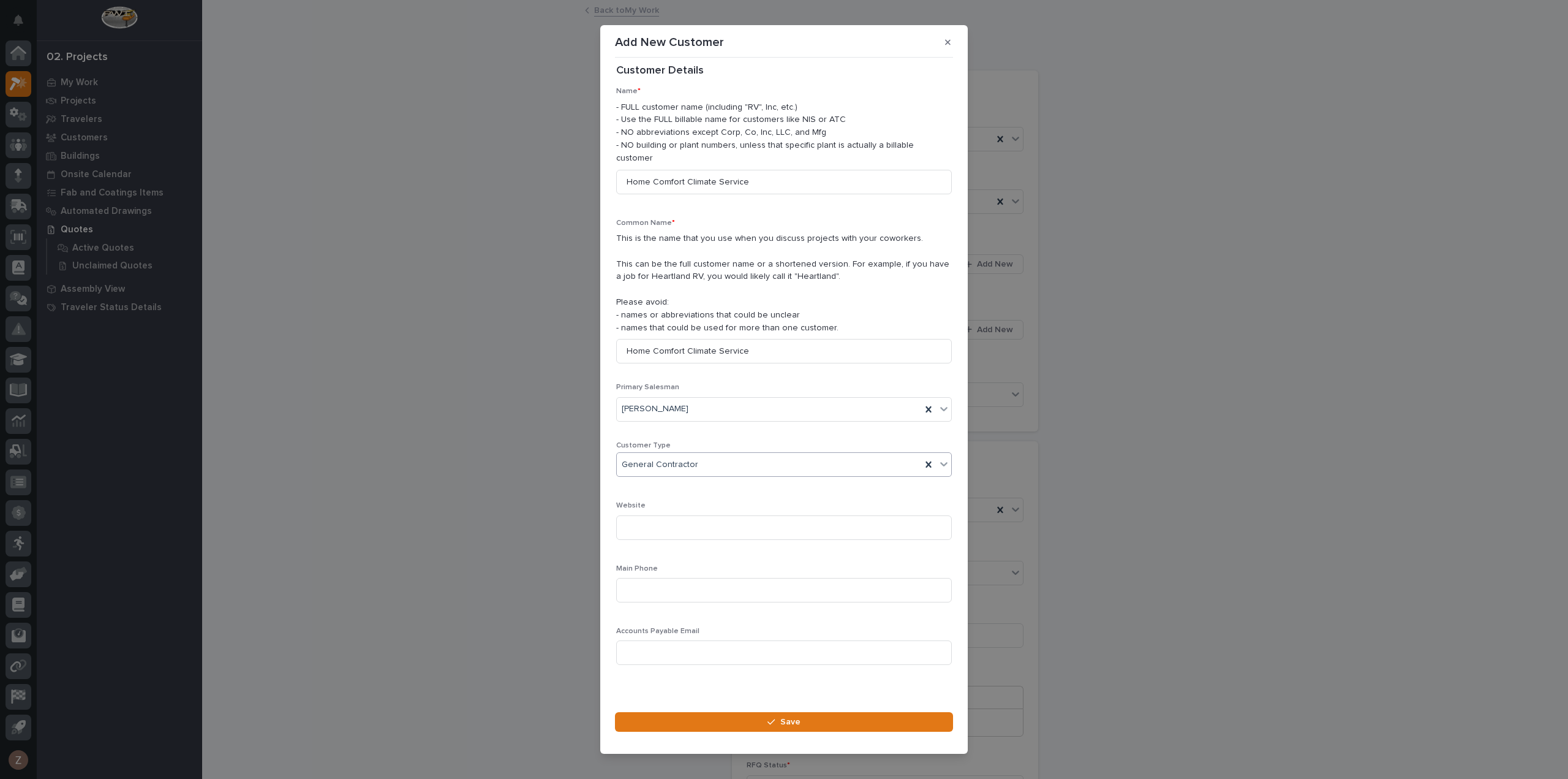
scroll to position [17, 0]
click at [749, 712] on button "Save" at bounding box center [784, 721] width 338 height 19
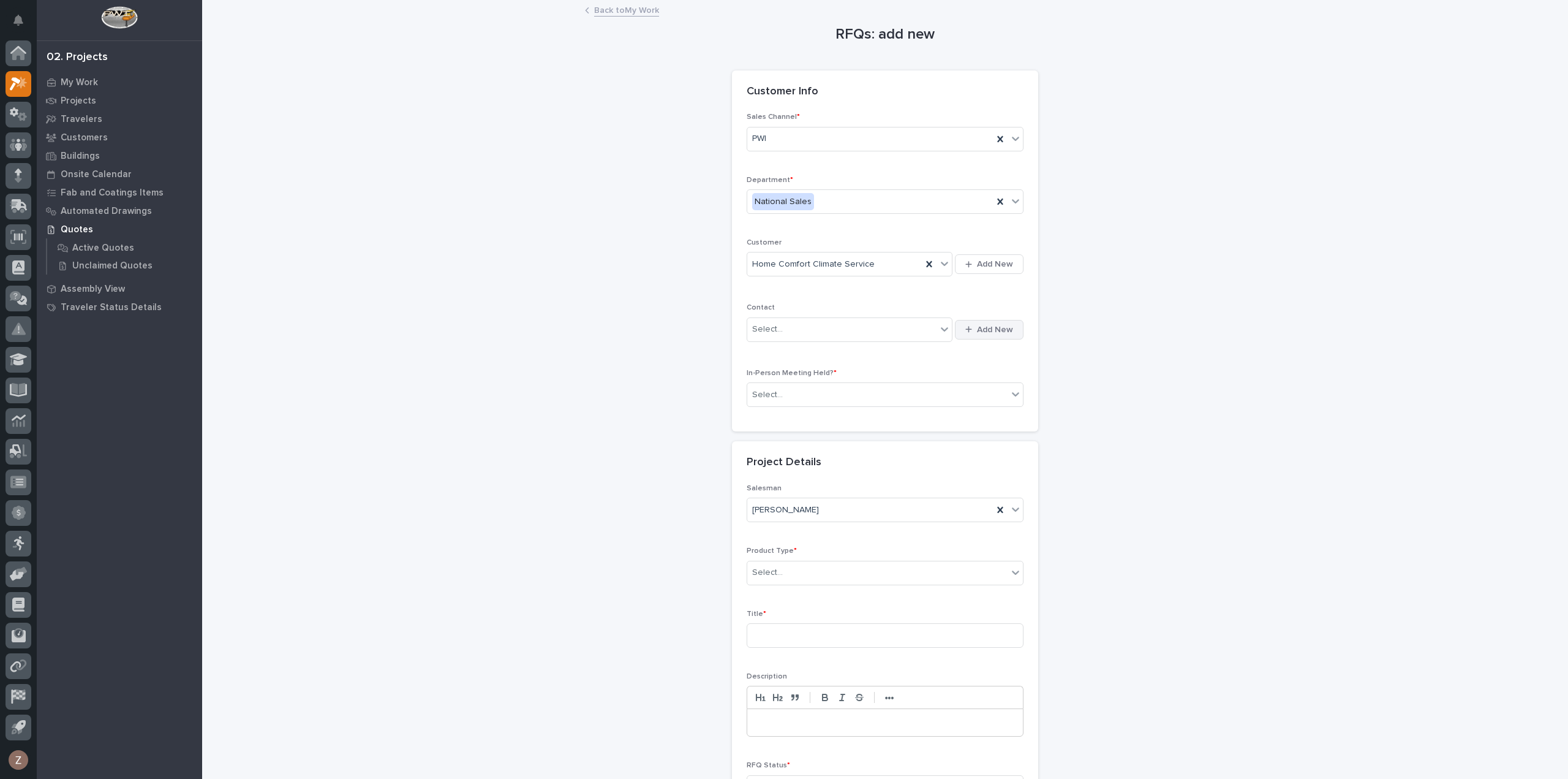
click at [969, 327] on div "button" at bounding box center [971, 329] width 12 height 8
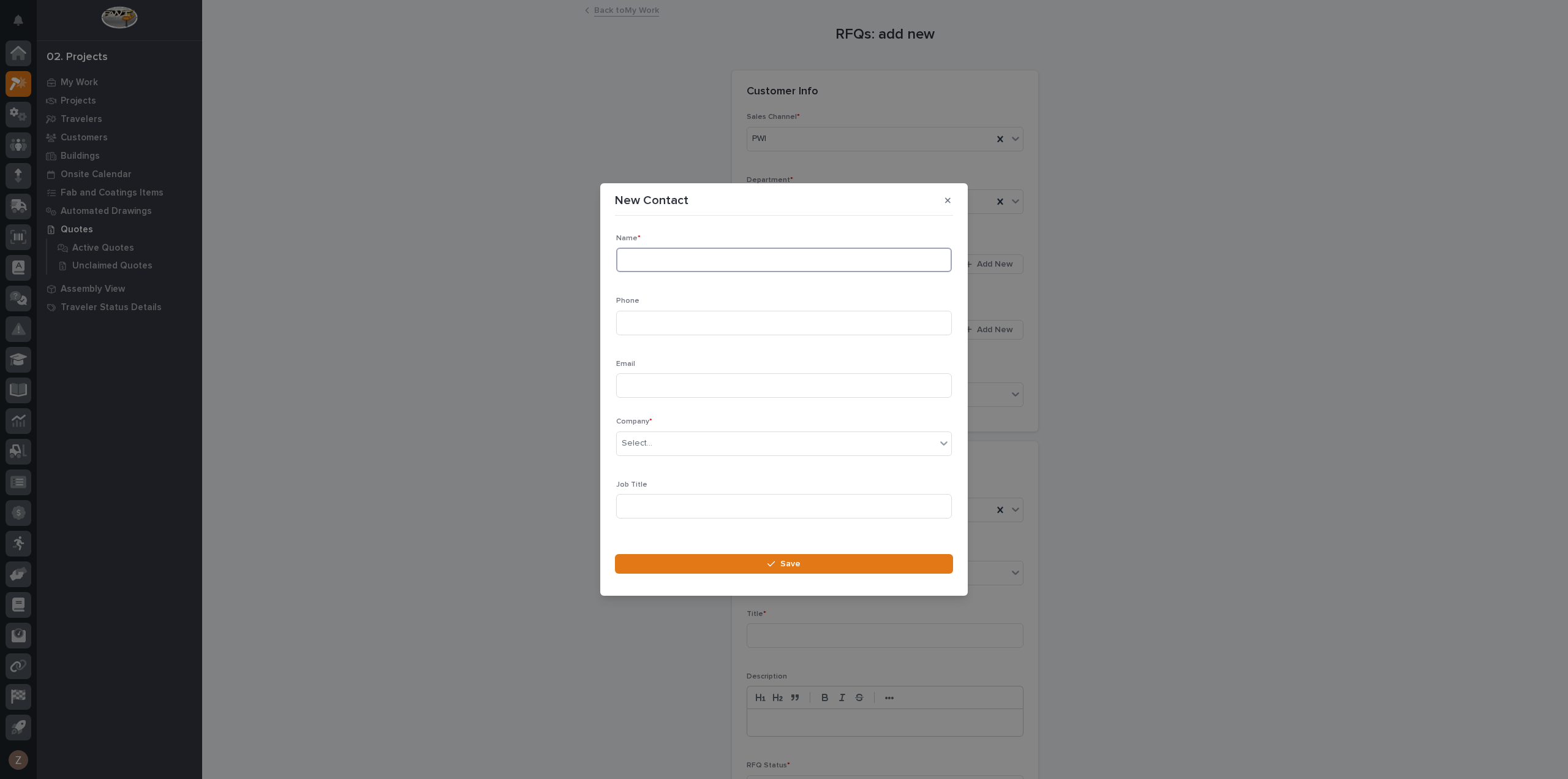
click at [731, 253] on input at bounding box center [784, 259] width 336 height 24
type input "Travis Wright"
click at [749, 442] on div "Select..." at bounding box center [776, 443] width 319 height 20
type input "*********"
click at [722, 471] on div "Home Comfort Climate Service" at bounding box center [779, 467] width 326 height 22
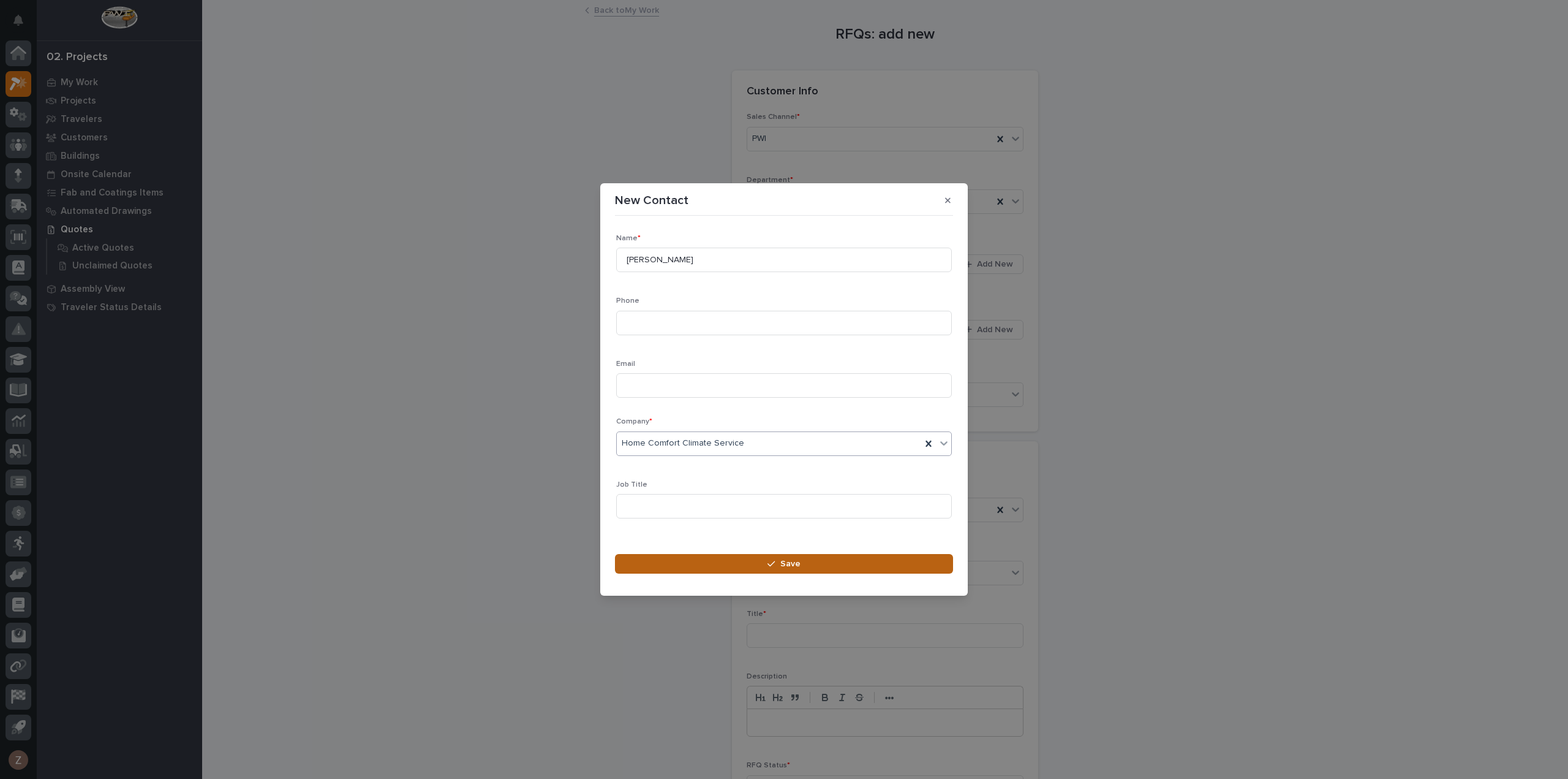
click at [750, 560] on button "Save" at bounding box center [784, 563] width 338 height 19
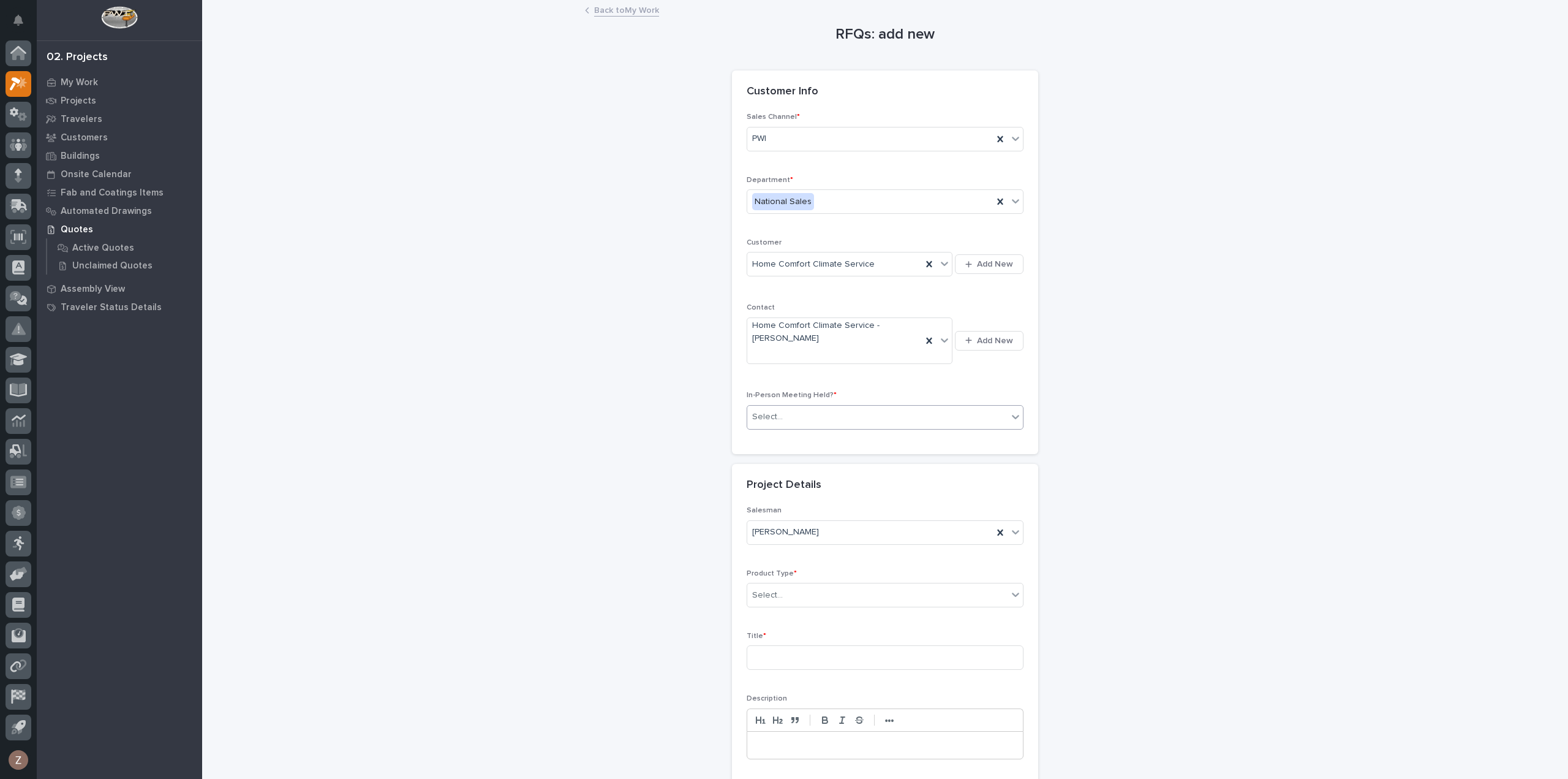
click at [802, 416] on div "Select..." at bounding box center [878, 417] width 260 height 20
click at [785, 459] on div "No" at bounding box center [880, 460] width 275 height 22
click at [784, 587] on div "Select..." at bounding box center [878, 595] width 260 height 20
click at [789, 640] on div "Cranes" at bounding box center [880, 637] width 275 height 22
click at [781, 663] on input at bounding box center [885, 657] width 277 height 24
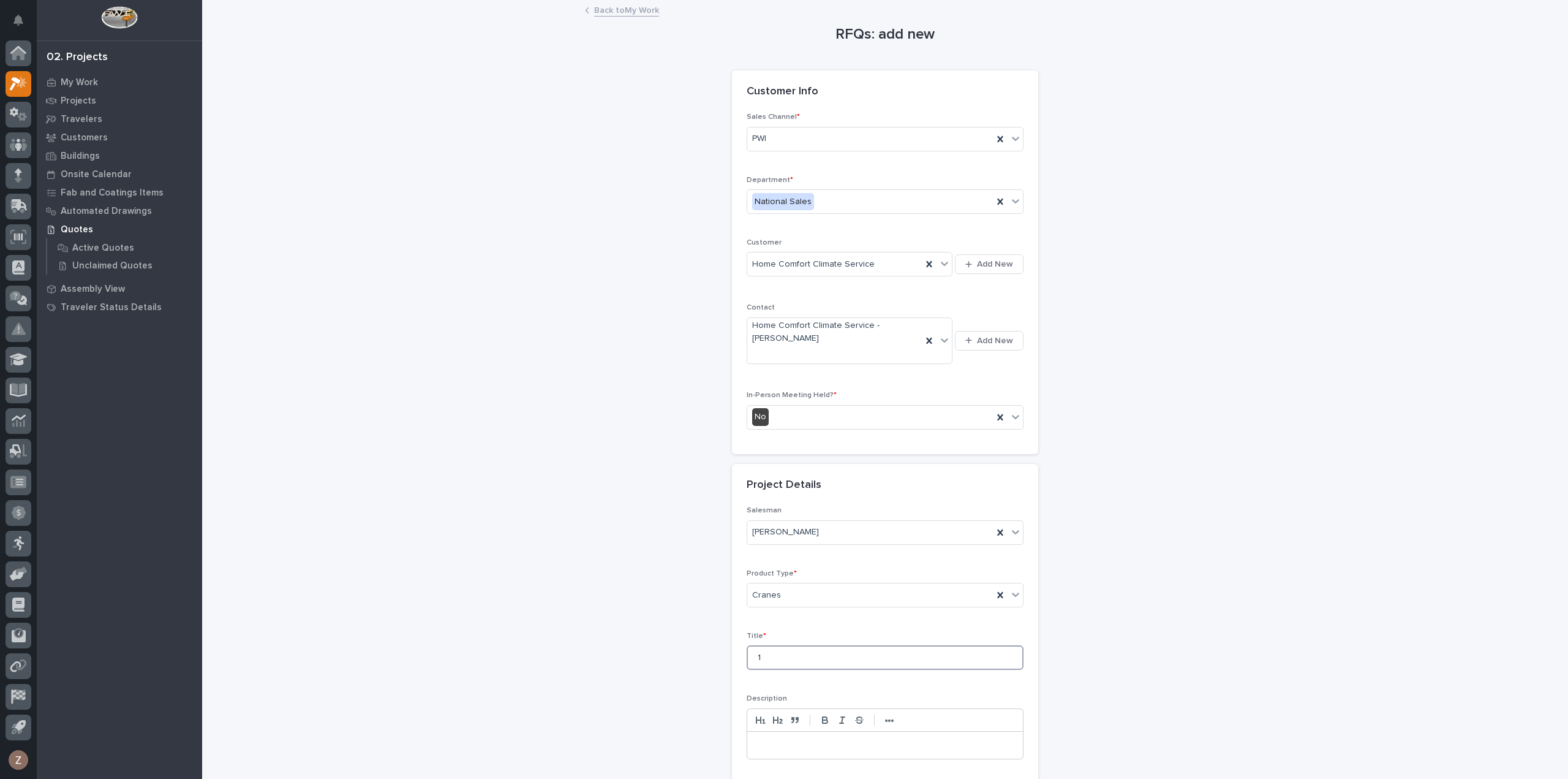
type input "1"
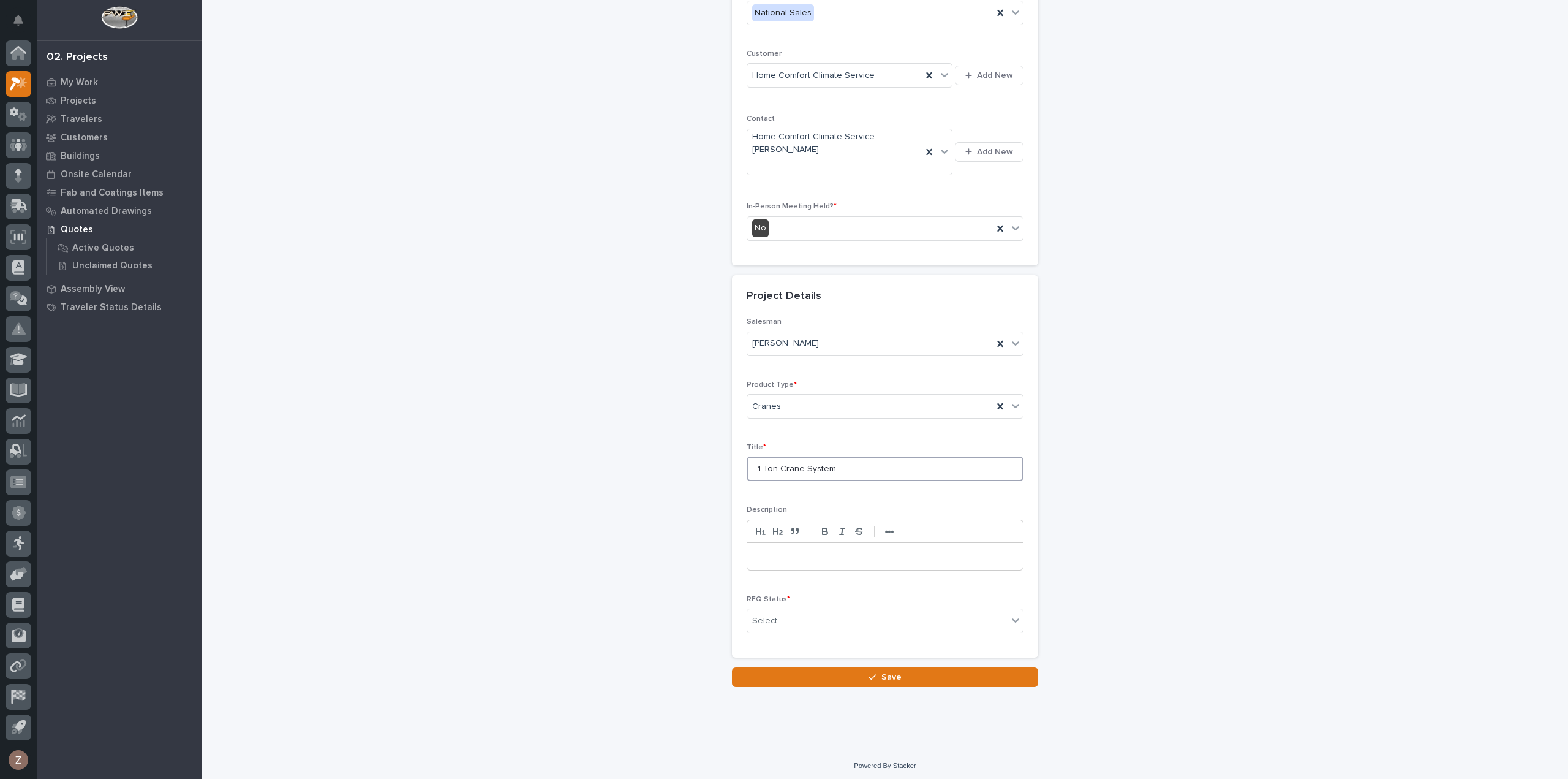
type input "1 Ton Crane System"
click at [894, 662] on div "Loading... Saving… Customer Info Sales Channel * PWI Department * National Sale…" at bounding box center [884, 274] width 306 height 786
click at [860, 623] on div "Select..." at bounding box center [878, 621] width 260 height 20
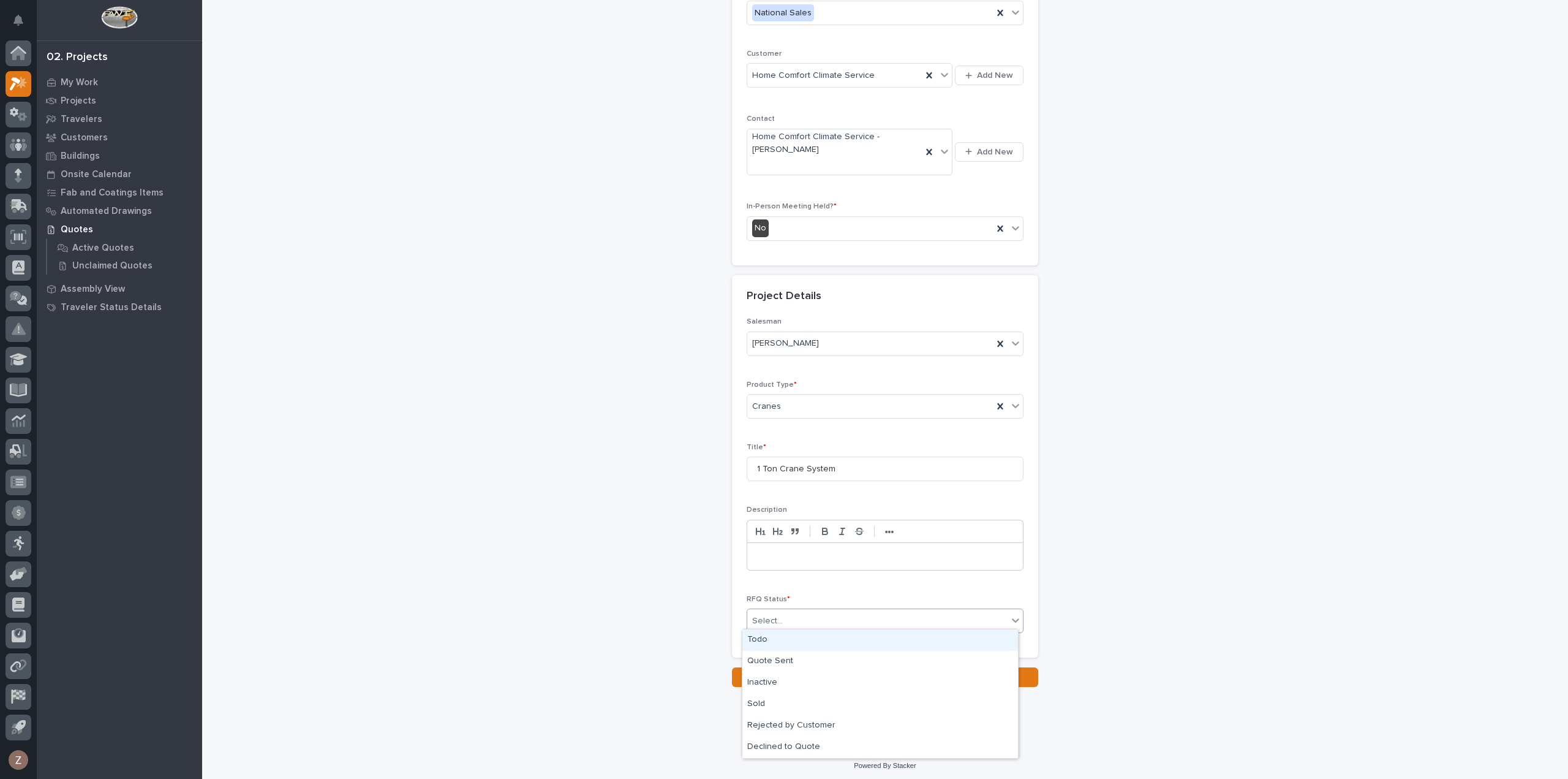
click at [854, 642] on div "Todo" at bounding box center [880, 640] width 275 height 22
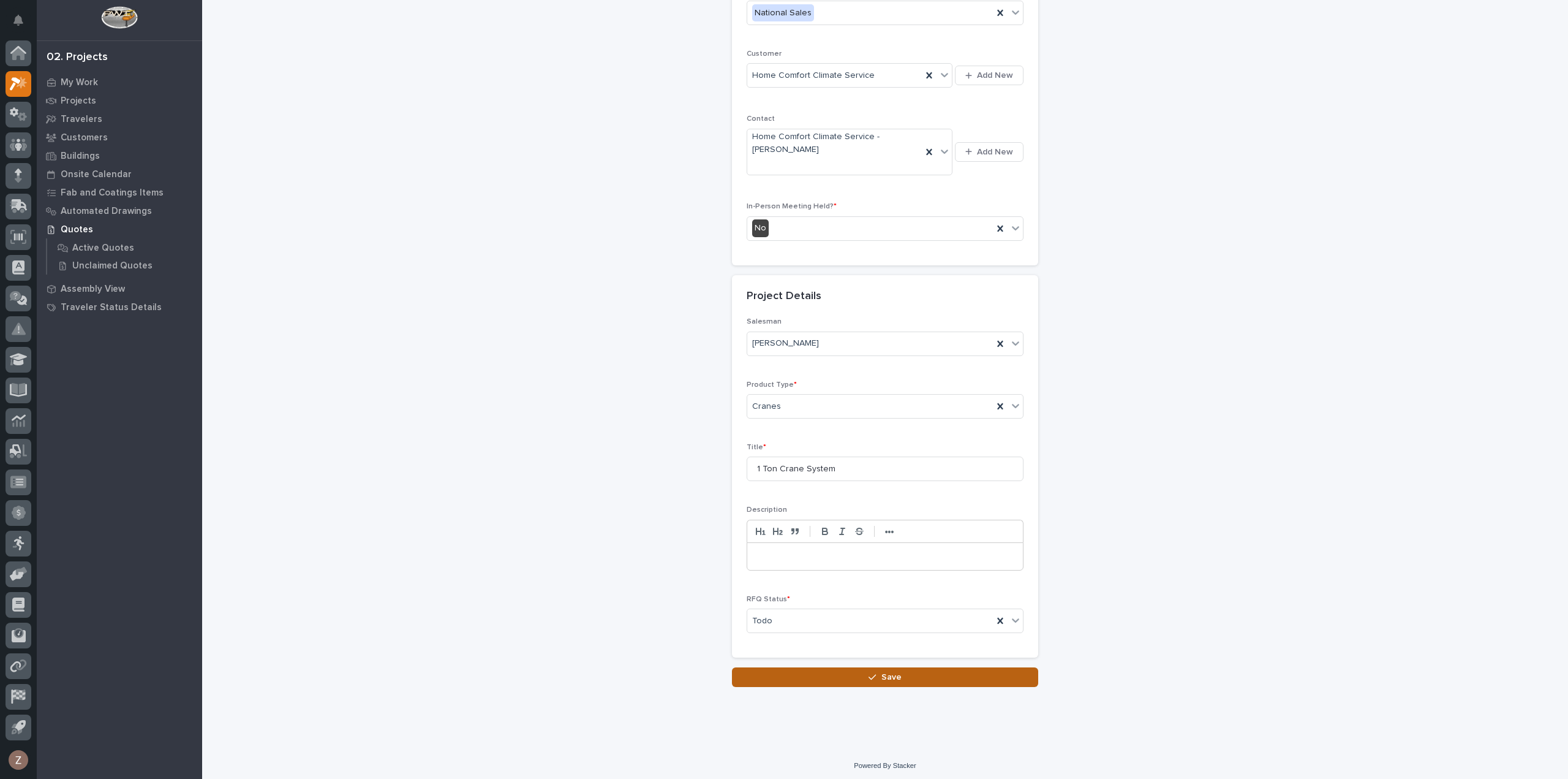
click at [845, 675] on button "Save" at bounding box center [884, 677] width 306 height 19
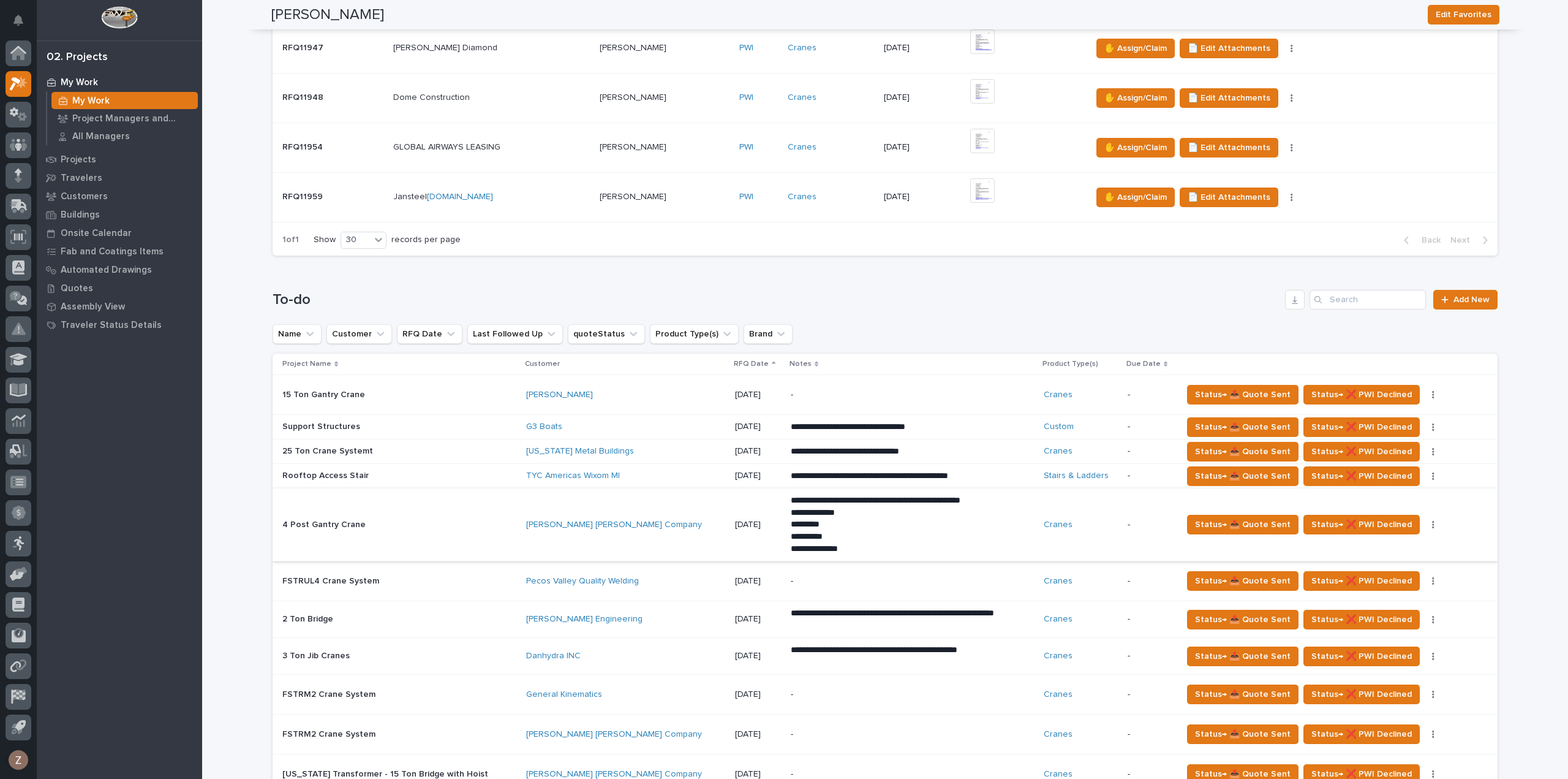
scroll to position [489, 0]
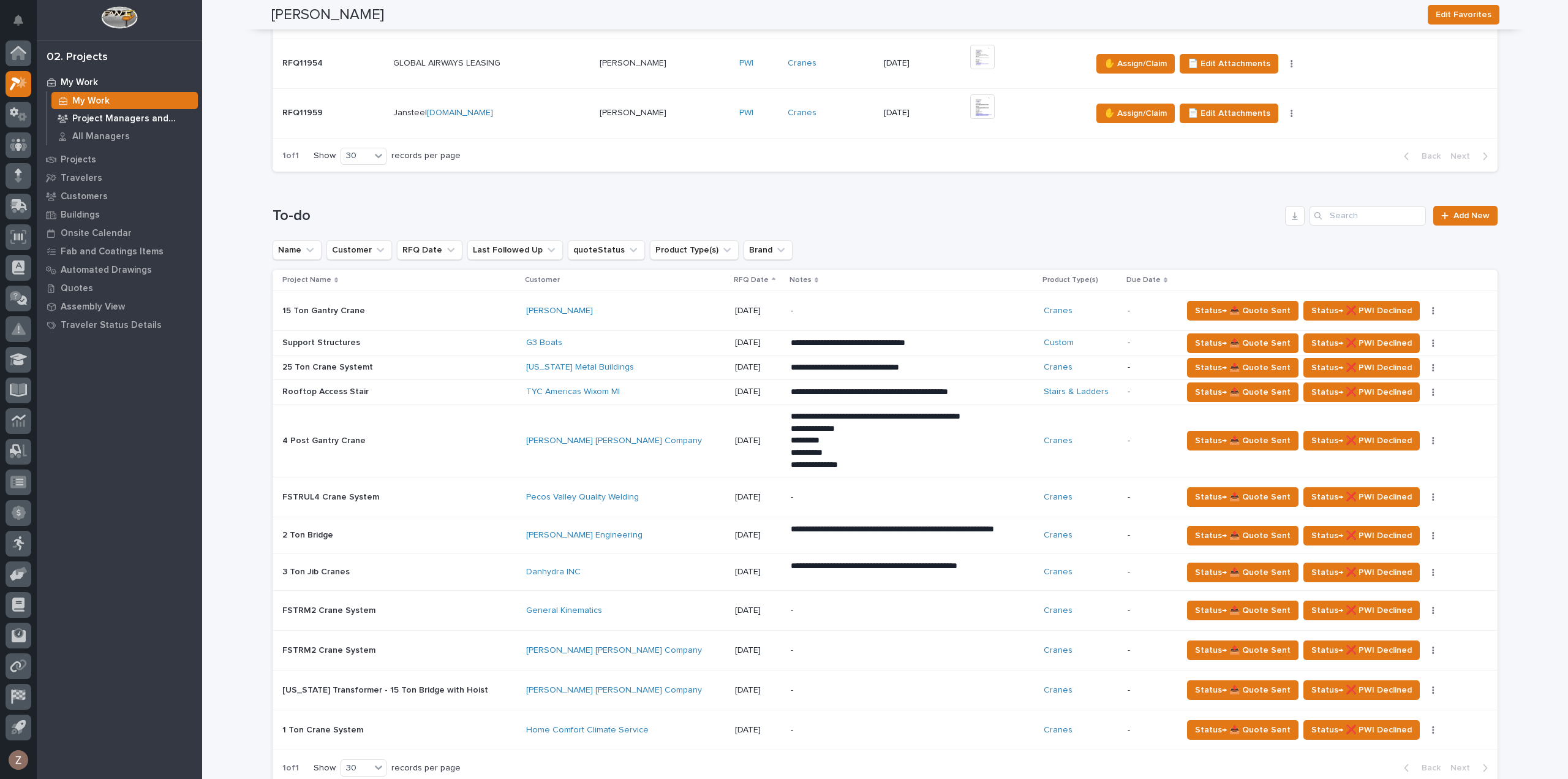
click at [119, 114] on p "Project Managers and Engineers" at bounding box center [133, 118] width 121 height 11
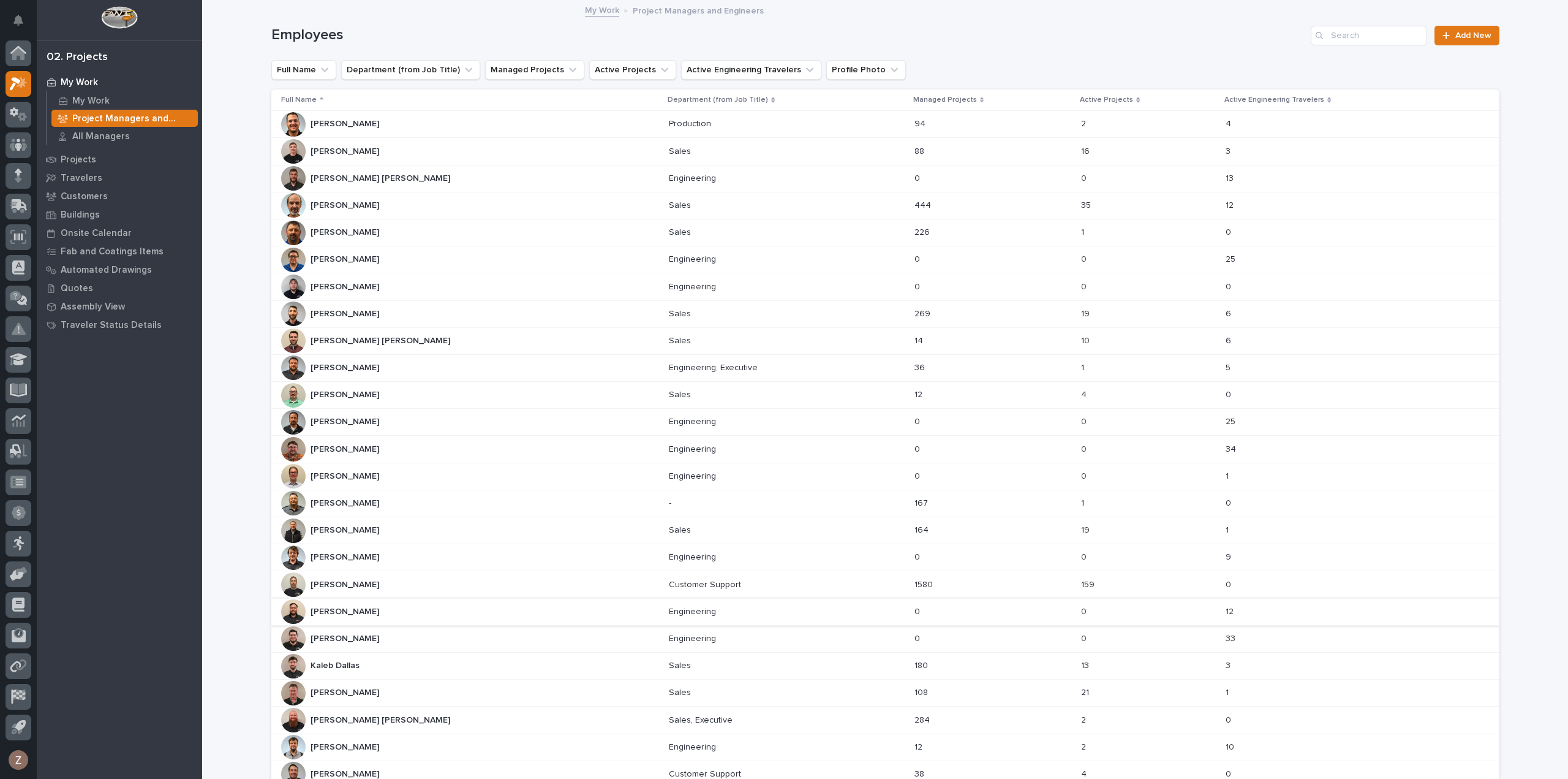
scroll to position [277, 0]
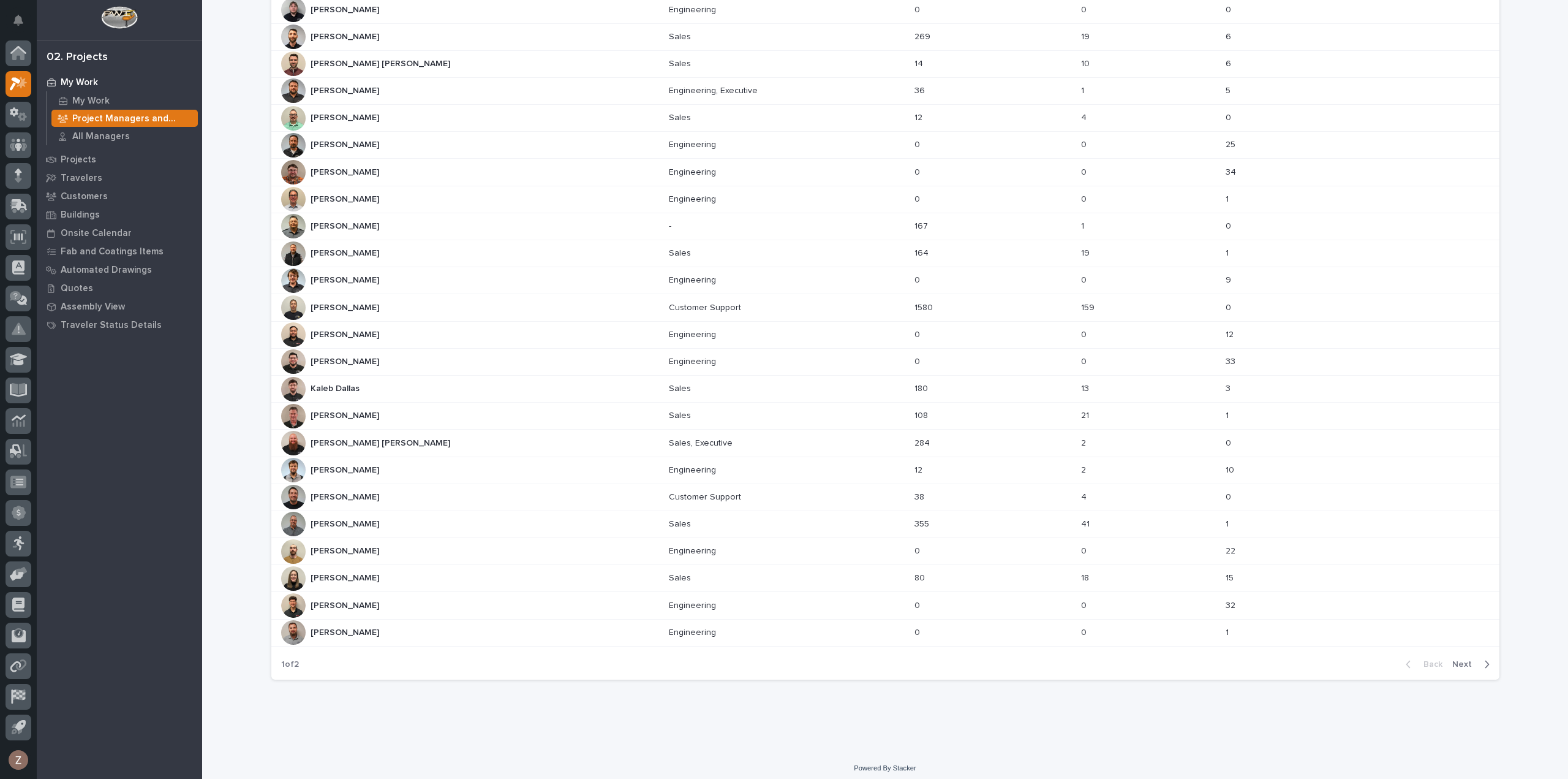
click at [1461, 659] on span "Next" at bounding box center [1466, 664] width 27 height 11
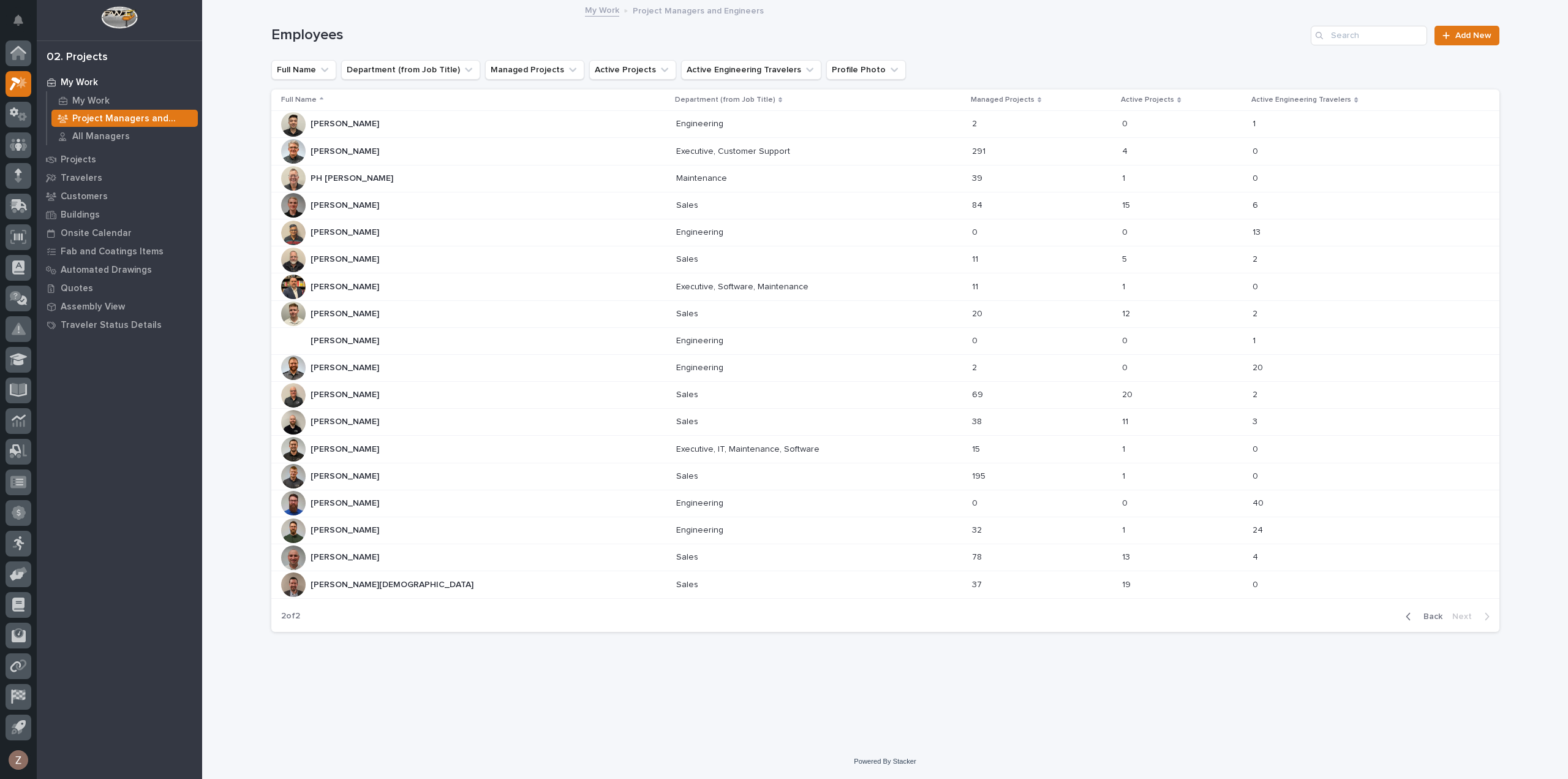
click at [378, 584] on div "Zach Gay Zach Gay" at bounding box center [473, 584] width 385 height 24
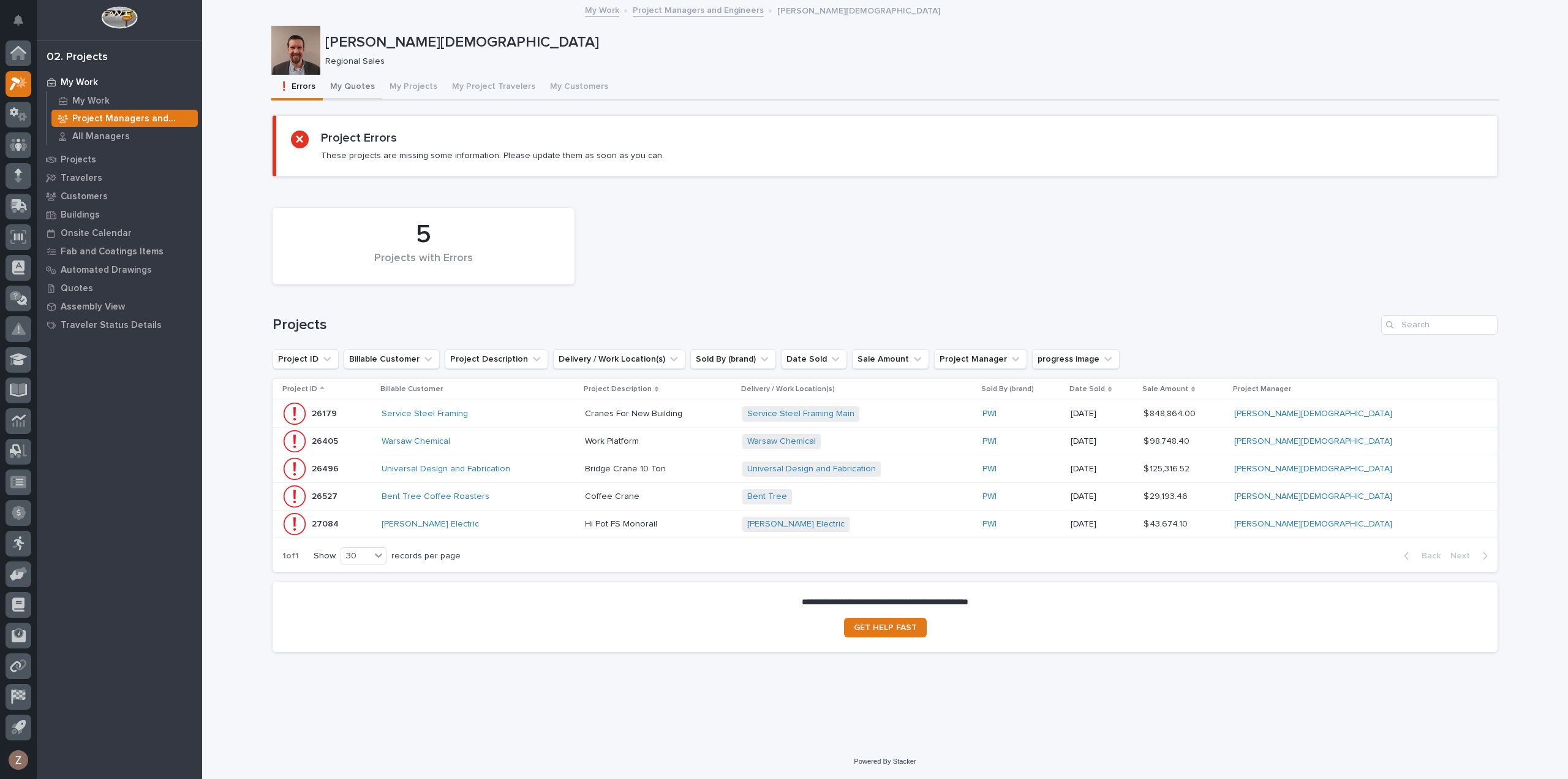
click at [348, 81] on button "My Quotes" at bounding box center [352, 87] width 60 height 26
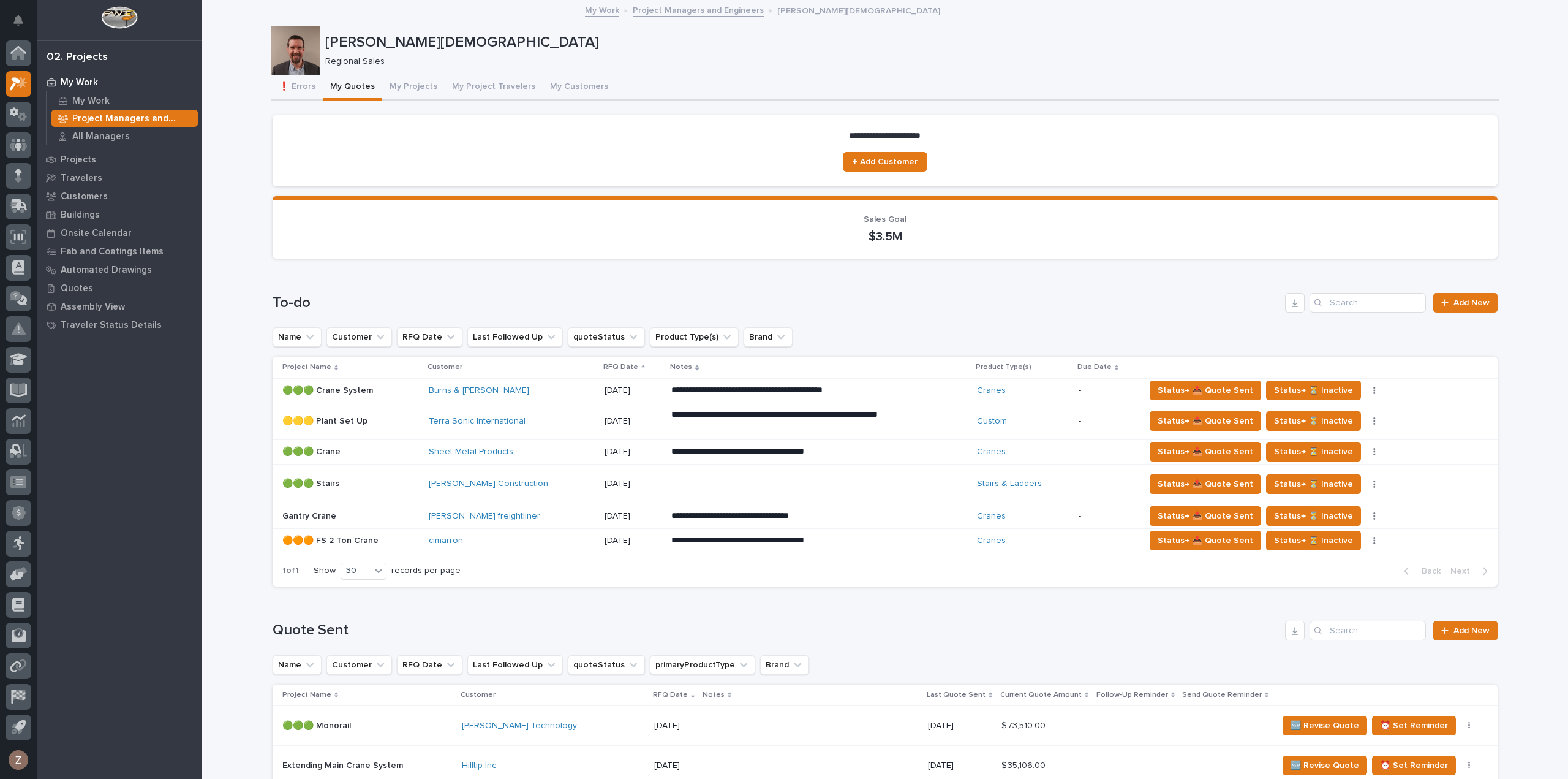
click at [543, 390] on div "Burns & McDonell" at bounding box center [512, 390] width 166 height 10
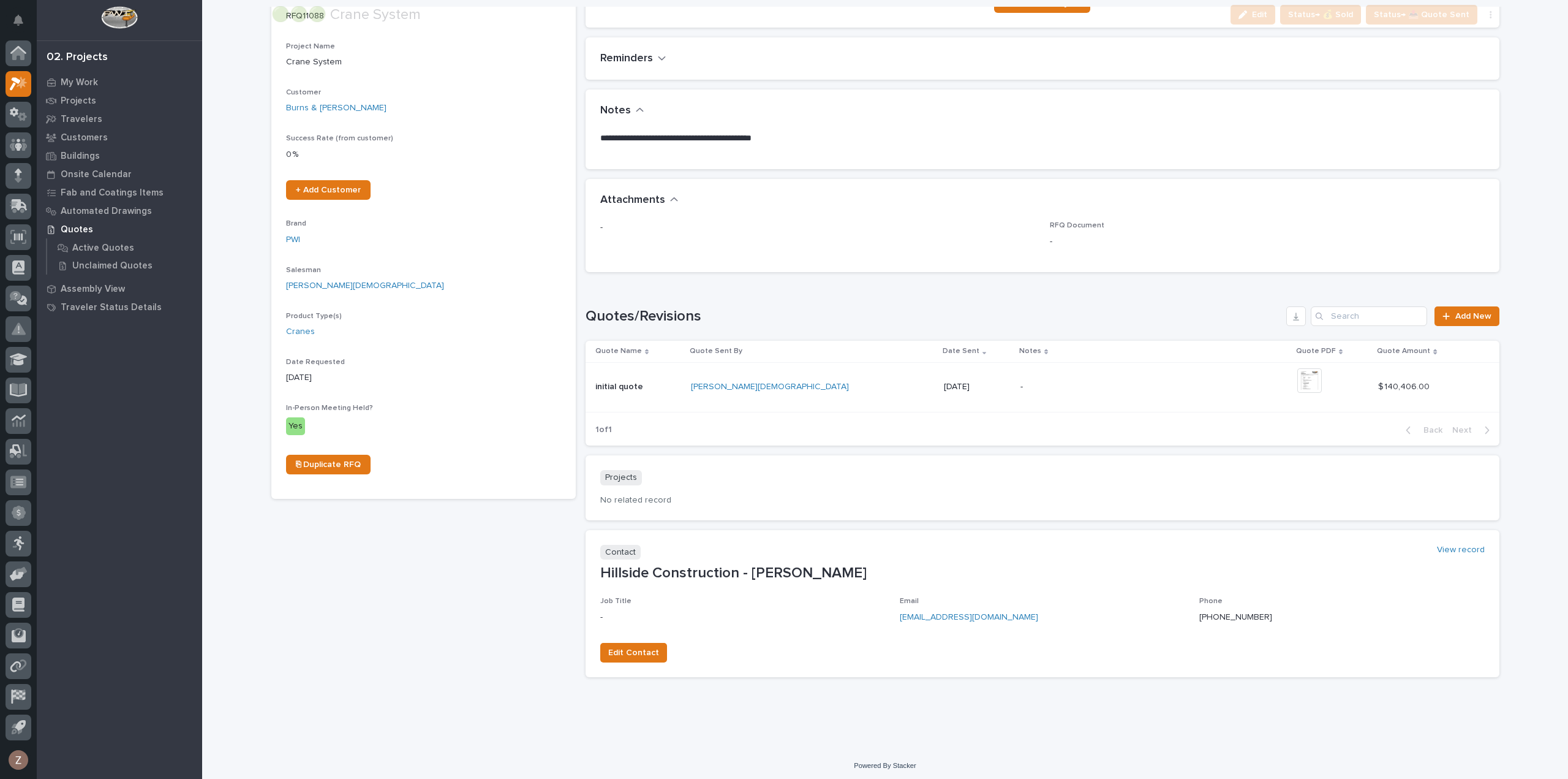
scroll to position [159, 0]
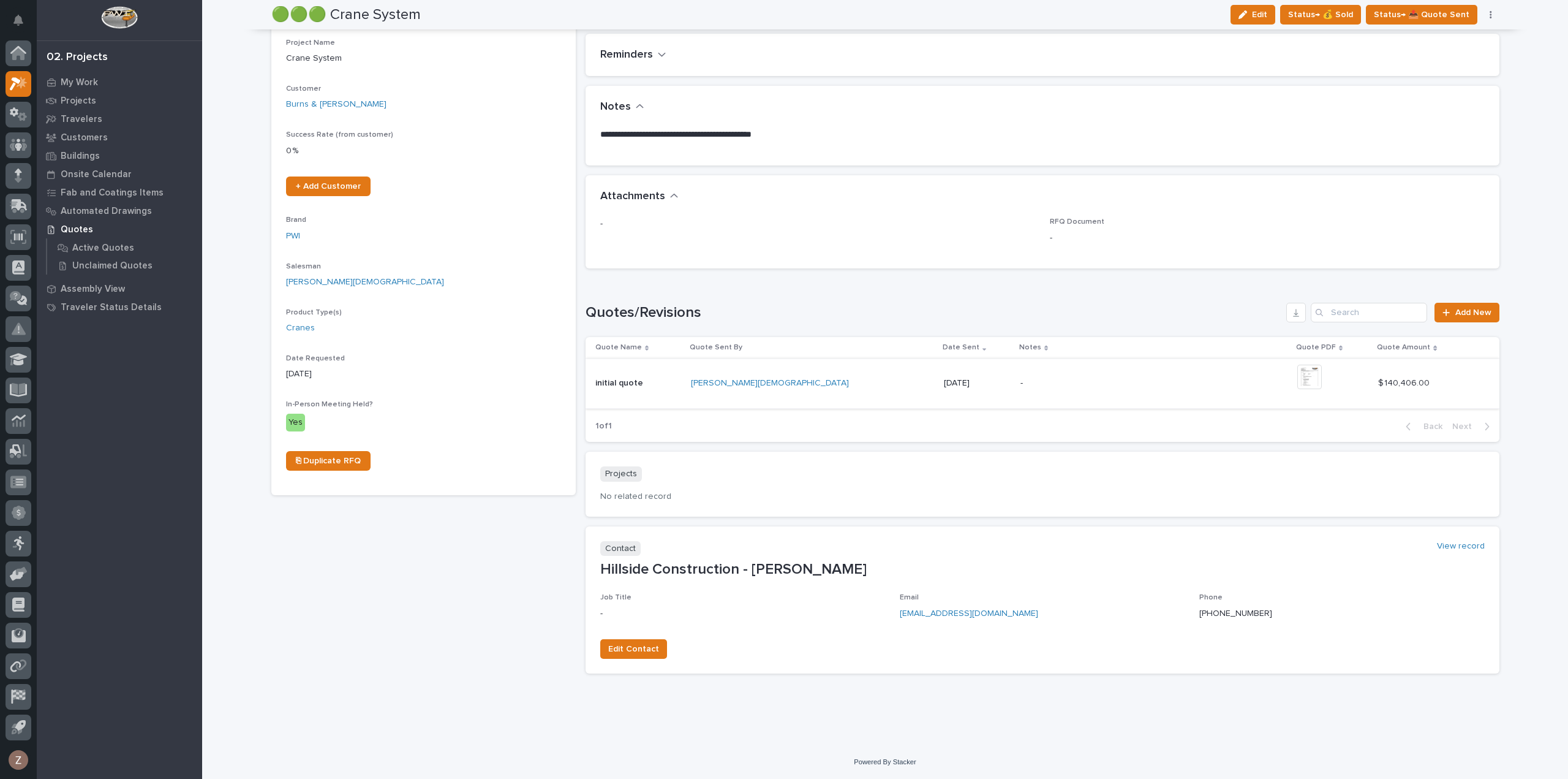
click at [1297, 379] on img at bounding box center [1309, 376] width 24 height 24
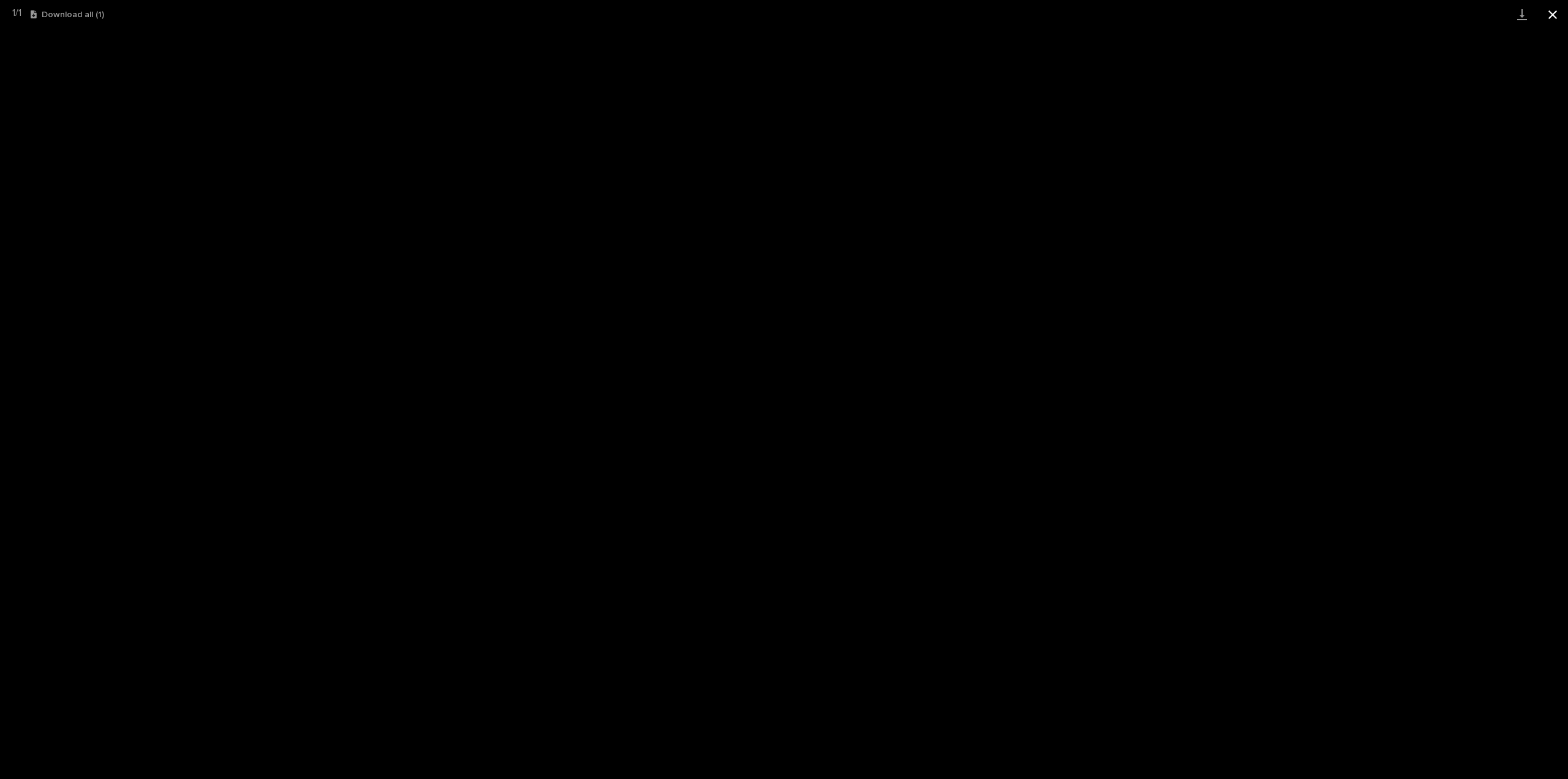
drag, startPoint x: 1553, startPoint y: 13, endPoint x: 1539, endPoint y: 15, distance: 14.1
click at [1555, 13] on button "Close gallery" at bounding box center [1552, 14] width 30 height 29
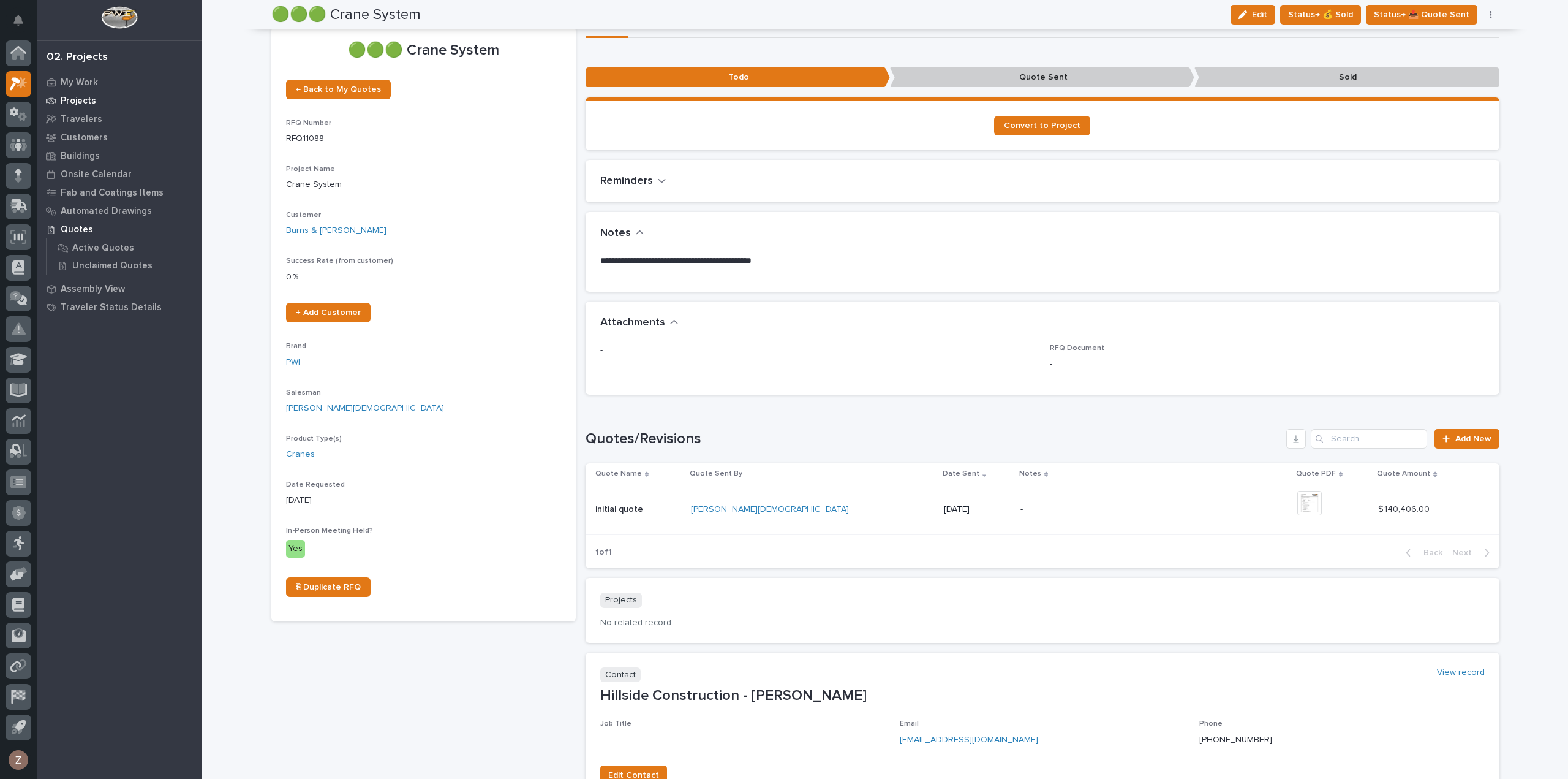
scroll to position [0, 0]
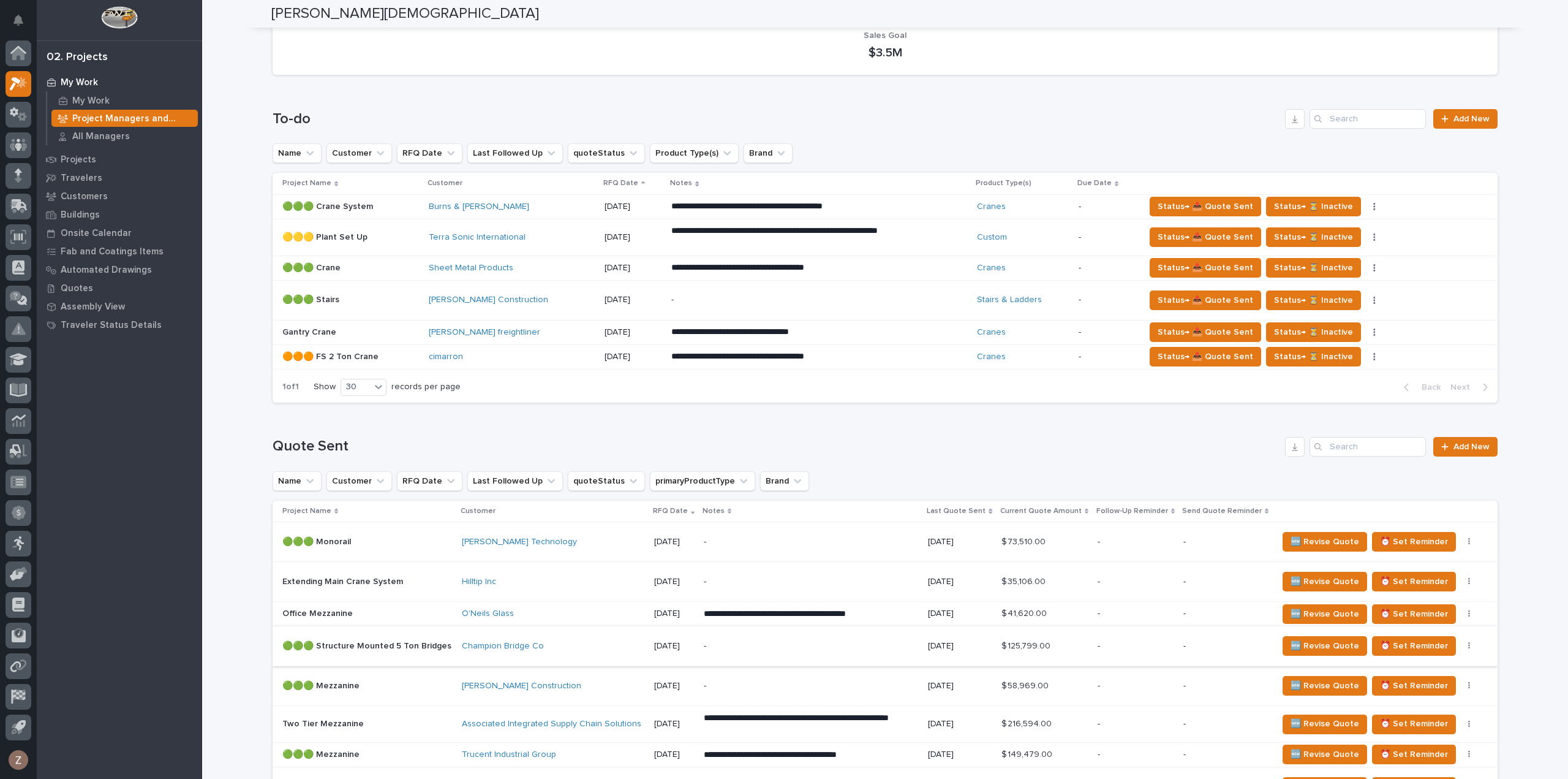
scroll to position [245, 0]
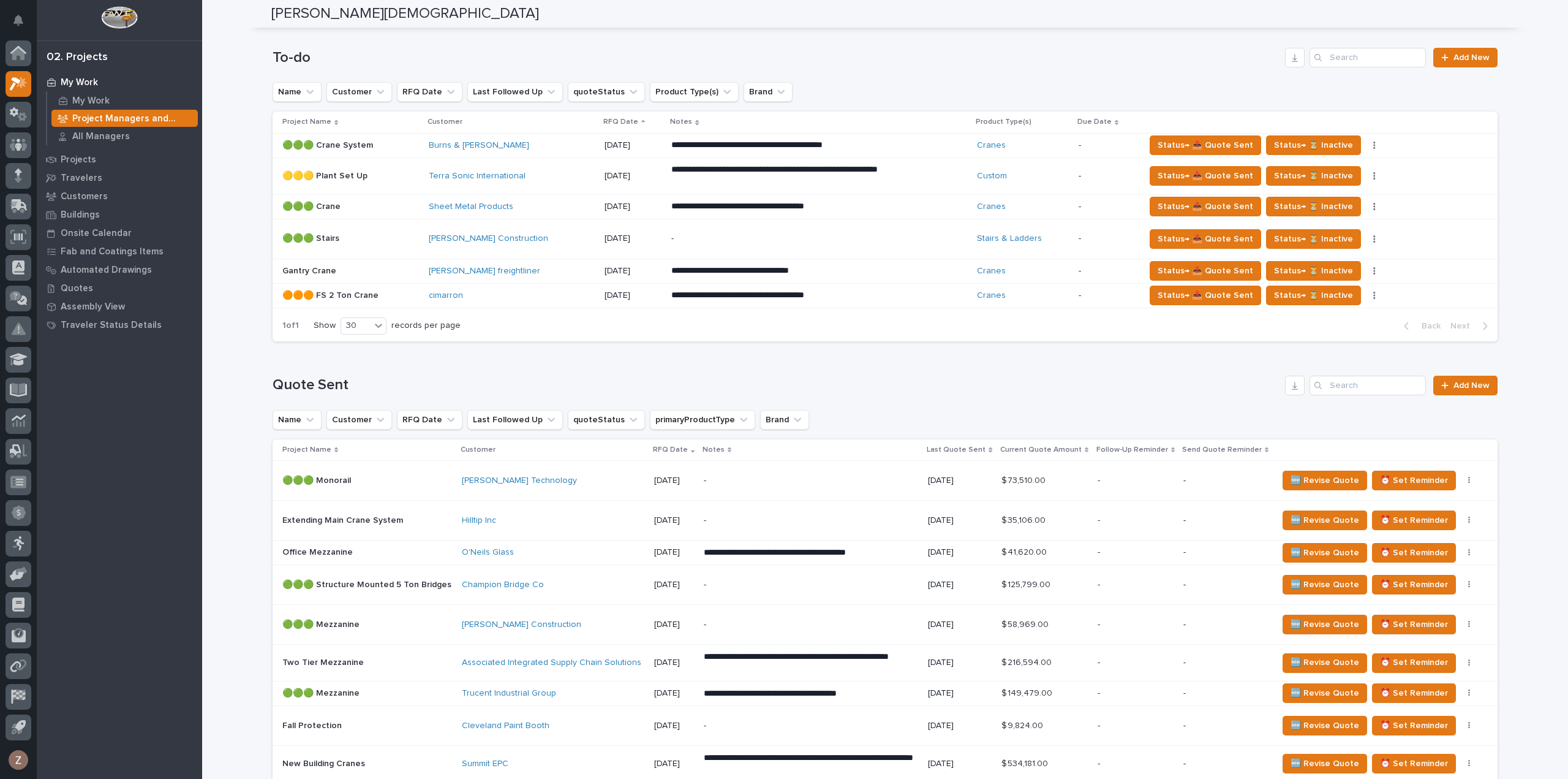
click at [593, 575] on div "Champion Bridge Co" at bounding box center [553, 585] width 183 height 20
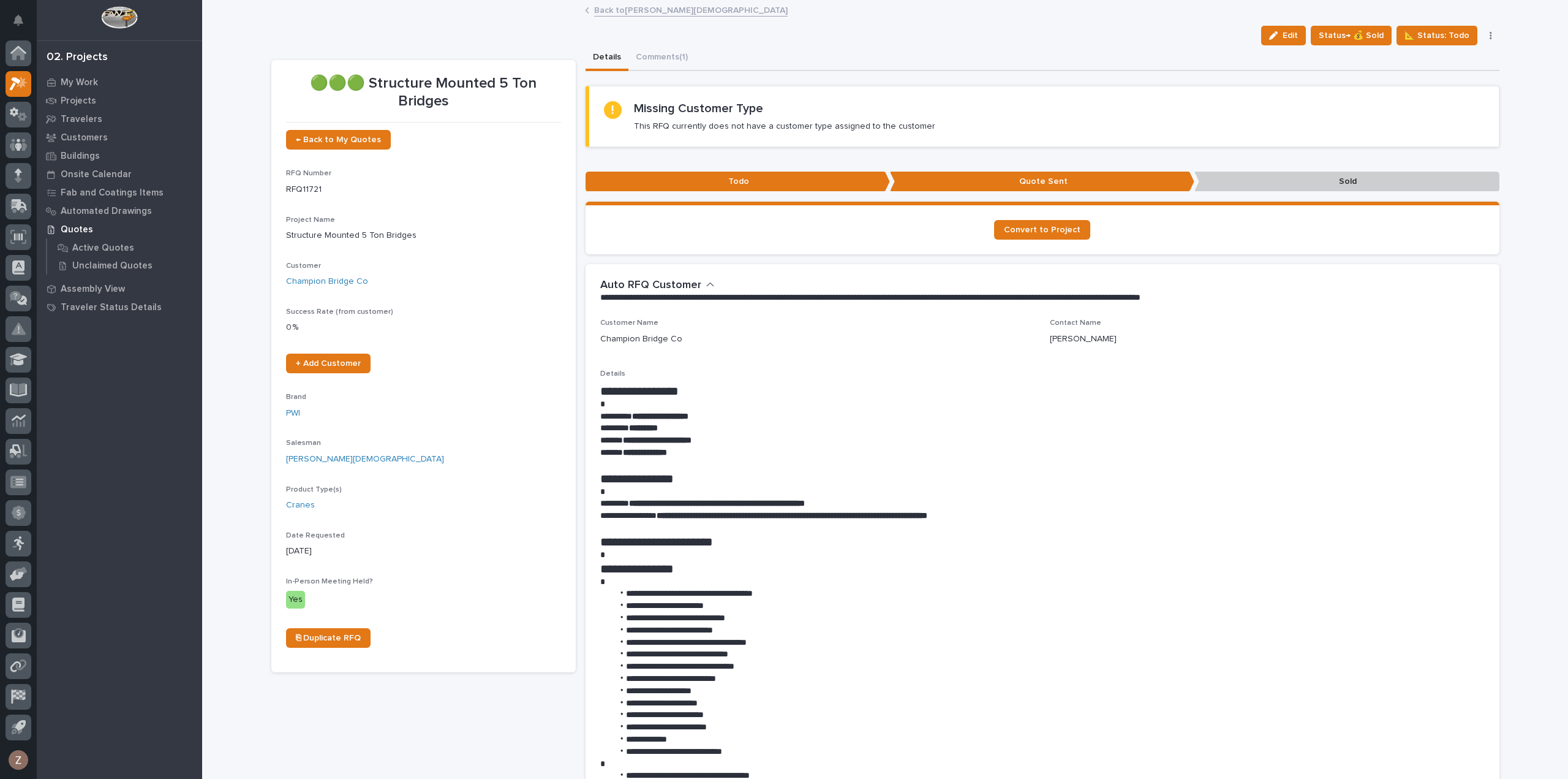
drag, startPoint x: 777, startPoint y: 518, endPoint x: 786, endPoint y: 516, distance: 9.2
drag, startPoint x: 786, startPoint y: 516, endPoint x: 943, endPoint y: 603, distance: 179.5
click at [943, 603] on li "**********" at bounding box center [1049, 606] width 872 height 13
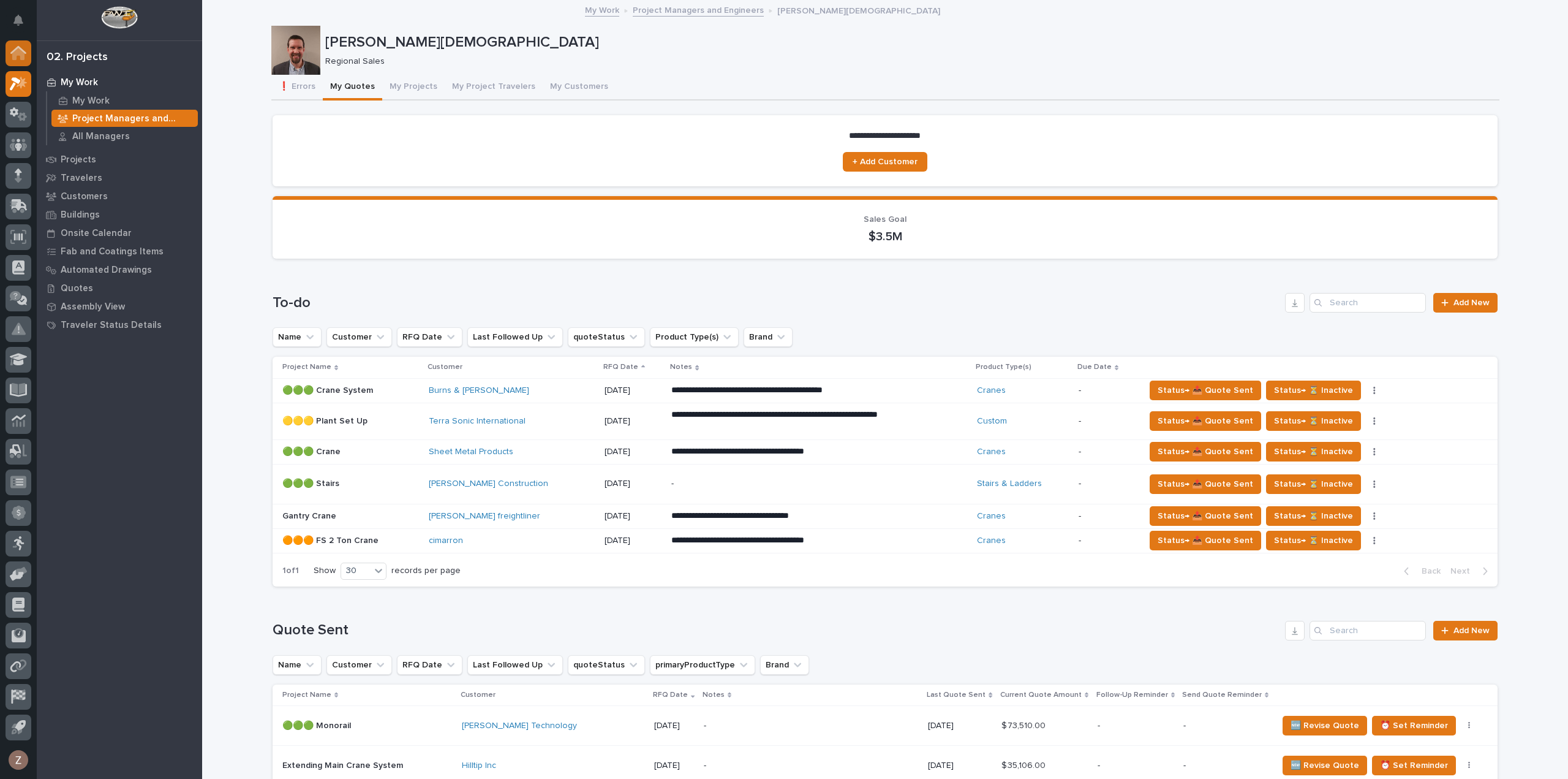
click at [11, 55] on icon at bounding box center [18, 53] width 16 height 14
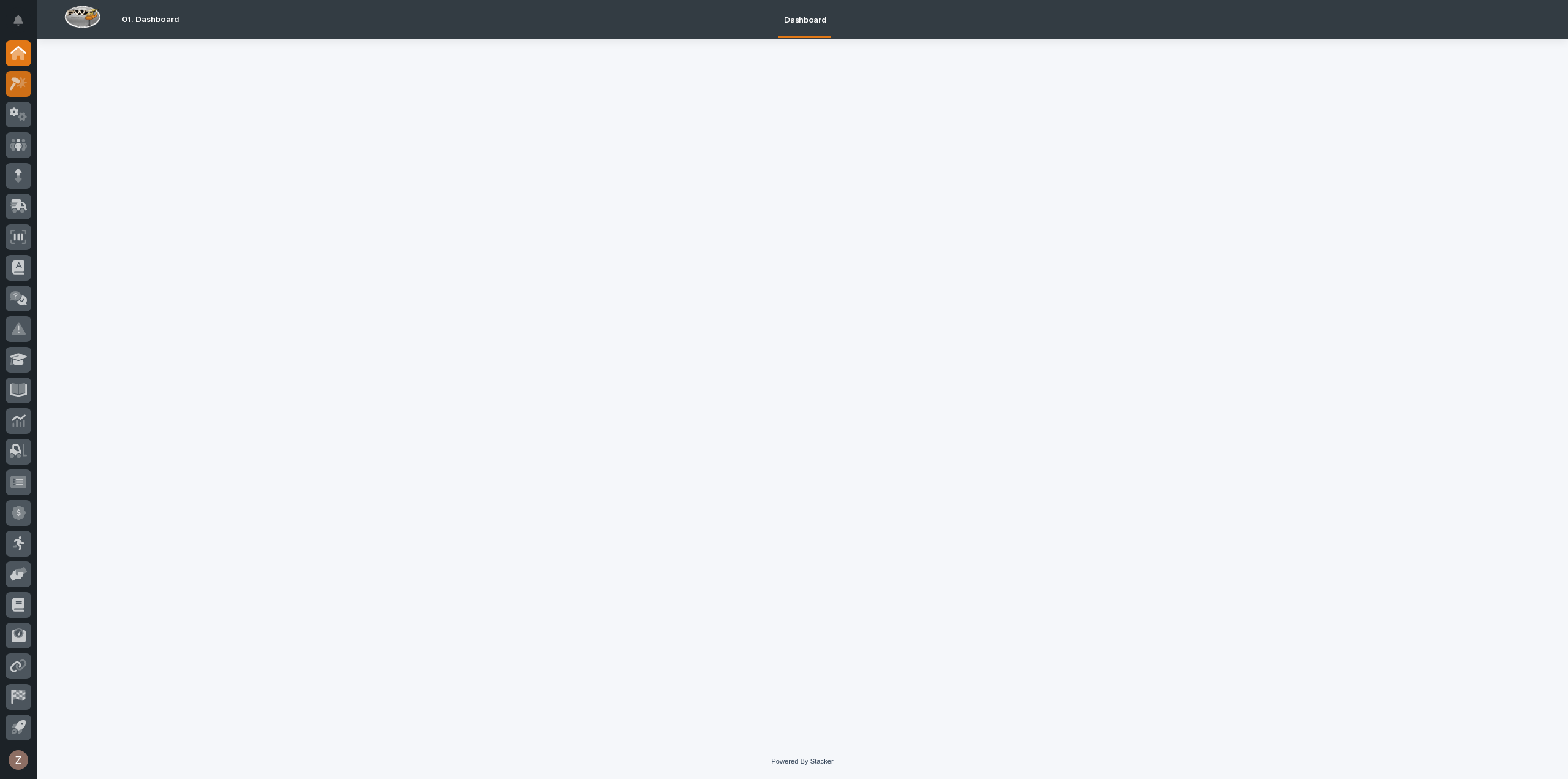
click at [16, 82] on icon at bounding box center [15, 84] width 11 height 13
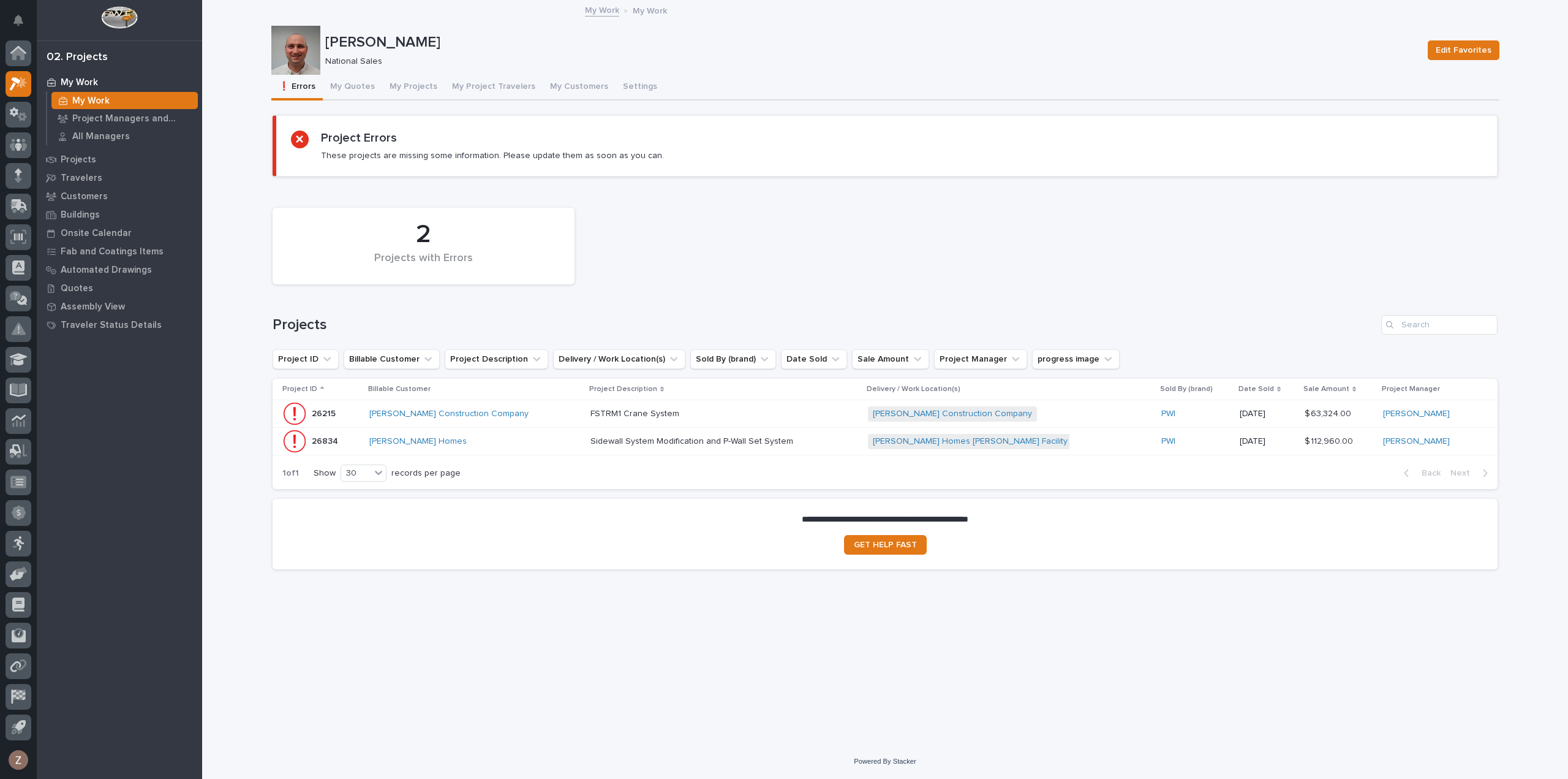
click at [346, 81] on button "My Quotes" at bounding box center [352, 87] width 60 height 26
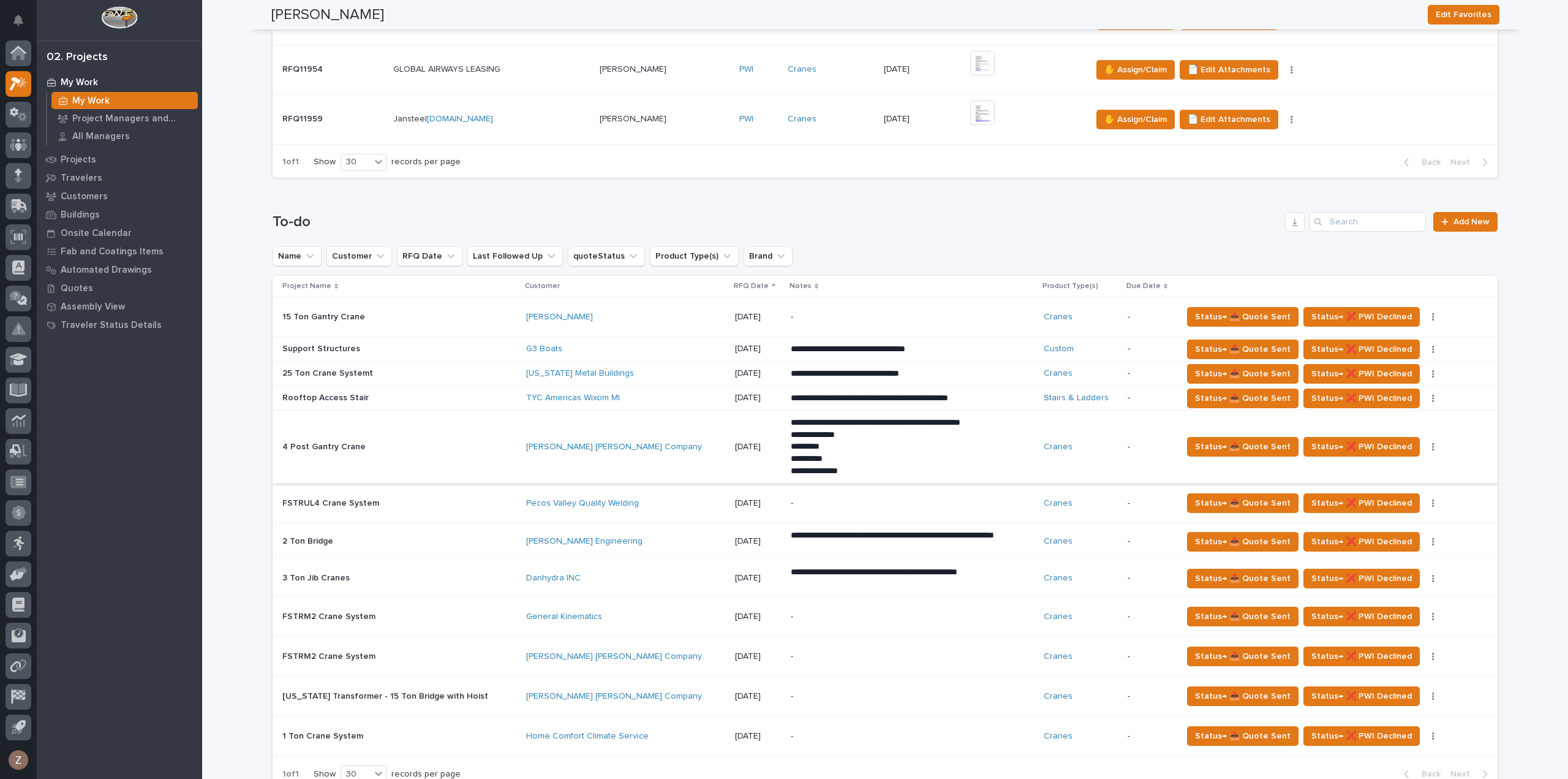
scroll to position [552, 0]
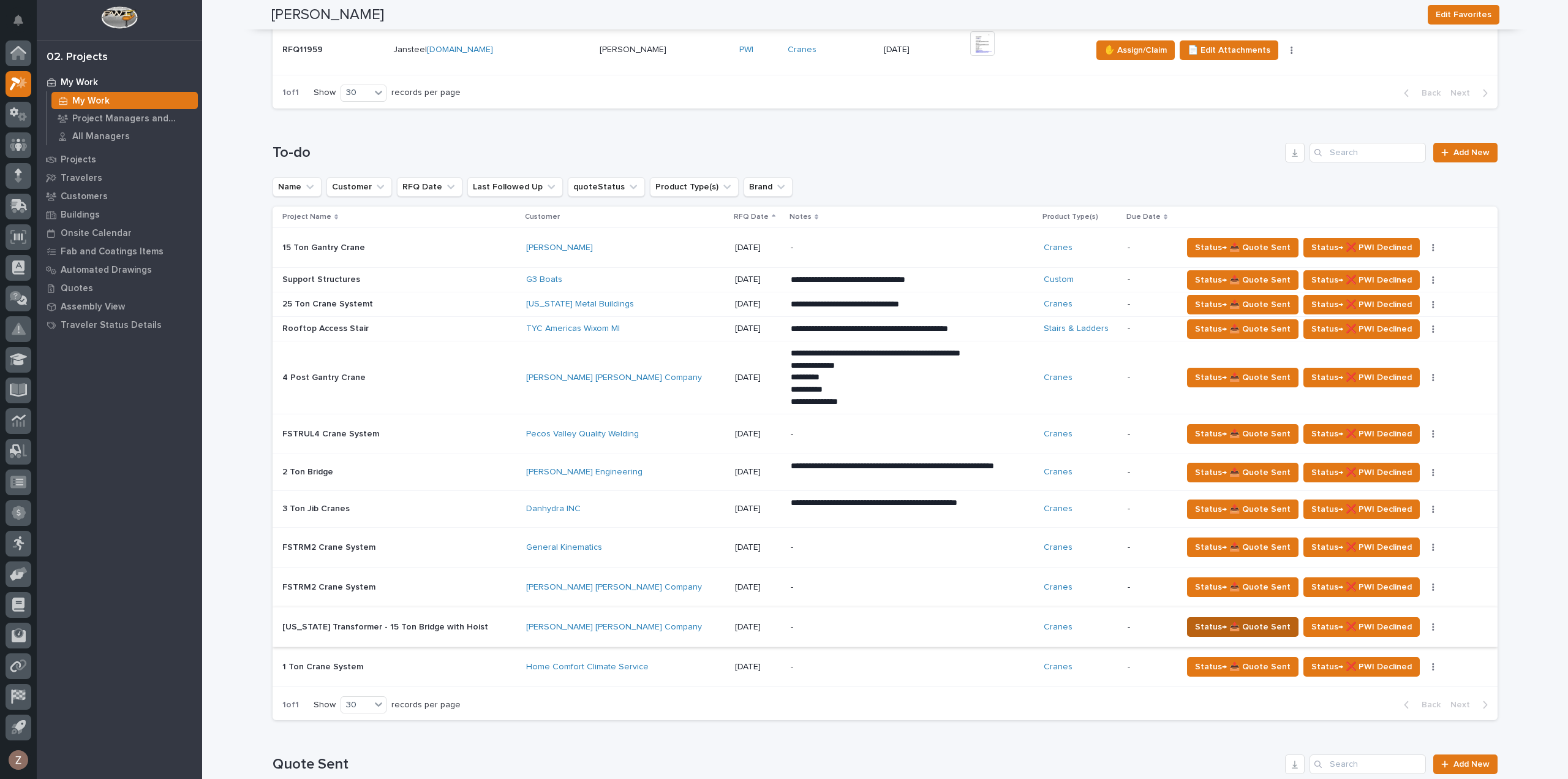
click at [1231, 625] on span "Status→ 📤 Quote Sent" at bounding box center [1242, 627] width 96 height 15
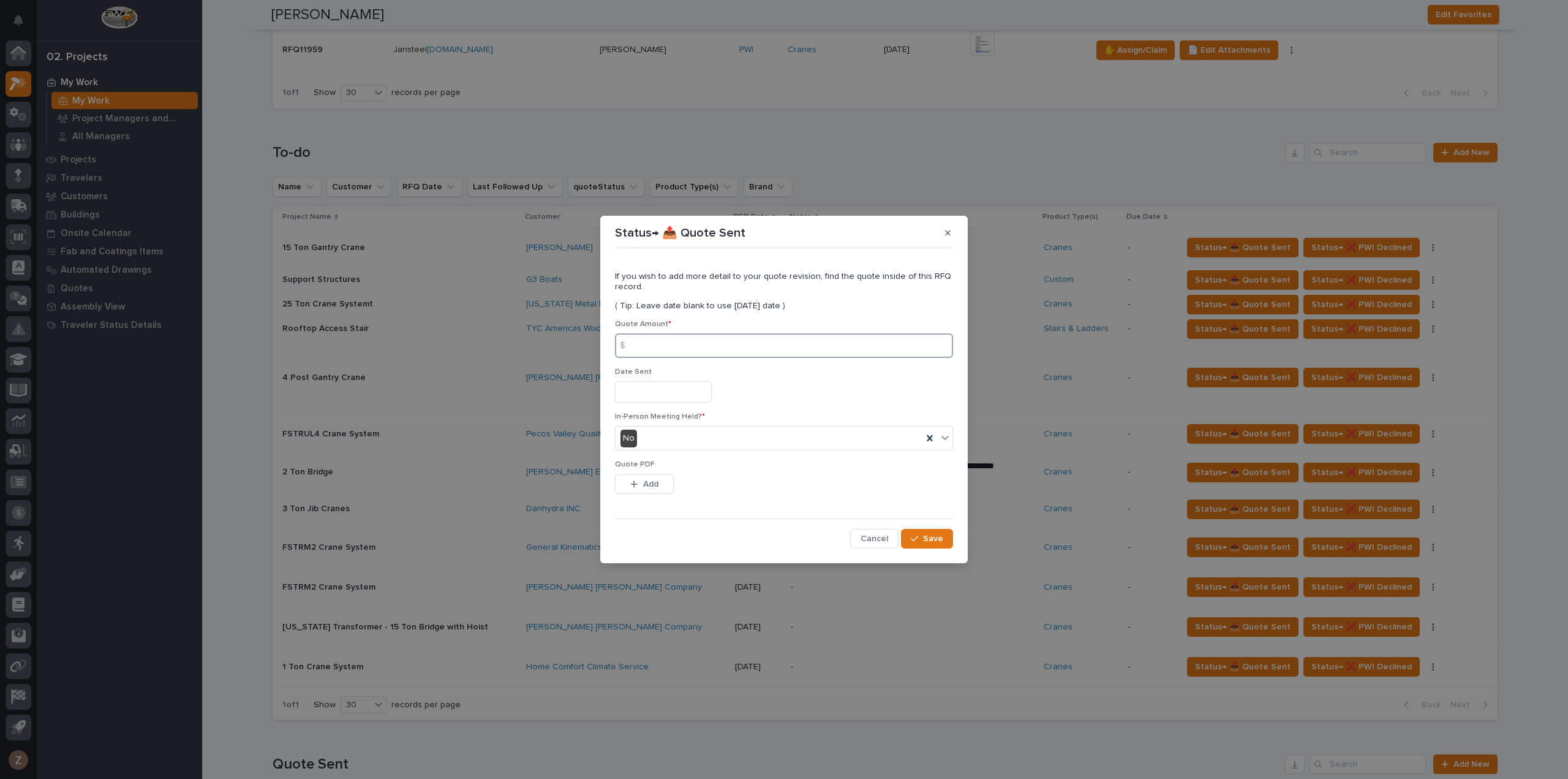
click at [722, 351] on input at bounding box center [784, 345] width 338 height 24
type input "89831"
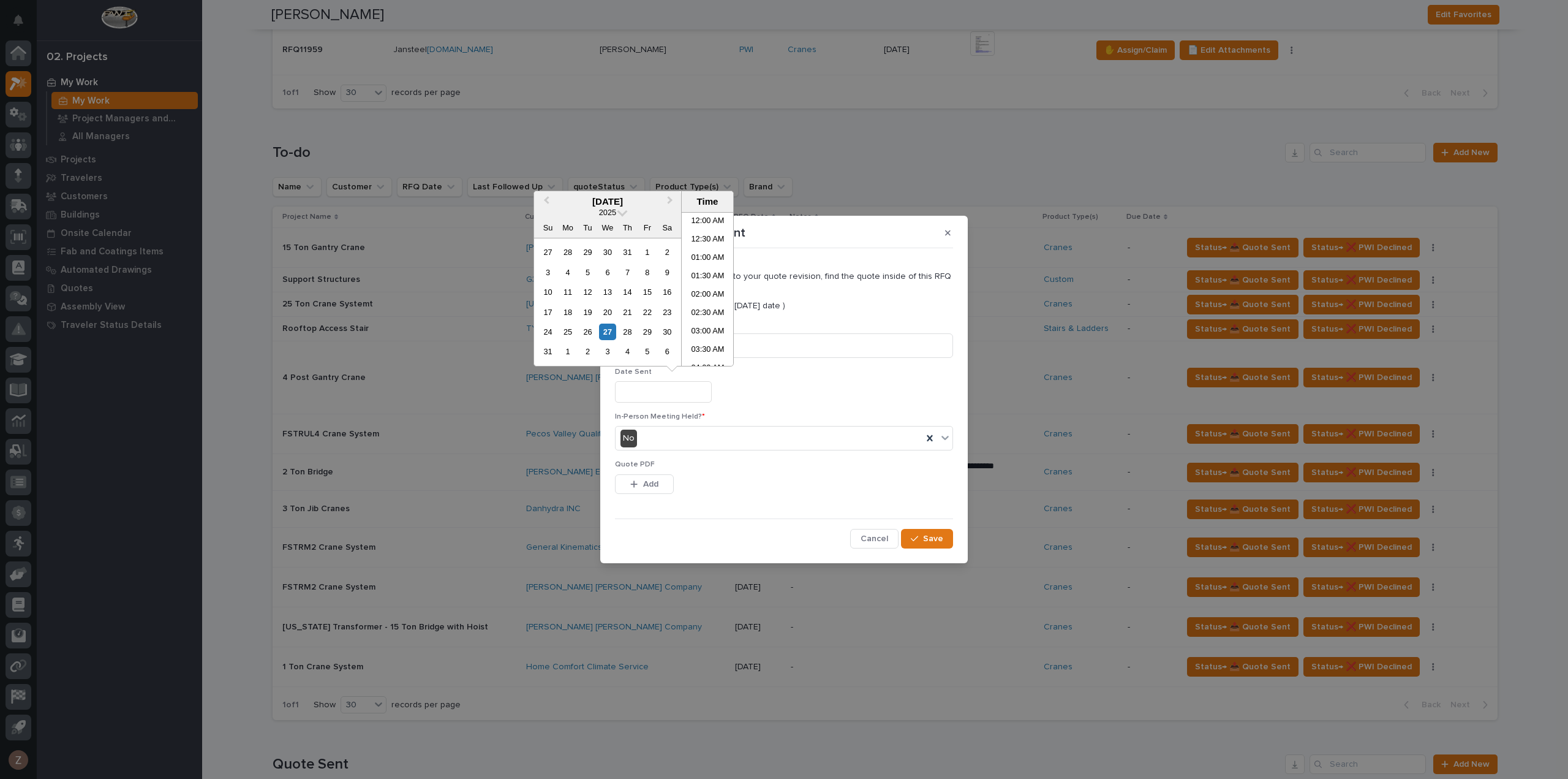
click at [633, 392] on input "text" at bounding box center [663, 392] width 96 height 22
click at [693, 307] on li "04:00 PM" at bounding box center [707, 307] width 52 height 18
type input "**********"
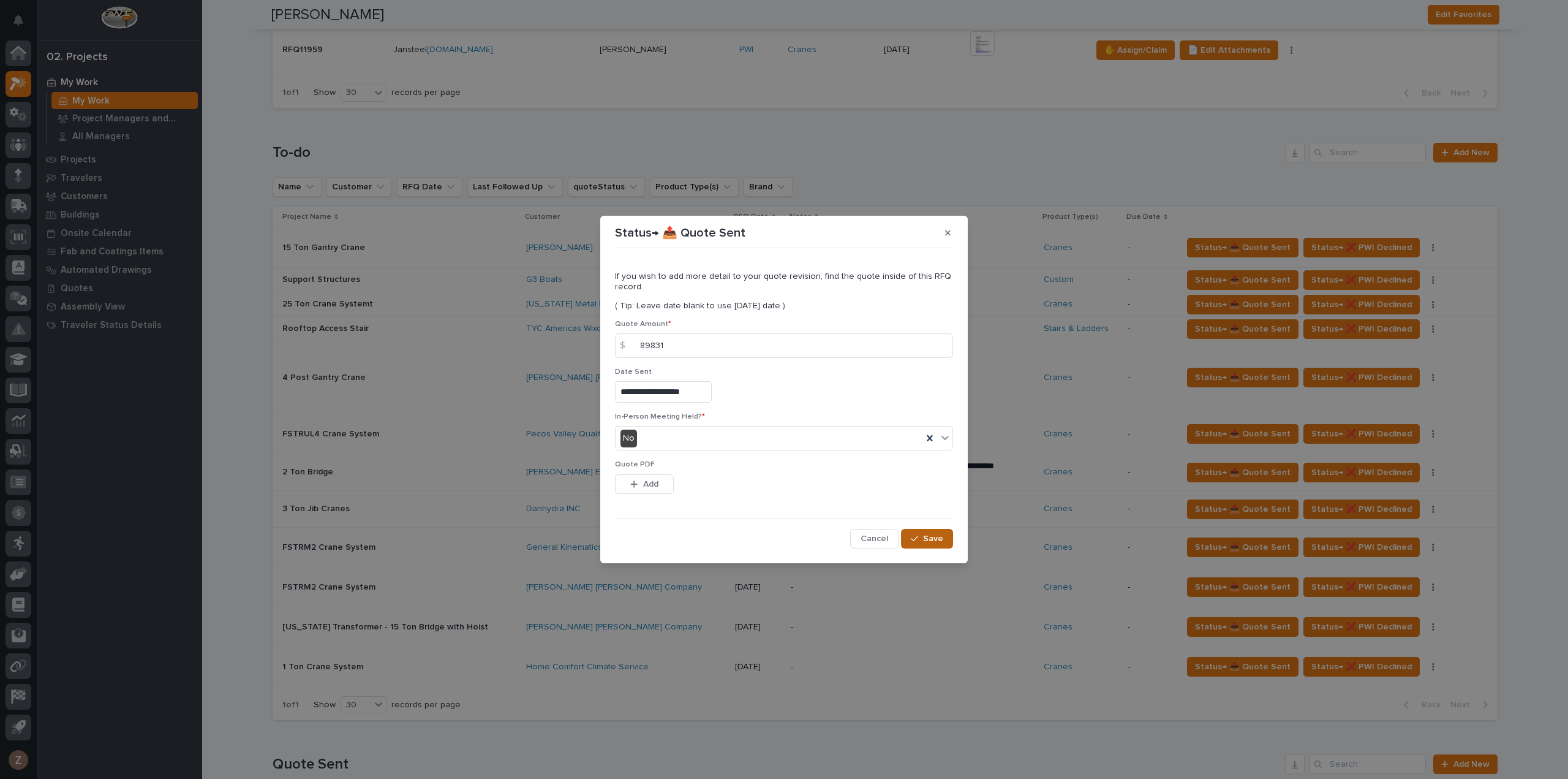
click at [932, 537] on span "Save" at bounding box center [933, 538] width 20 height 11
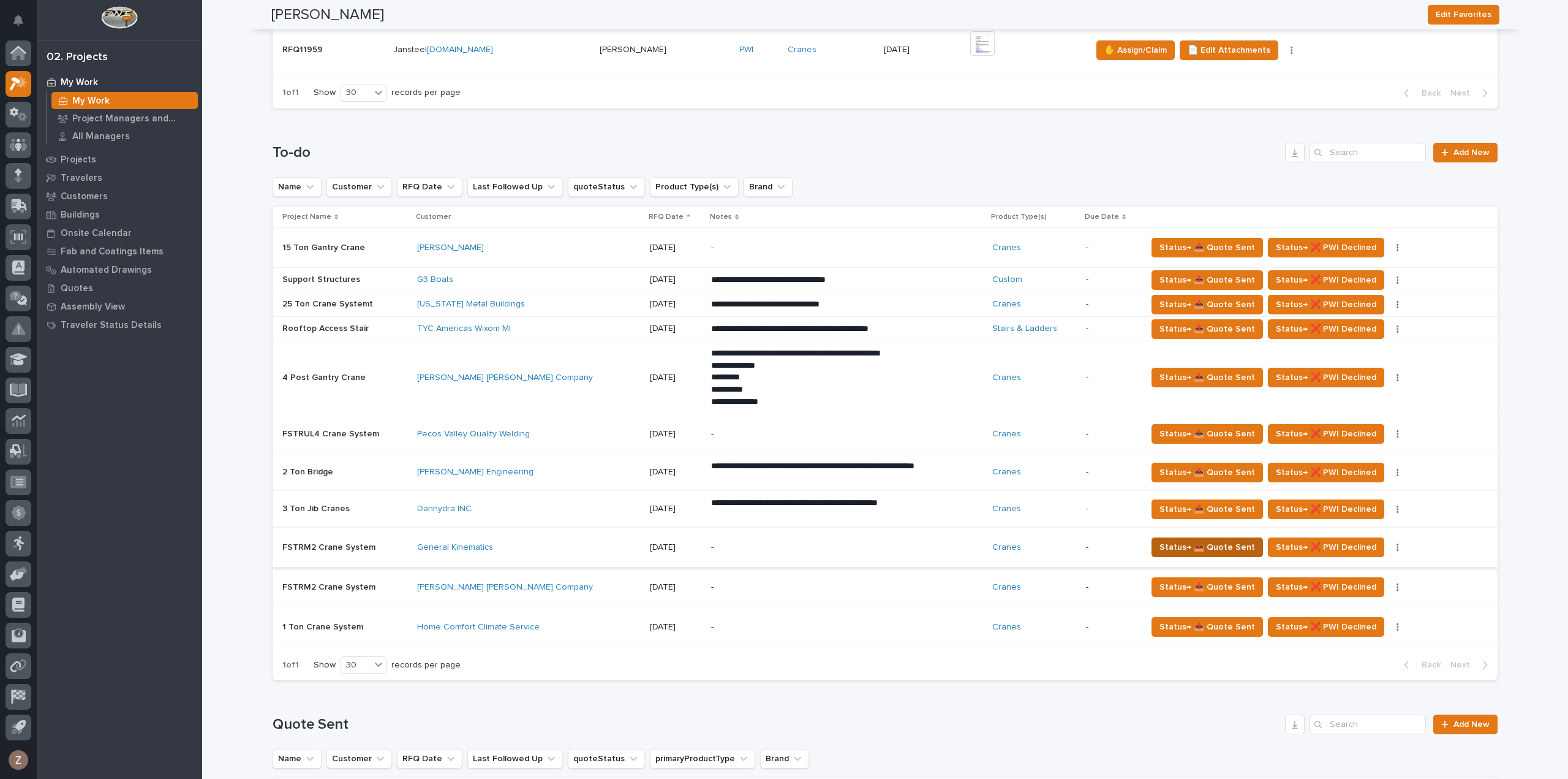
click at [1191, 543] on span "Status→ 📤 Quote Sent" at bounding box center [1207, 547] width 96 height 15
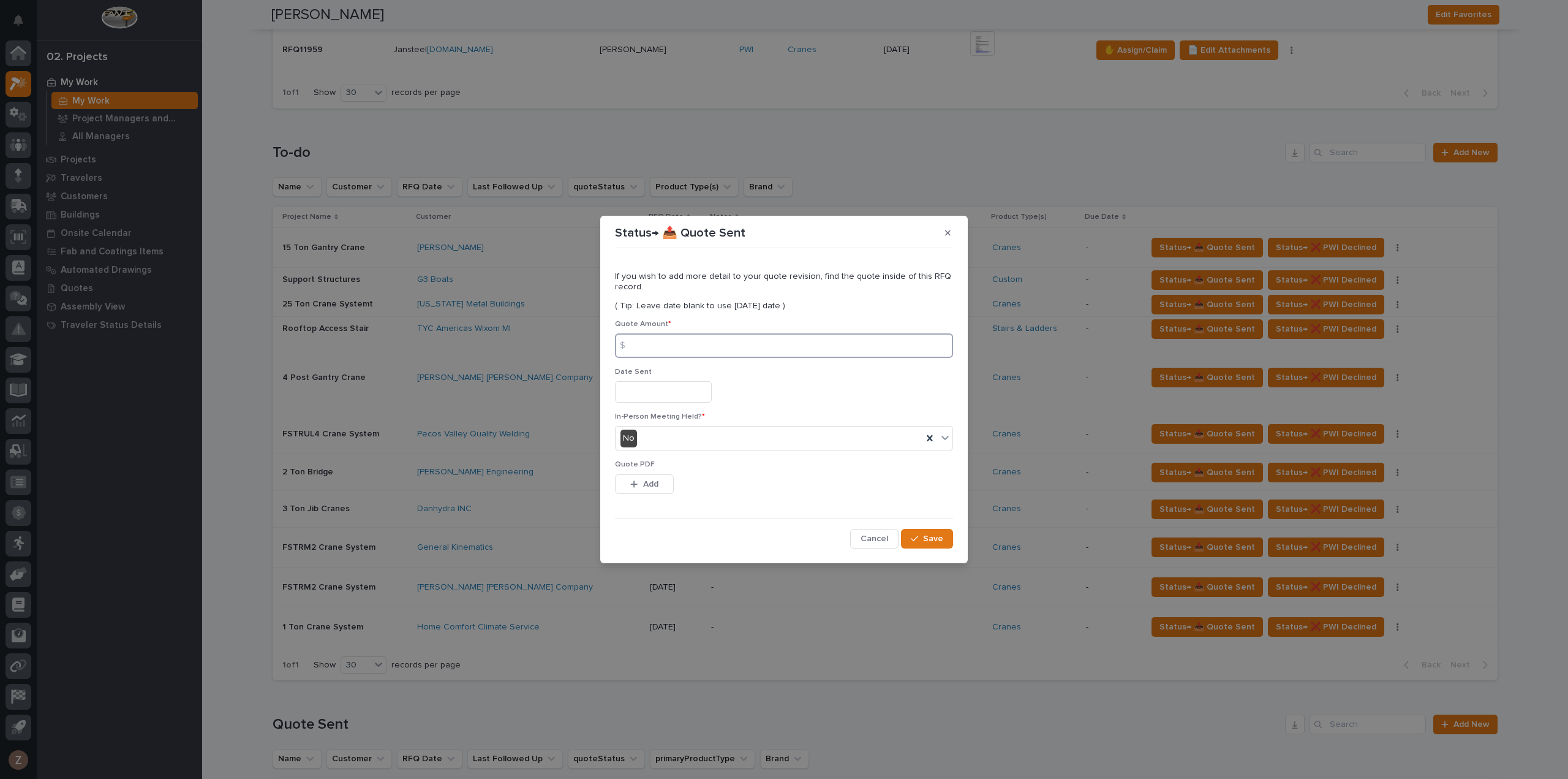
click at [678, 337] on input at bounding box center [784, 345] width 338 height 24
type input "50036"
click at [668, 396] on input "text" at bounding box center [663, 392] width 96 height 22
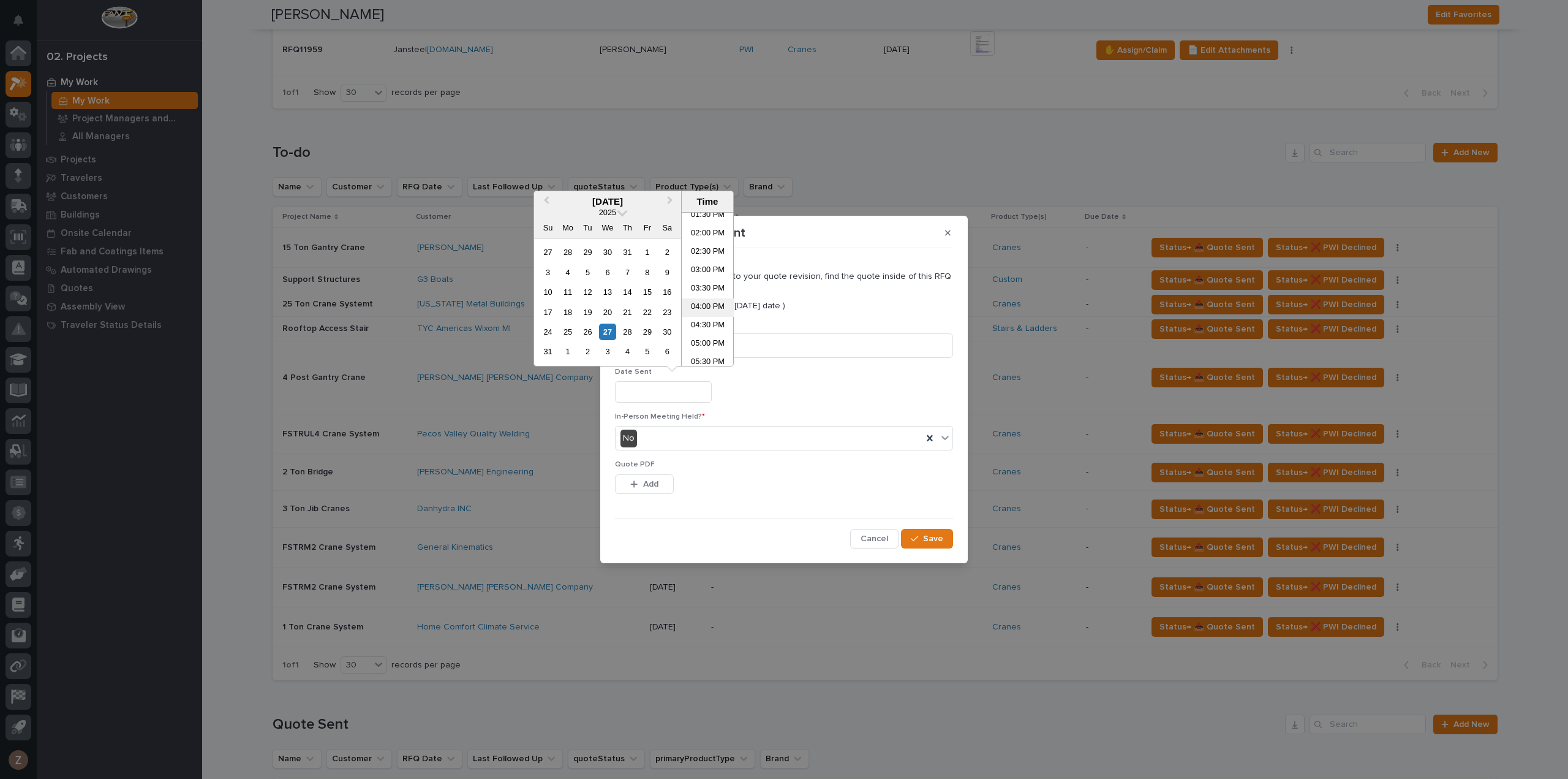
click at [688, 308] on li "04:00 PM" at bounding box center [707, 307] width 52 height 18
type input "**********"
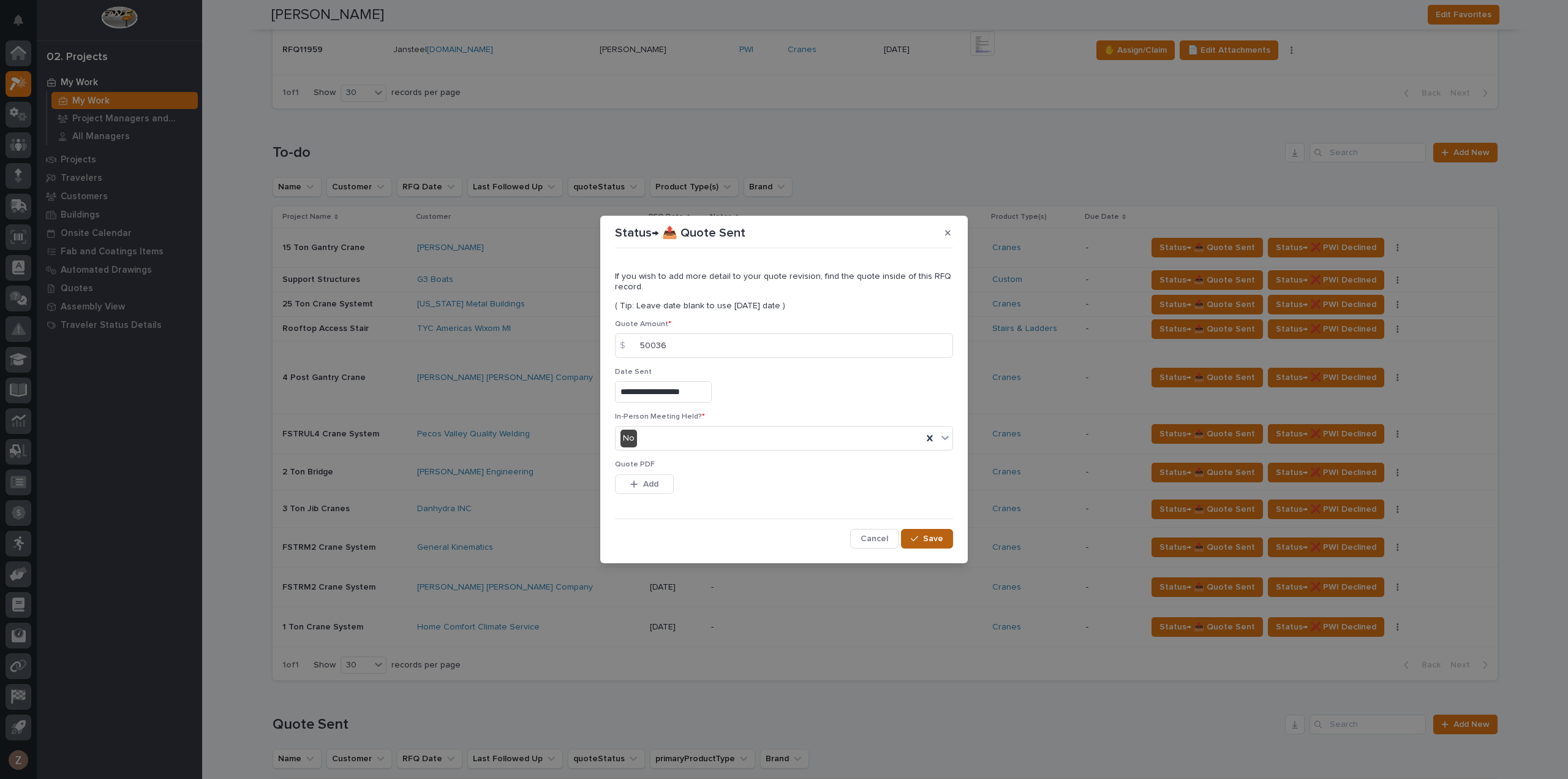
click at [929, 536] on span "Save" at bounding box center [933, 538] width 20 height 11
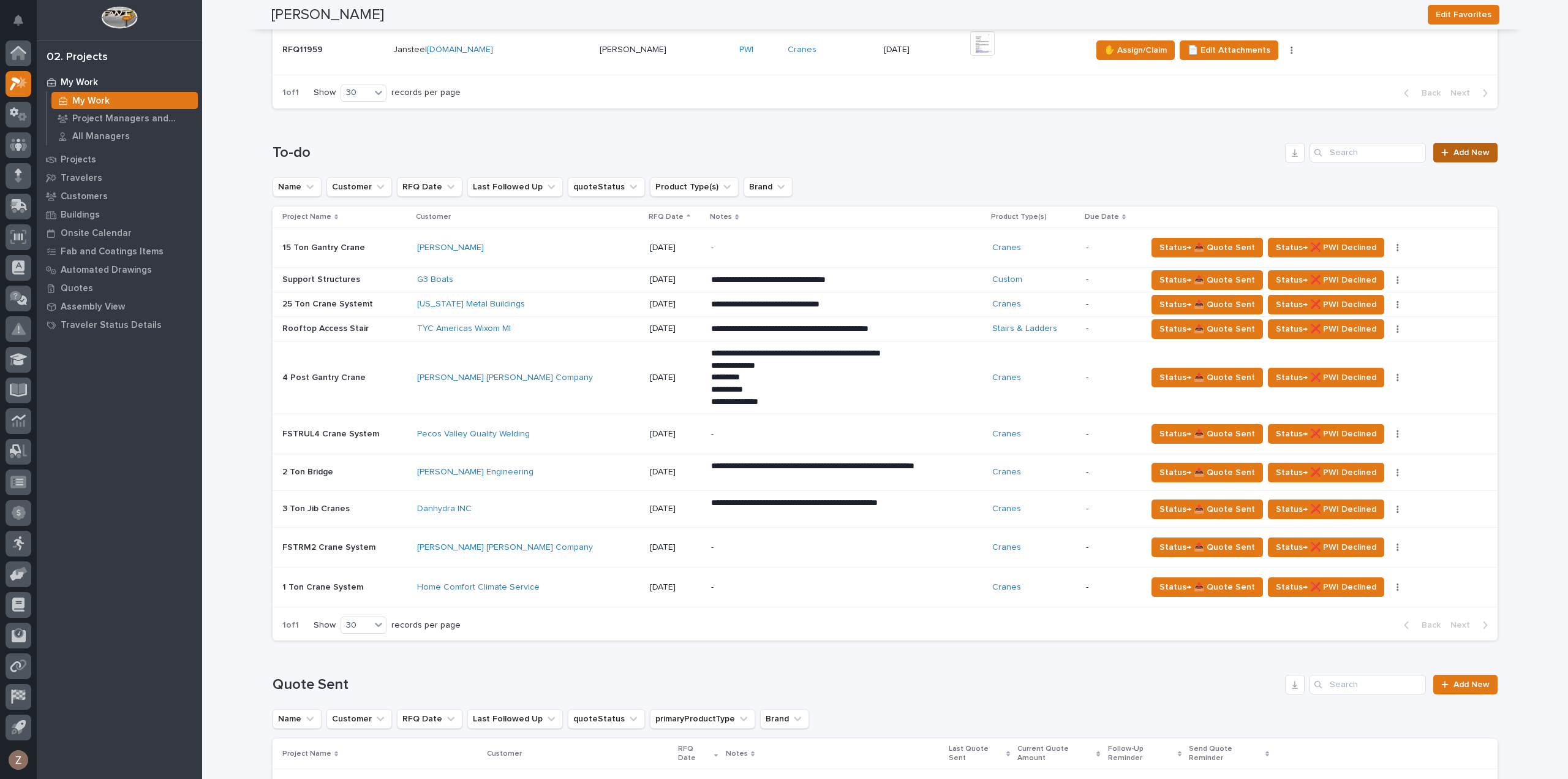
click at [1457, 149] on span "Add New" at bounding box center [1471, 153] width 36 height 8
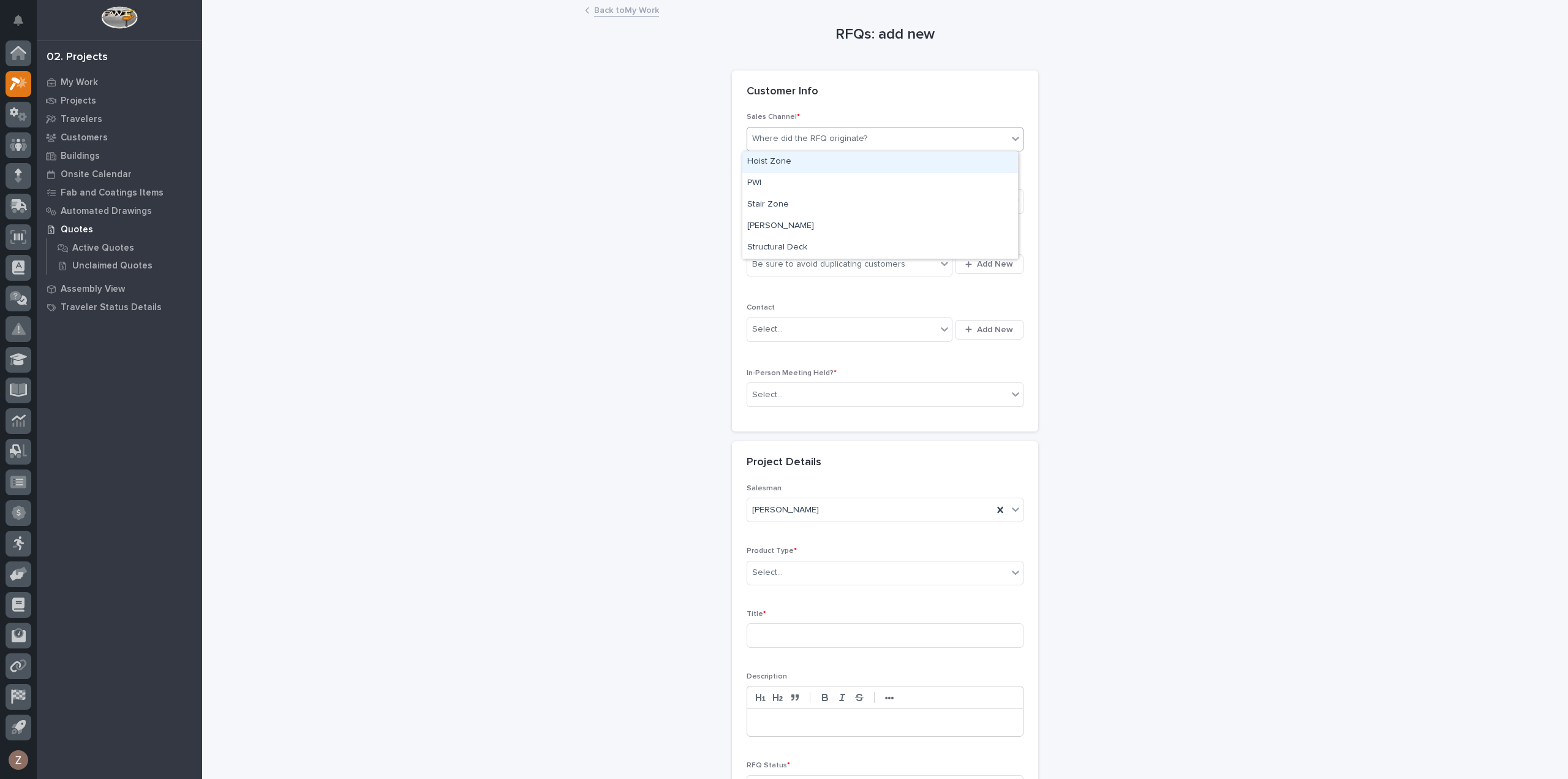
click at [813, 130] on div "Where did the RFQ originate?" at bounding box center [878, 139] width 260 height 20
click at [802, 184] on div "PWI" at bounding box center [880, 184] width 275 height 22
click at [801, 196] on div "Select..." at bounding box center [878, 201] width 260 height 20
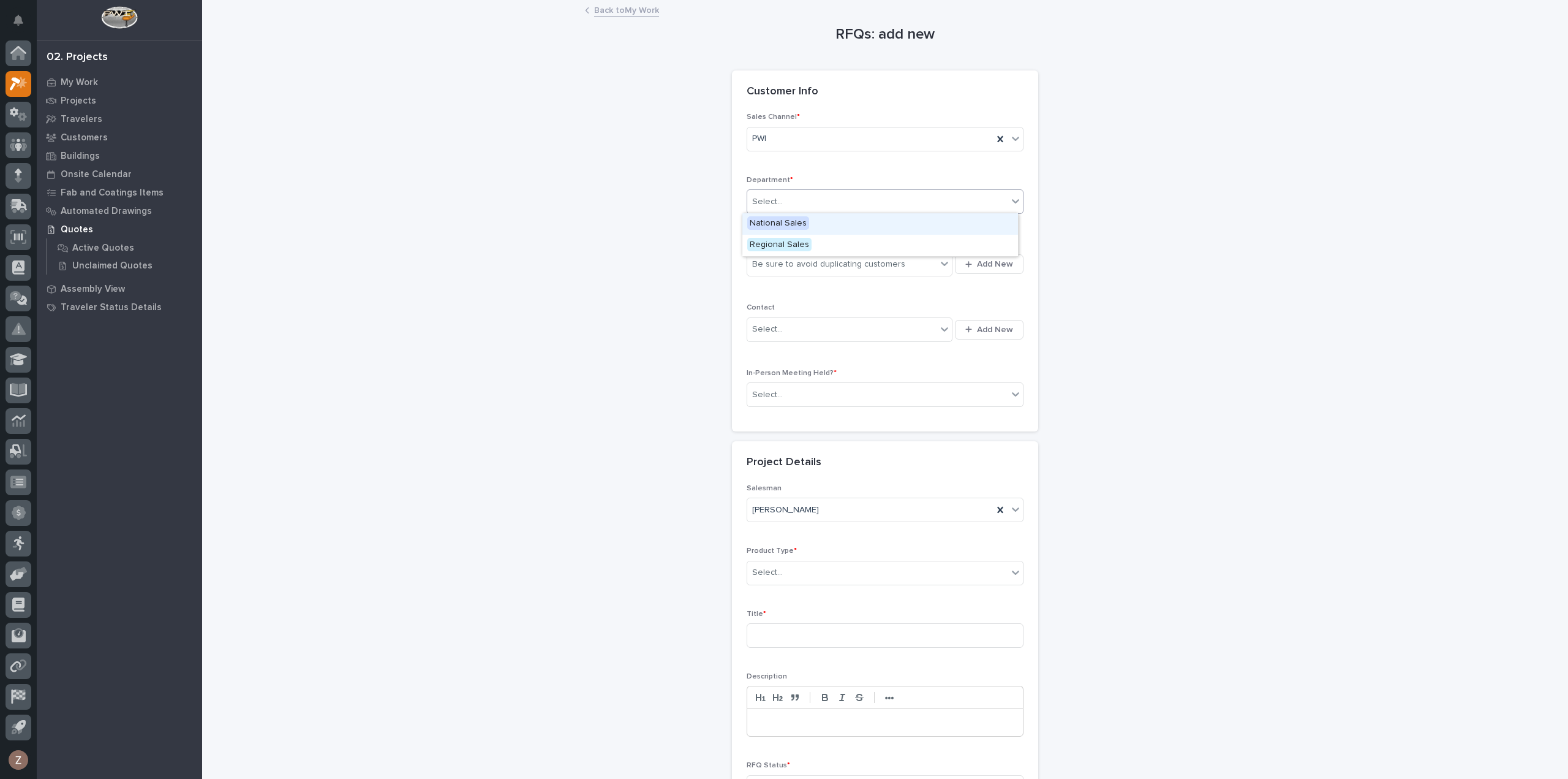
click at [820, 213] on div "National Sales" at bounding box center [880, 224] width 275 height 22
click at [806, 269] on div "Be sure to avoid duplicating customers" at bounding box center [828, 264] width 153 height 13
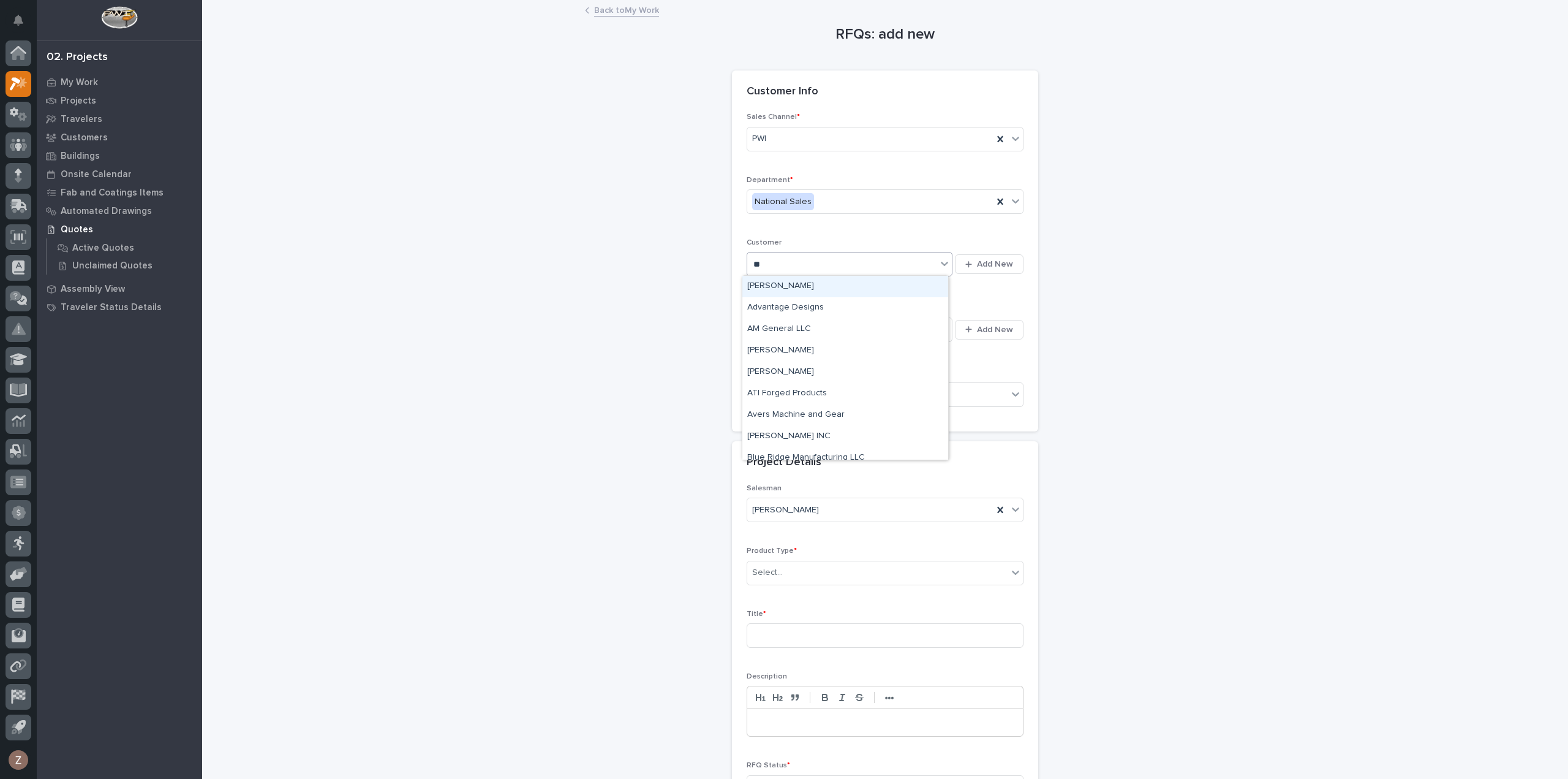
type input "***"
click at [792, 312] on div "Gestamp" at bounding box center [845, 308] width 206 height 22
click at [883, 387] on div "Select..." at bounding box center [878, 395] width 260 height 20
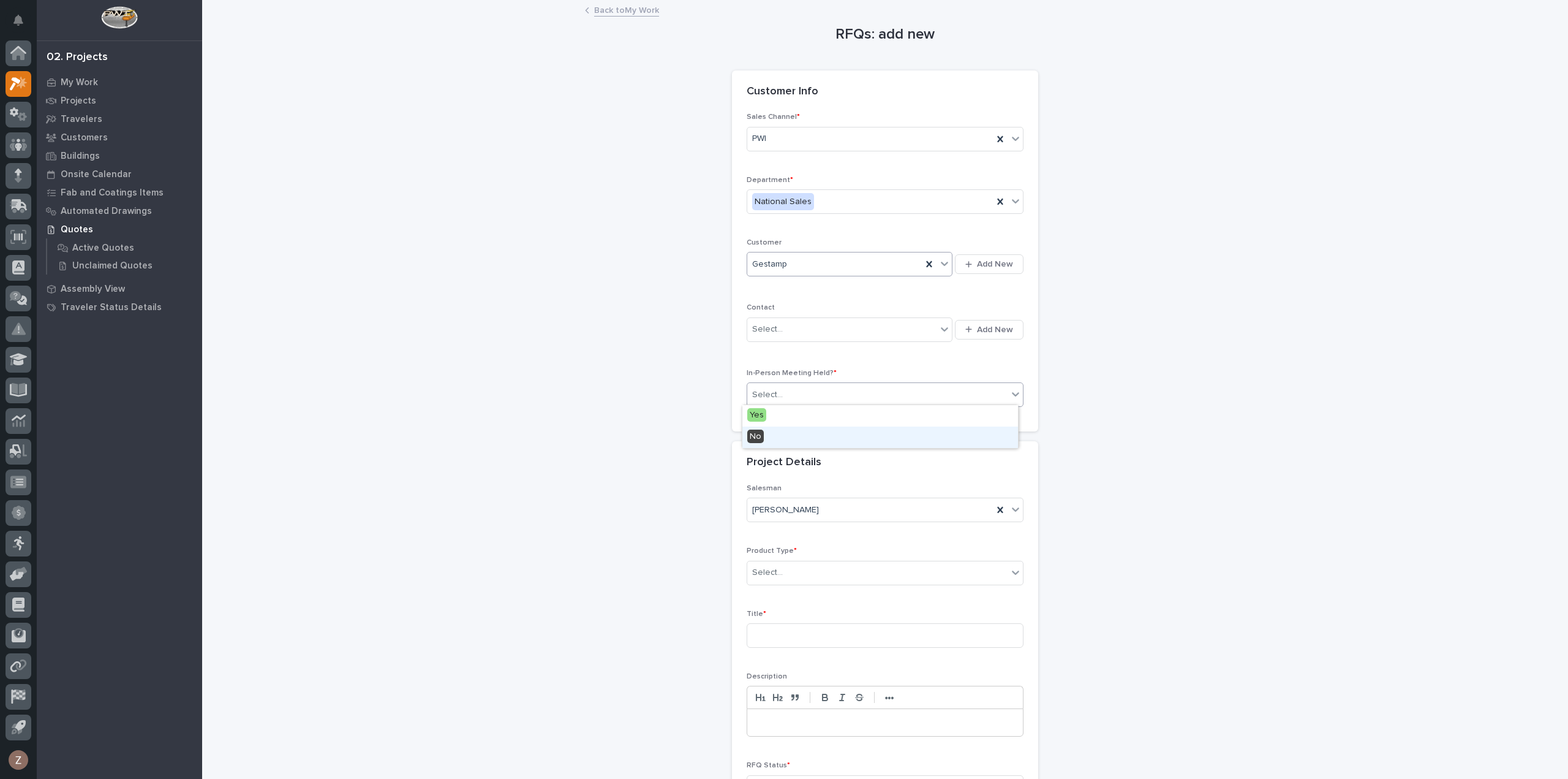
click at [847, 435] on div "No" at bounding box center [880, 437] width 275 height 22
click at [801, 572] on div "Select..." at bounding box center [878, 572] width 260 height 20
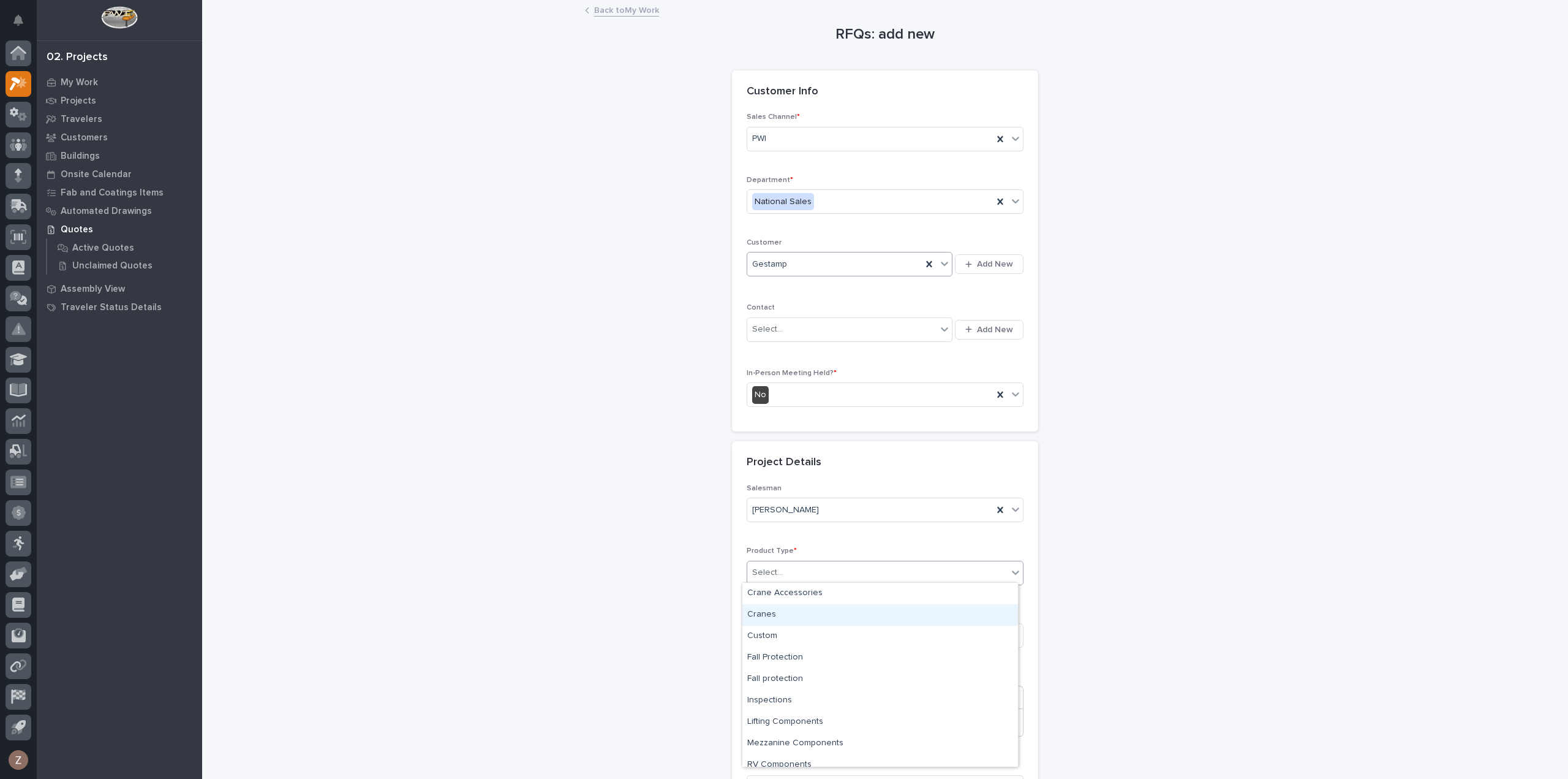
click at [800, 610] on div "Cranes" at bounding box center [880, 615] width 275 height 22
drag, startPoint x: 791, startPoint y: 630, endPoint x: 778, endPoint y: 622, distance: 15.3
click at [790, 630] on input at bounding box center [885, 635] width 277 height 24
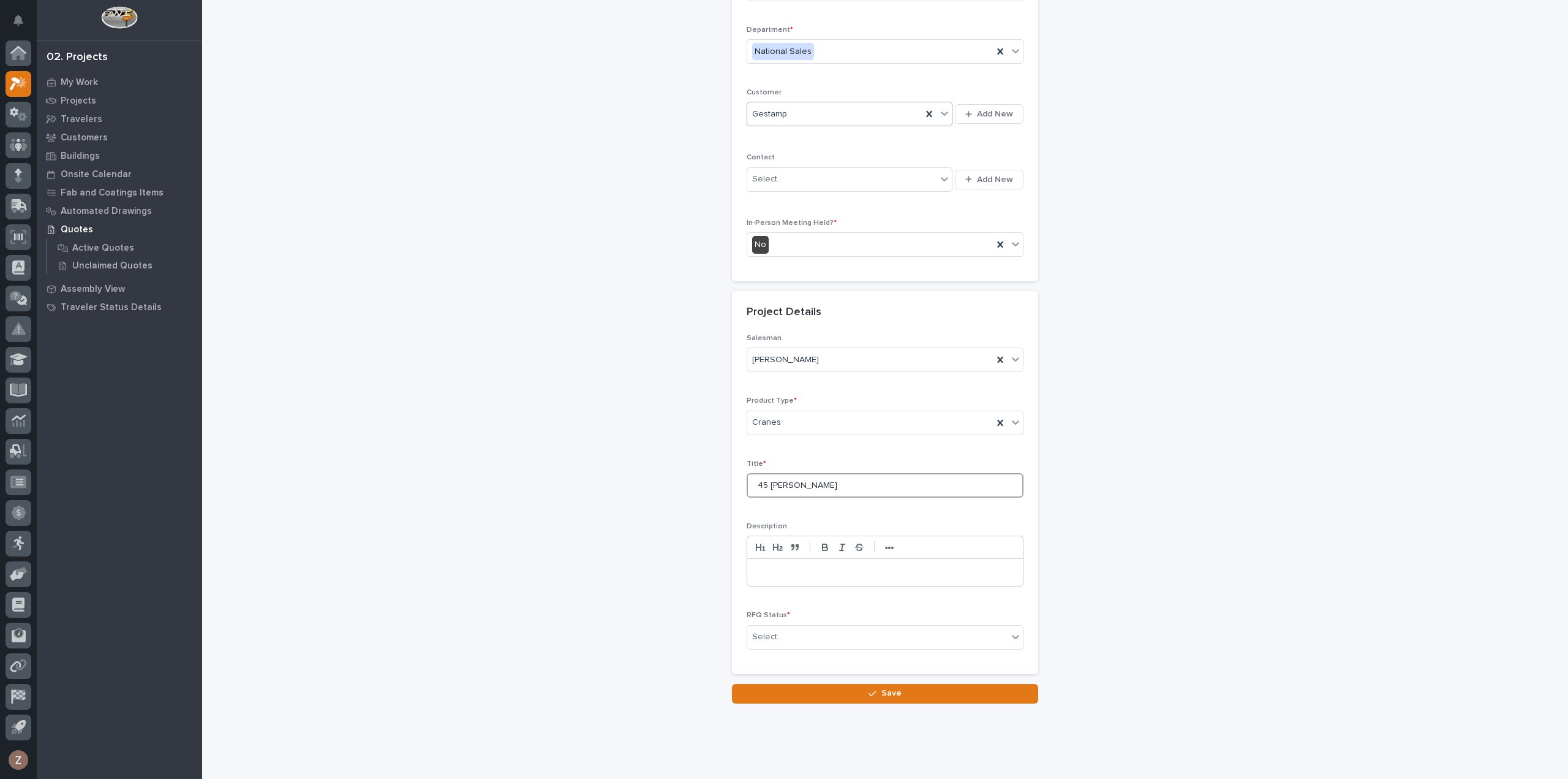
scroll to position [166, 0]
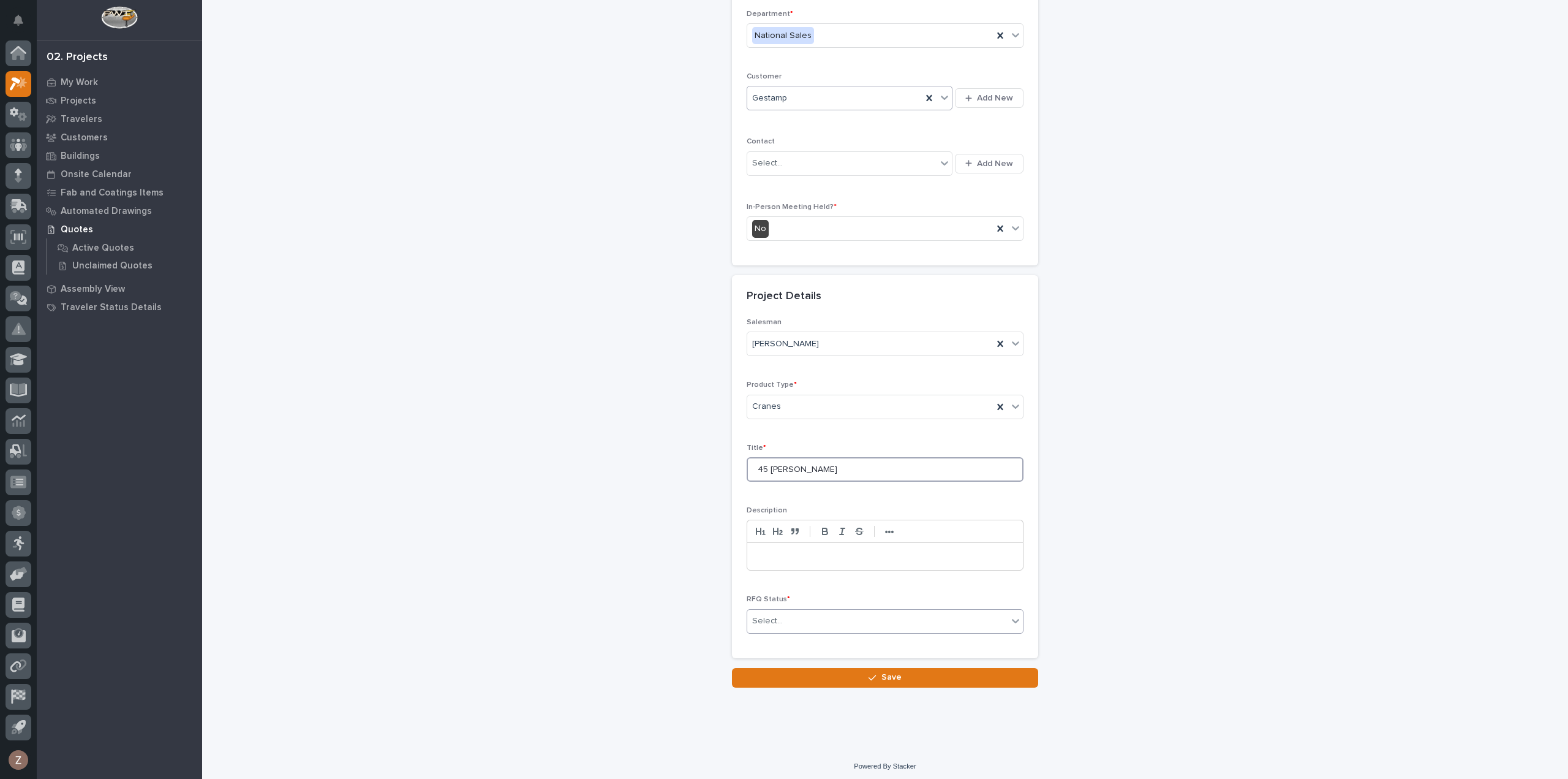
type input "45 [PERSON_NAME]"
click at [805, 611] on div "Select..." at bounding box center [878, 621] width 260 height 20
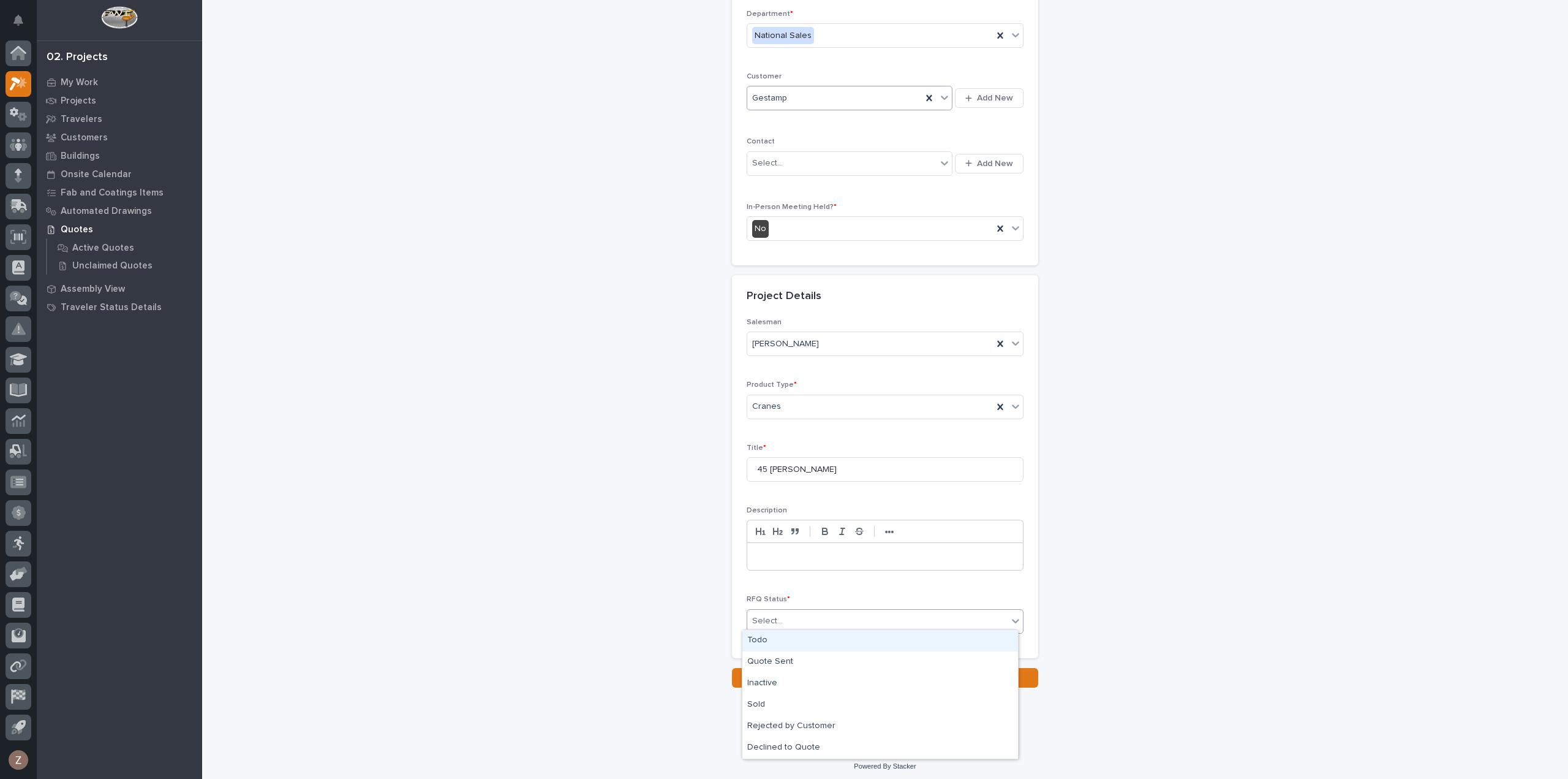
click at [797, 640] on div "Todo" at bounding box center [880, 640] width 275 height 22
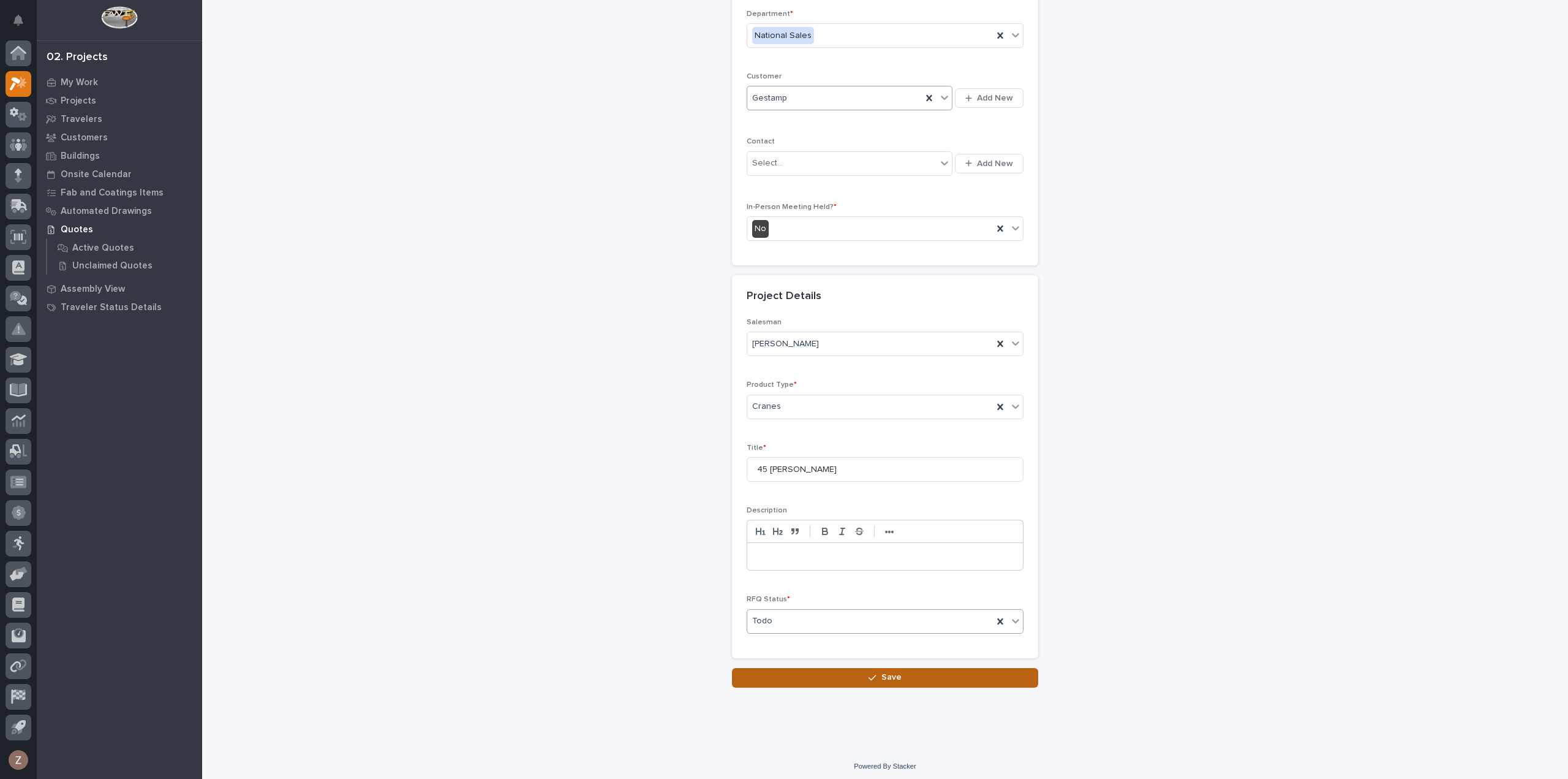
click at [857, 671] on button "Save" at bounding box center [884, 677] width 306 height 19
